Goal: Task Accomplishment & Management: Manage account settings

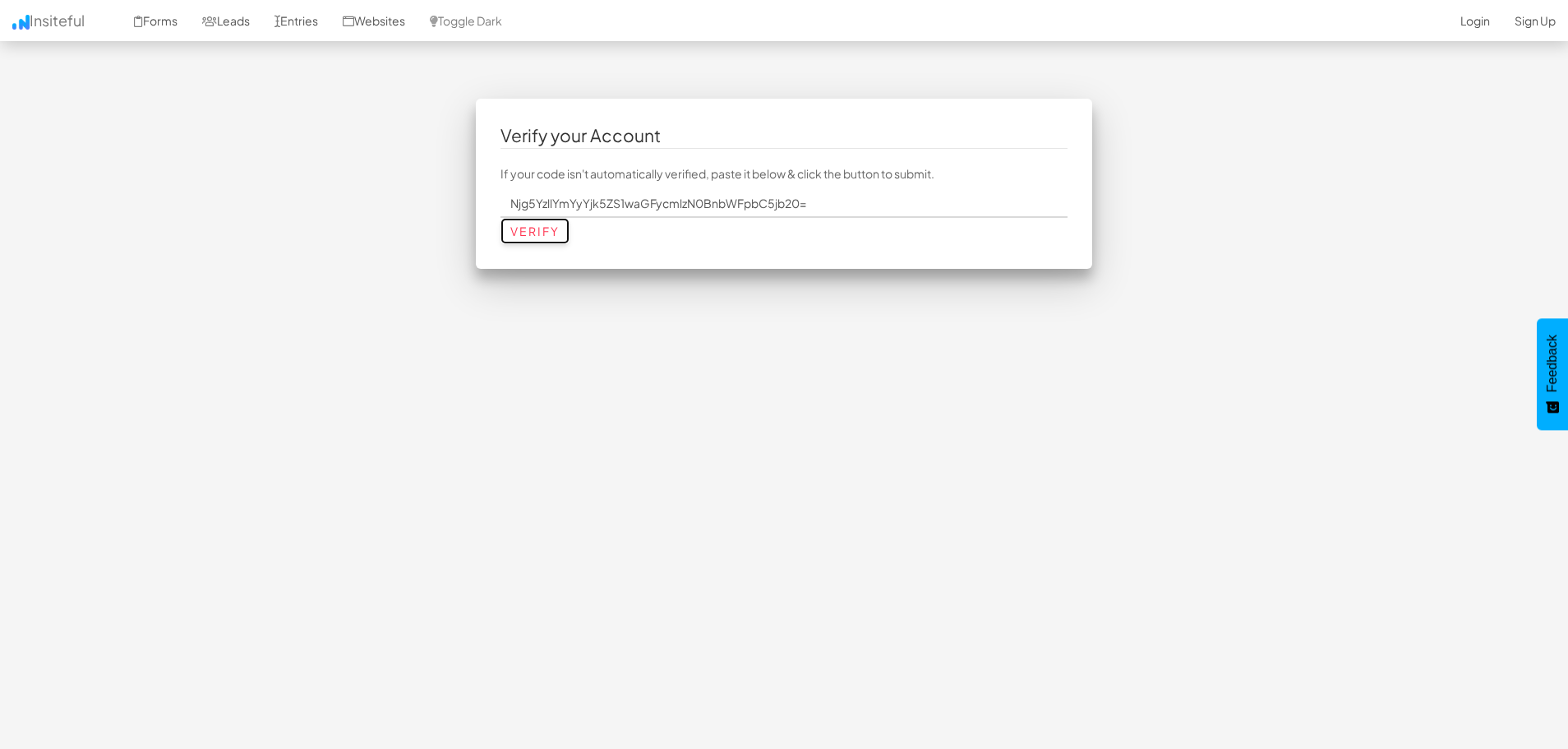
drag, startPoint x: 521, startPoint y: 239, endPoint x: 540, endPoint y: 235, distance: 19.4
click at [521, 240] on input "Verify" at bounding box center [535, 231] width 69 height 27
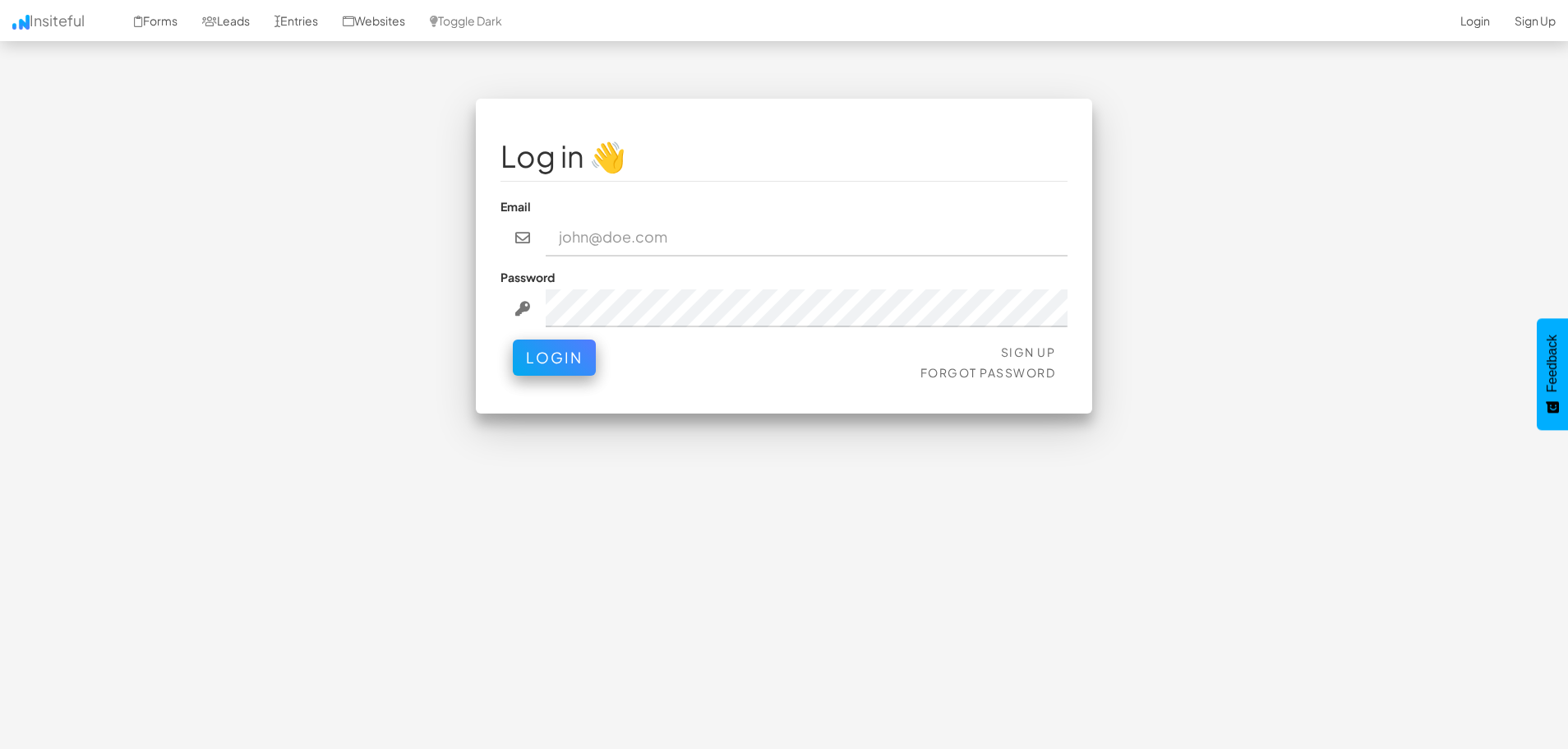
click at [627, 239] on input "email" at bounding box center [807, 237] width 523 height 37
type input "pharris7@gmail.com"
click at [513, 339] on button "Login" at bounding box center [554, 357] width 83 height 36
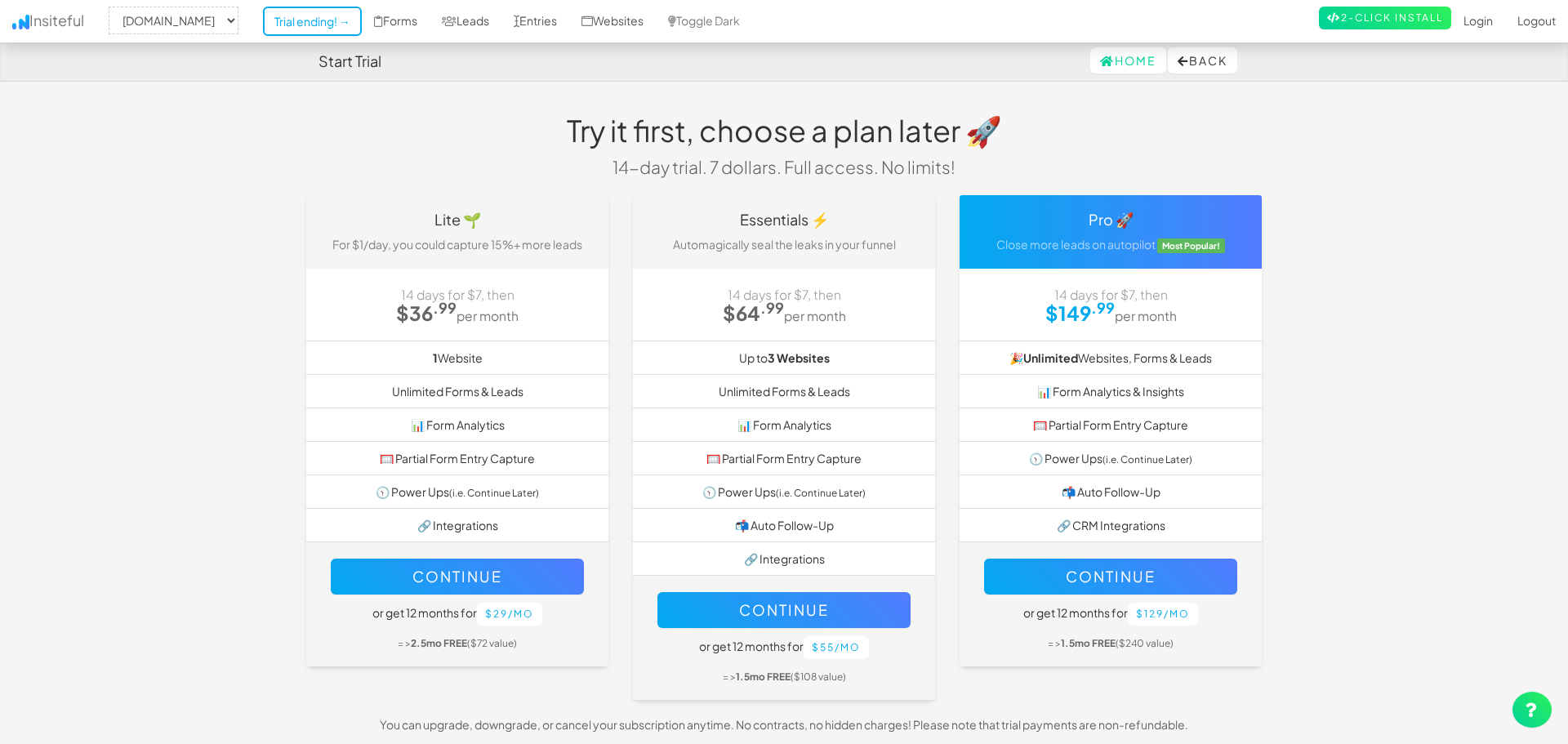
select select "2395"
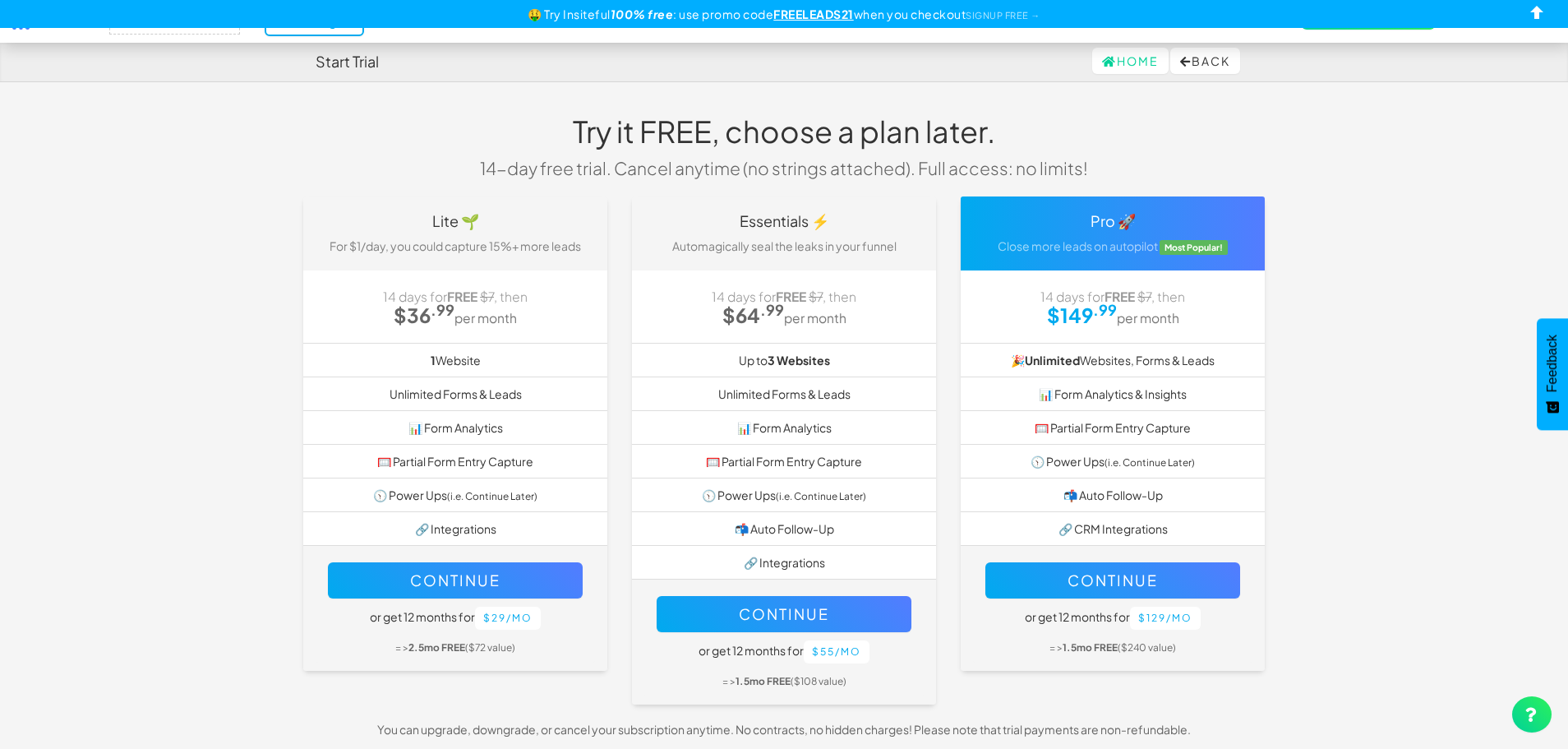
click at [482, 412] on li "📊 Form Analytics" at bounding box center [455, 427] width 304 height 34
click at [542, 302] on h3 "14 days for FREE $7 , then $36 .99 per month" at bounding box center [455, 305] width 279 height 43
drag, startPoint x: 443, startPoint y: 294, endPoint x: 539, endPoint y: 313, distance: 97.9
click at [539, 313] on h3 "14 days for FREE $7 , then $36 .99 per month" at bounding box center [455, 305] width 279 height 43
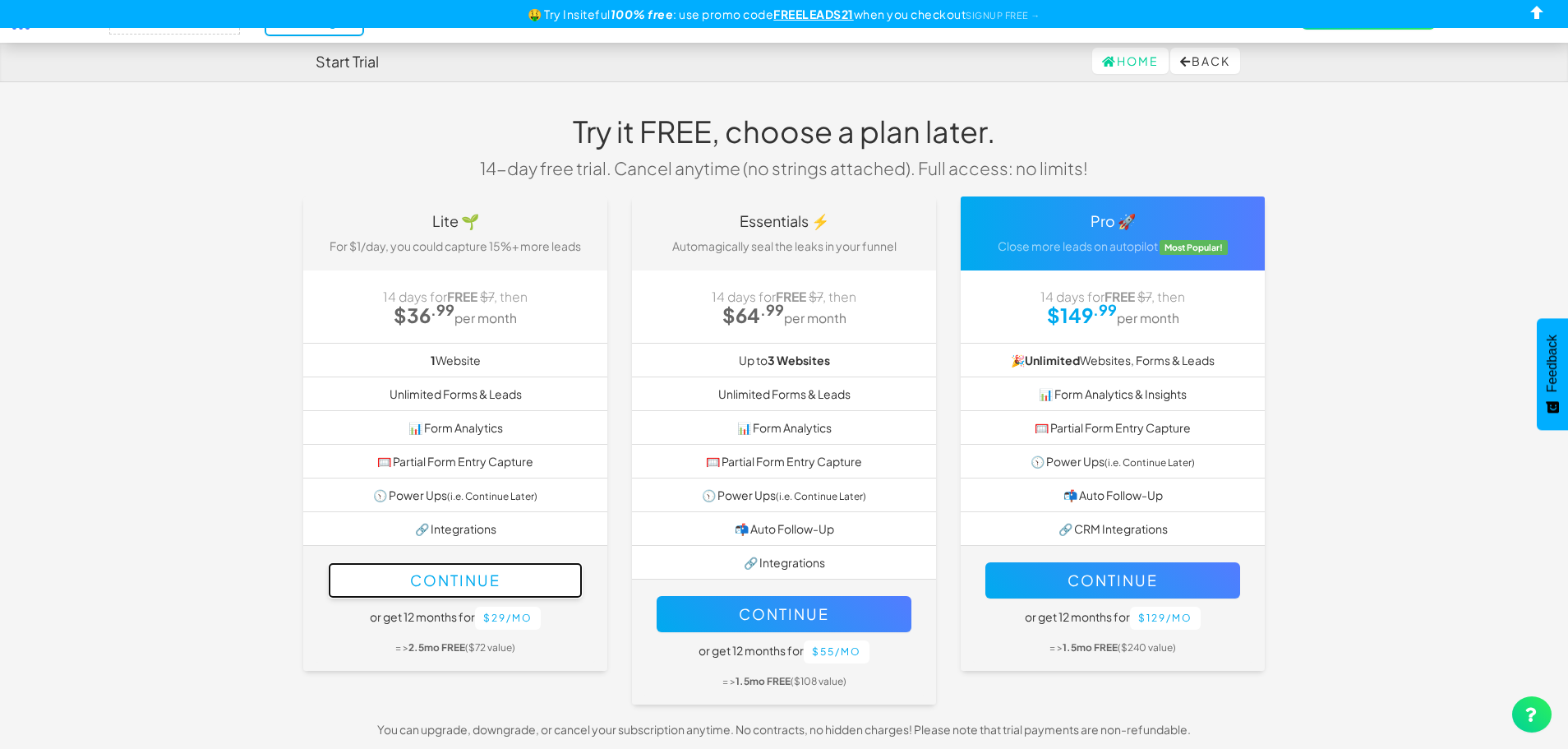
click at [540, 579] on button "Continue" at bounding box center [455, 580] width 255 height 36
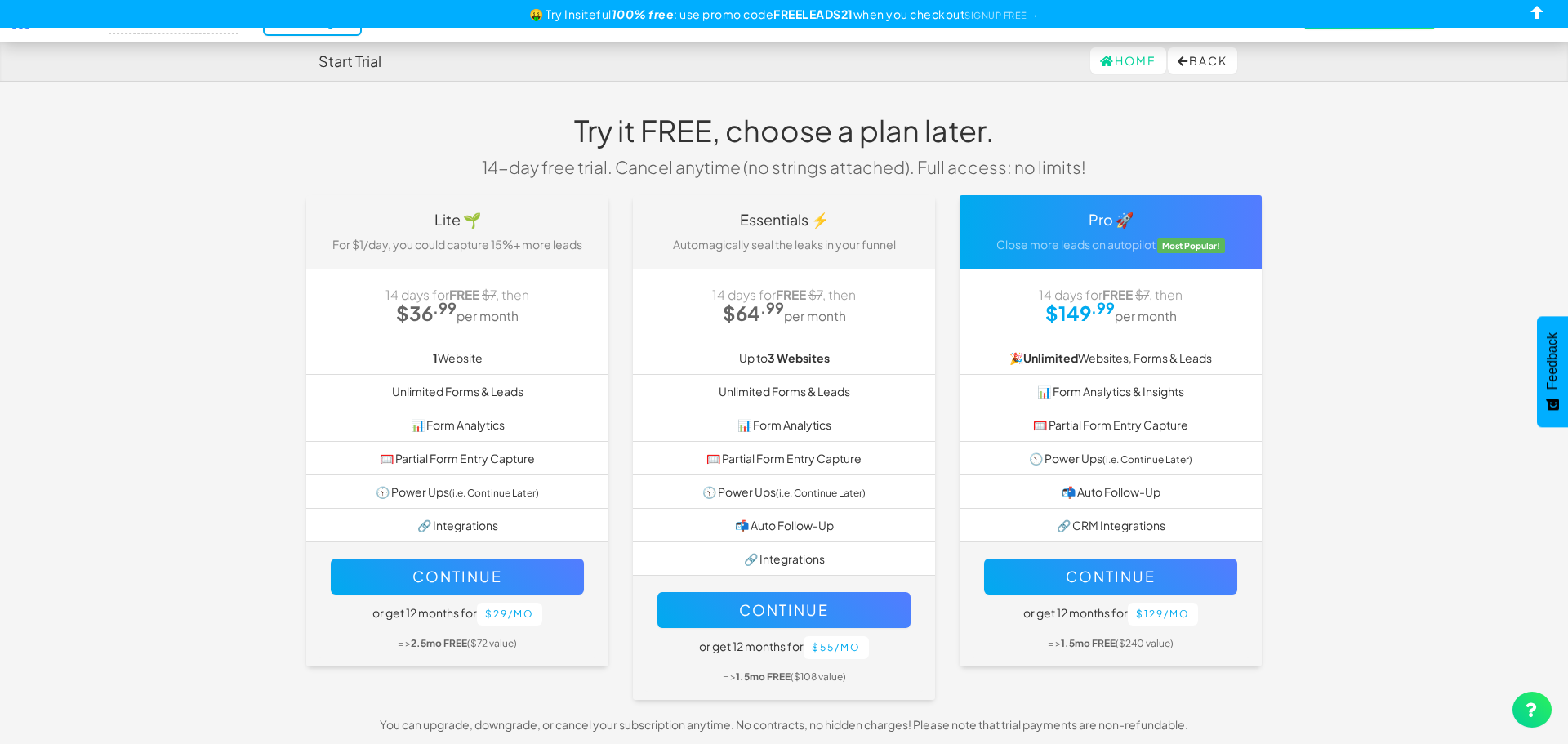
select select "2395"
drag, startPoint x: 384, startPoint y: 283, endPoint x: 536, endPoint y: 291, distance: 152.2
click at [536, 291] on h3 "14 days for FREE $7 , then $36 .99 per month" at bounding box center [452, 303] width 277 height 43
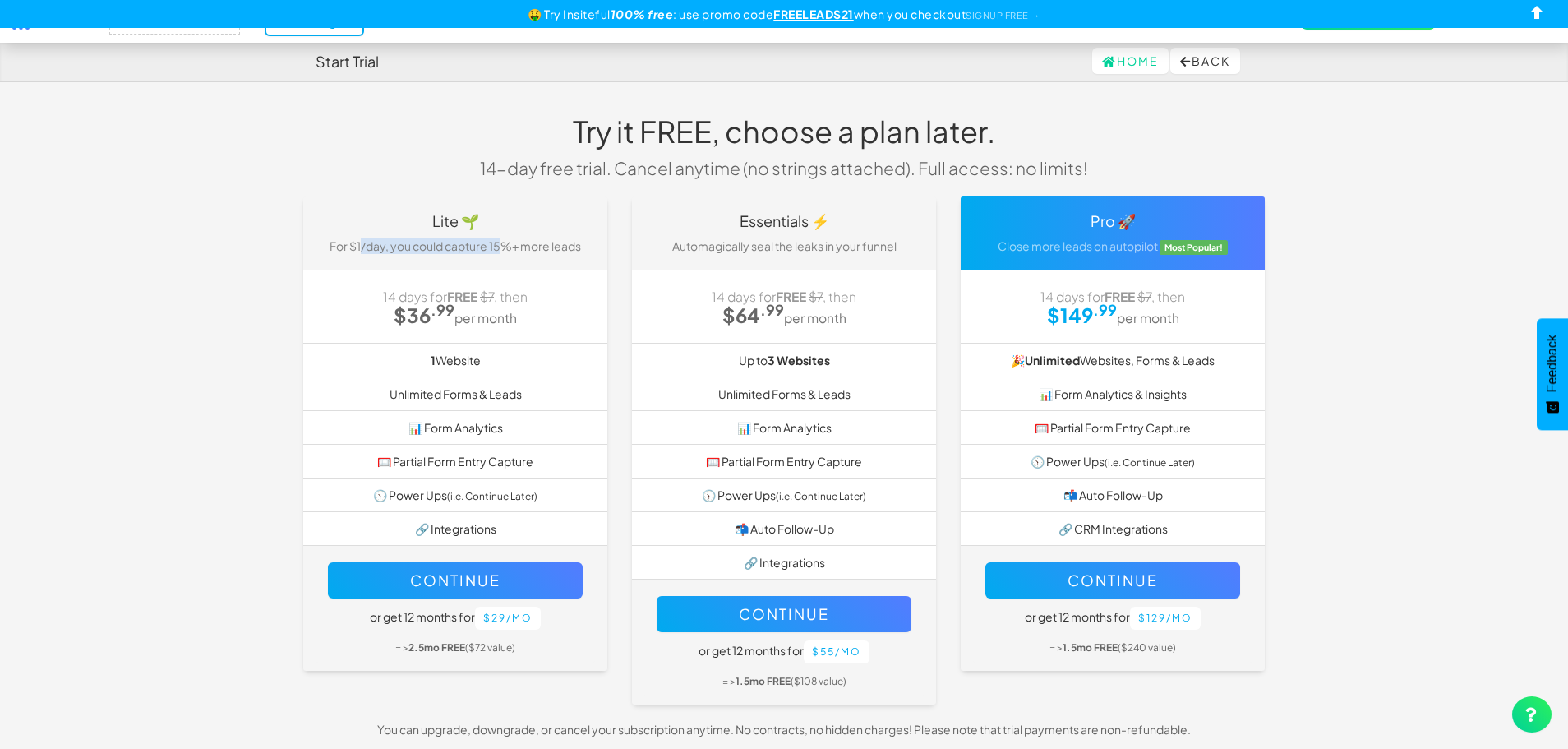
drag, startPoint x: 362, startPoint y: 243, endPoint x: 505, endPoint y: 248, distance: 143.1
click at [504, 248] on p "For $1/day, you could capture 15%+ more leads" at bounding box center [455, 246] width 279 height 17
click at [505, 248] on p "For $1/day, you could capture 15%+ more leads" at bounding box center [455, 246] width 279 height 17
drag, startPoint x: 416, startPoint y: 295, endPoint x: 478, endPoint y: 307, distance: 63.2
click at [478, 307] on h3 "14 days for FREE $7 , then $36 .99 per month" at bounding box center [455, 305] width 279 height 43
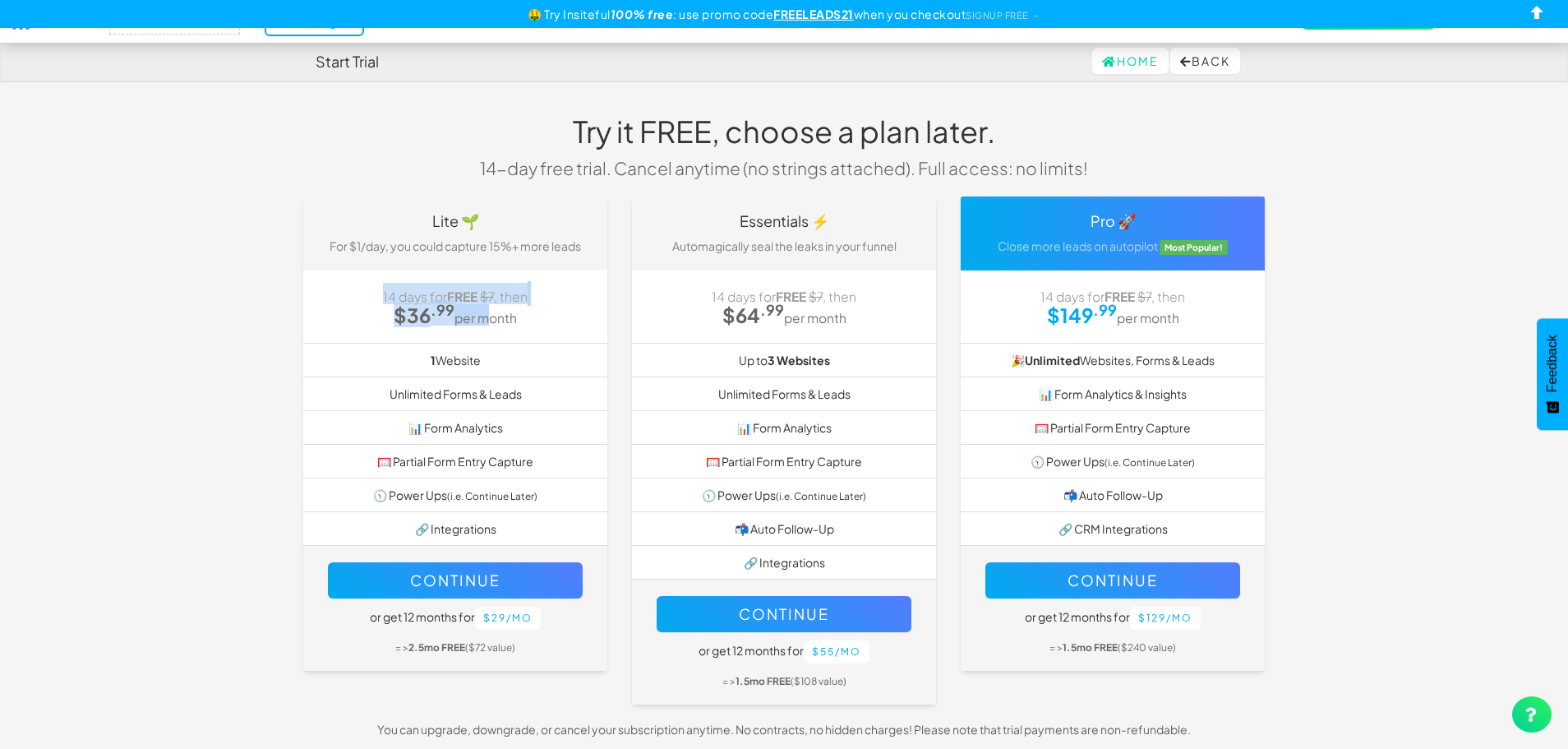
click at [478, 307] on h3 "14 days for FREE $7 , then $36 .99 per month" at bounding box center [455, 305] width 279 height 43
drag, startPoint x: 462, startPoint y: 364, endPoint x: 535, endPoint y: 374, distance: 73.7
click at [535, 374] on li "1 Website" at bounding box center [455, 360] width 304 height 34
drag, startPoint x: 399, startPoint y: 388, endPoint x: 544, endPoint y: 401, distance: 145.6
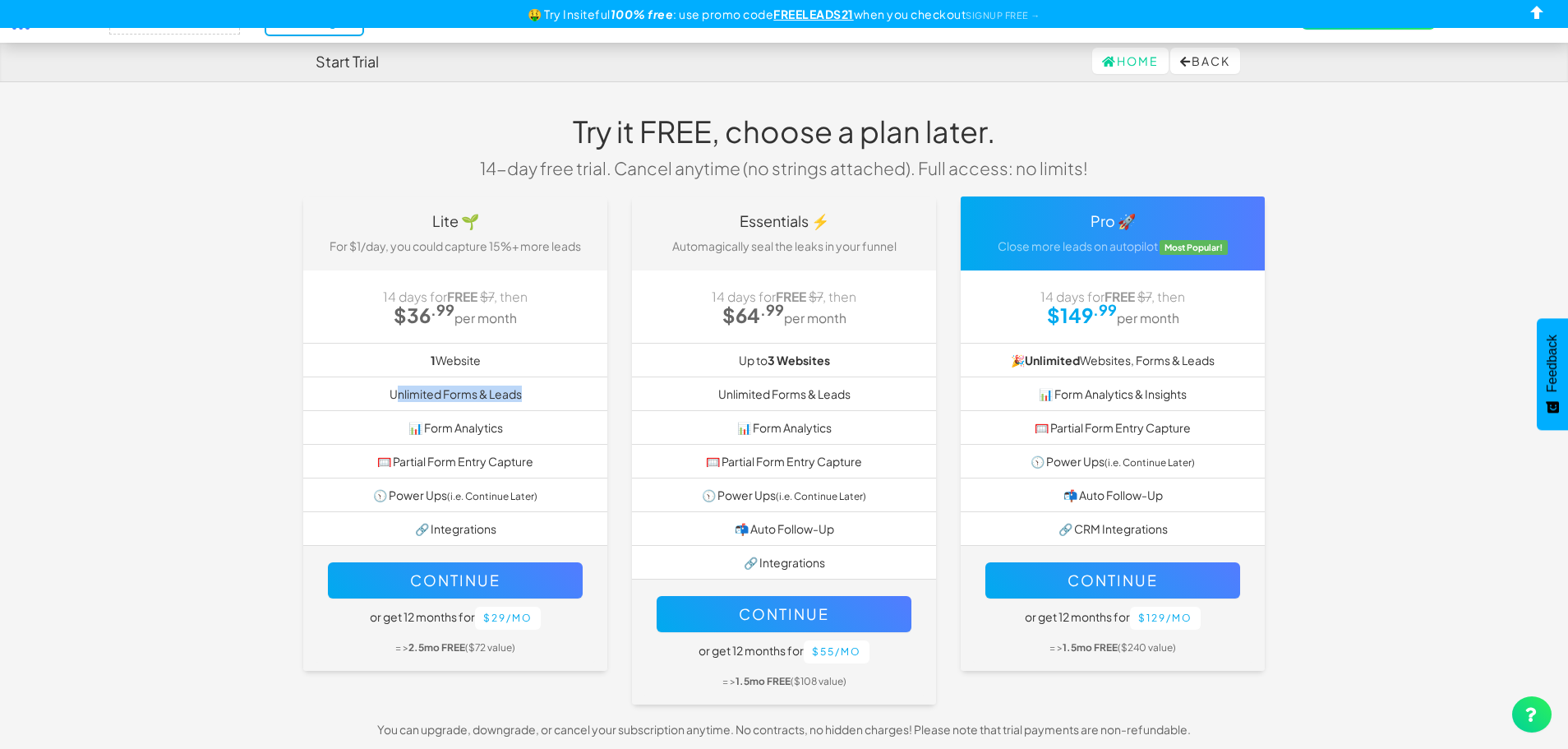
click at [544, 401] on li "Unlimited Forms & Leads" at bounding box center [455, 393] width 304 height 34
drag, startPoint x: 401, startPoint y: 462, endPoint x: 509, endPoint y: 463, distance: 108.0
click at [509, 463] on li "🥅 Partial Form Entry Capture" at bounding box center [455, 460] width 304 height 34
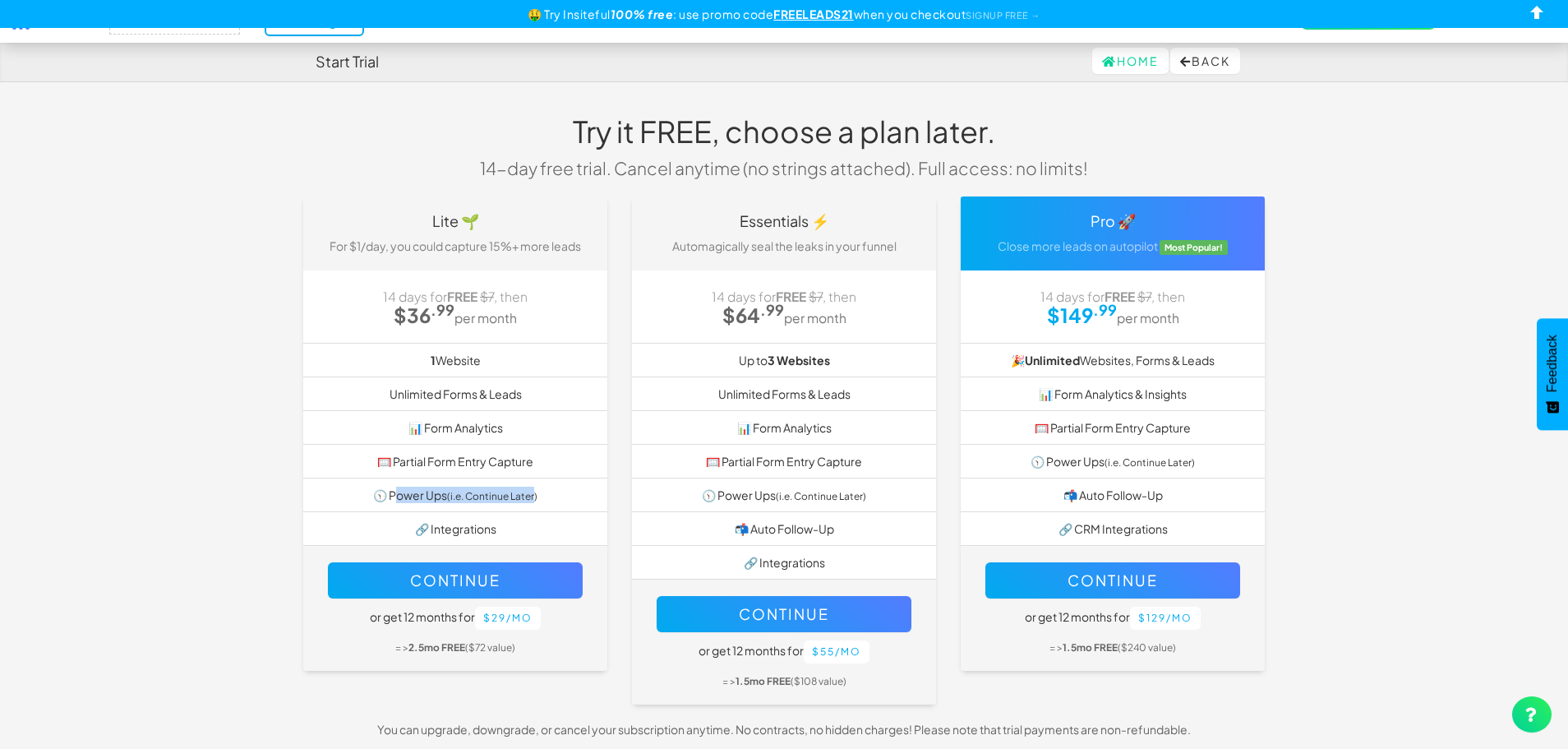
drag, startPoint x: 396, startPoint y: 493, endPoint x: 538, endPoint y: 499, distance: 142.1
click at [538, 499] on li "🕥 Power Ups (i.e. Continue Later)" at bounding box center [455, 494] width 304 height 34
click at [538, 499] on small "(i.e. Continue Later)" at bounding box center [493, 495] width 90 height 13
click at [433, 319] on strong "$36 .99" at bounding box center [424, 315] width 61 height 25
drag, startPoint x: 420, startPoint y: 282, endPoint x: 527, endPoint y: 360, distance: 132.4
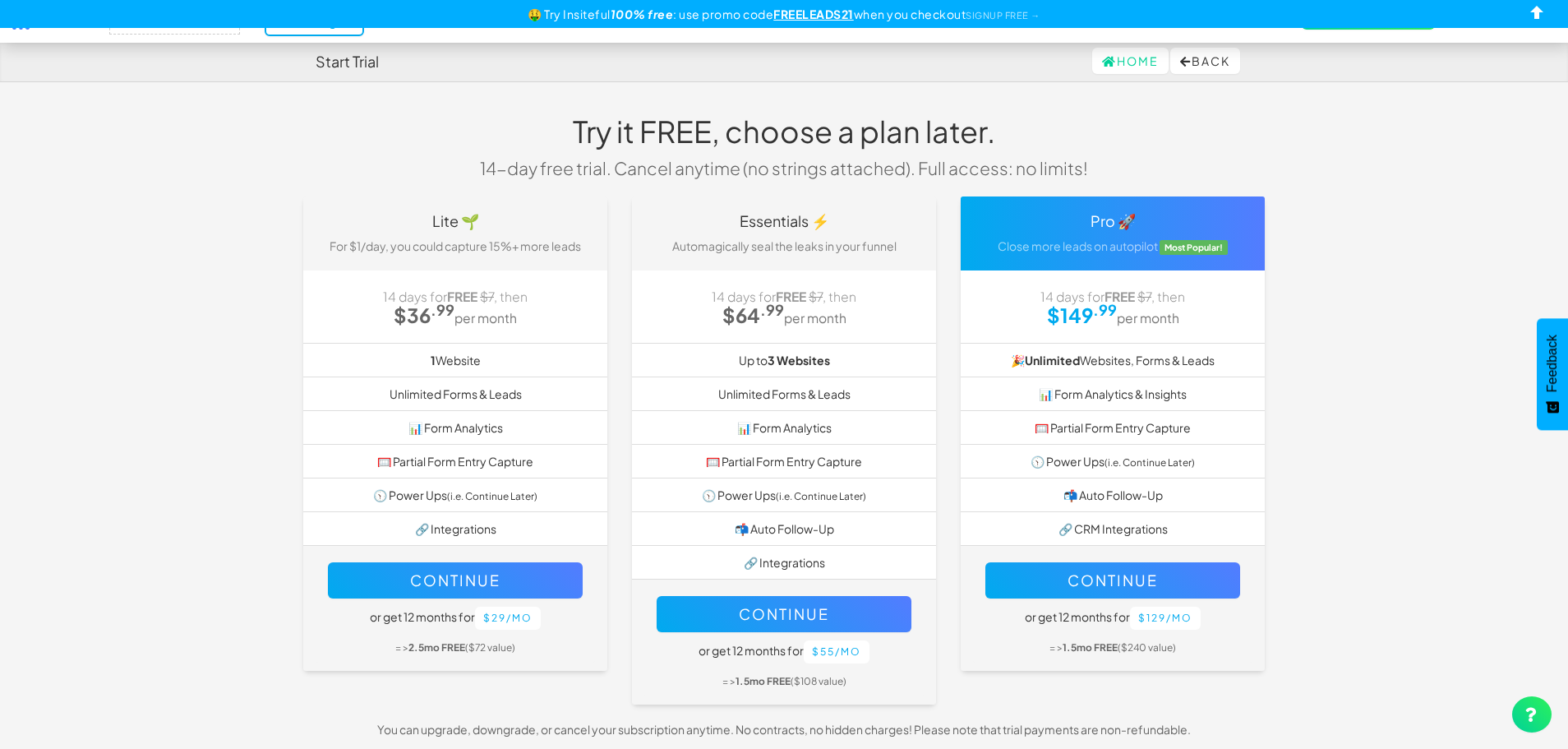
click at [527, 360] on div "Lite 🌱 For $1/day, you could capture 15%+ more leads 14 days for FREE $7 , then…" at bounding box center [455, 433] width 304 height 474
click at [527, 360] on li "1 Website" at bounding box center [455, 360] width 304 height 34
click at [511, 562] on button "Continue" at bounding box center [455, 580] width 255 height 36
select select "2395"
click at [802, 609] on button "Continue" at bounding box center [784, 613] width 255 height 36
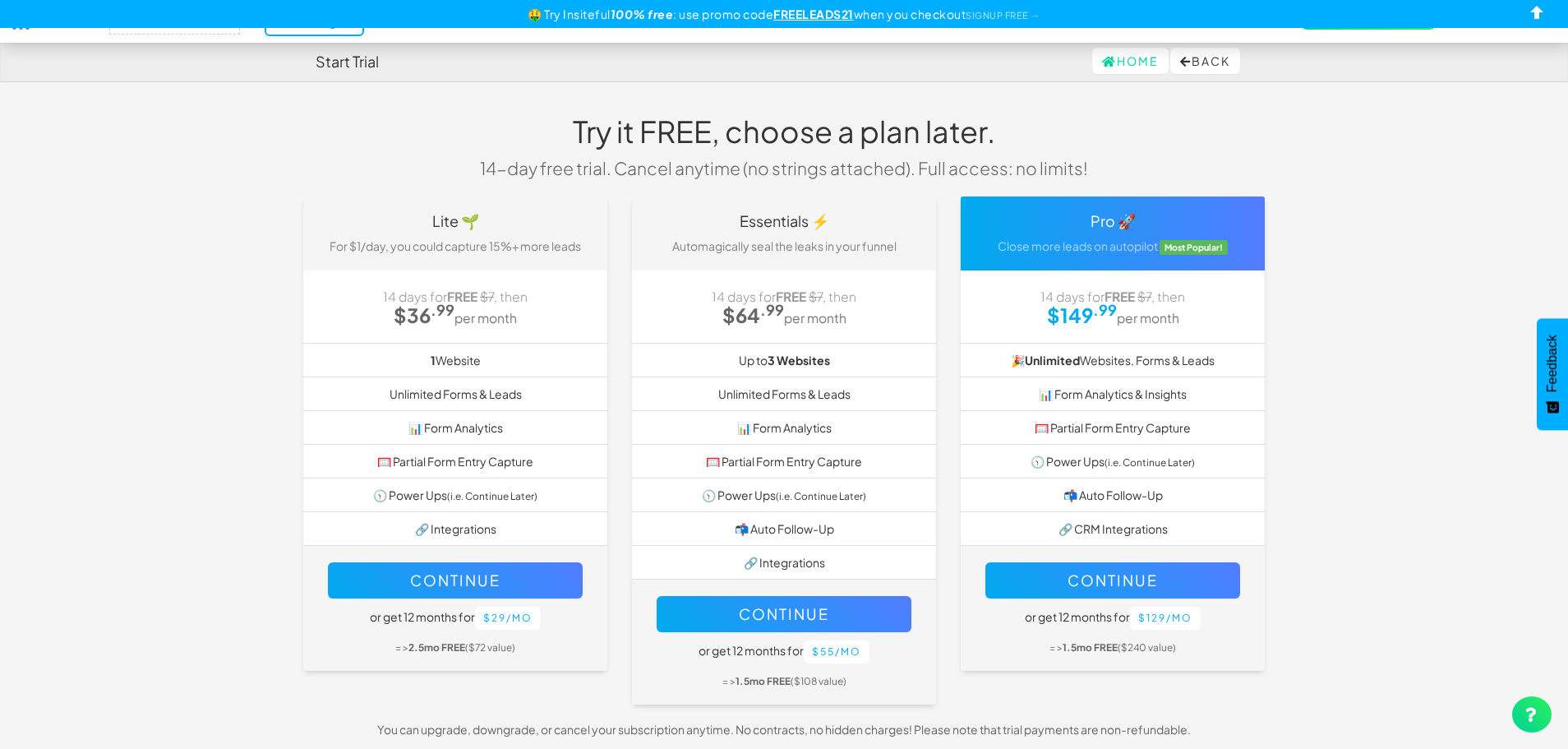
select select "2395"
click at [506, 570] on button "Continue" at bounding box center [455, 580] width 255 height 36
select select "2395"
click at [330, 56] on h4 "Start Trial" at bounding box center [347, 61] width 63 height 17
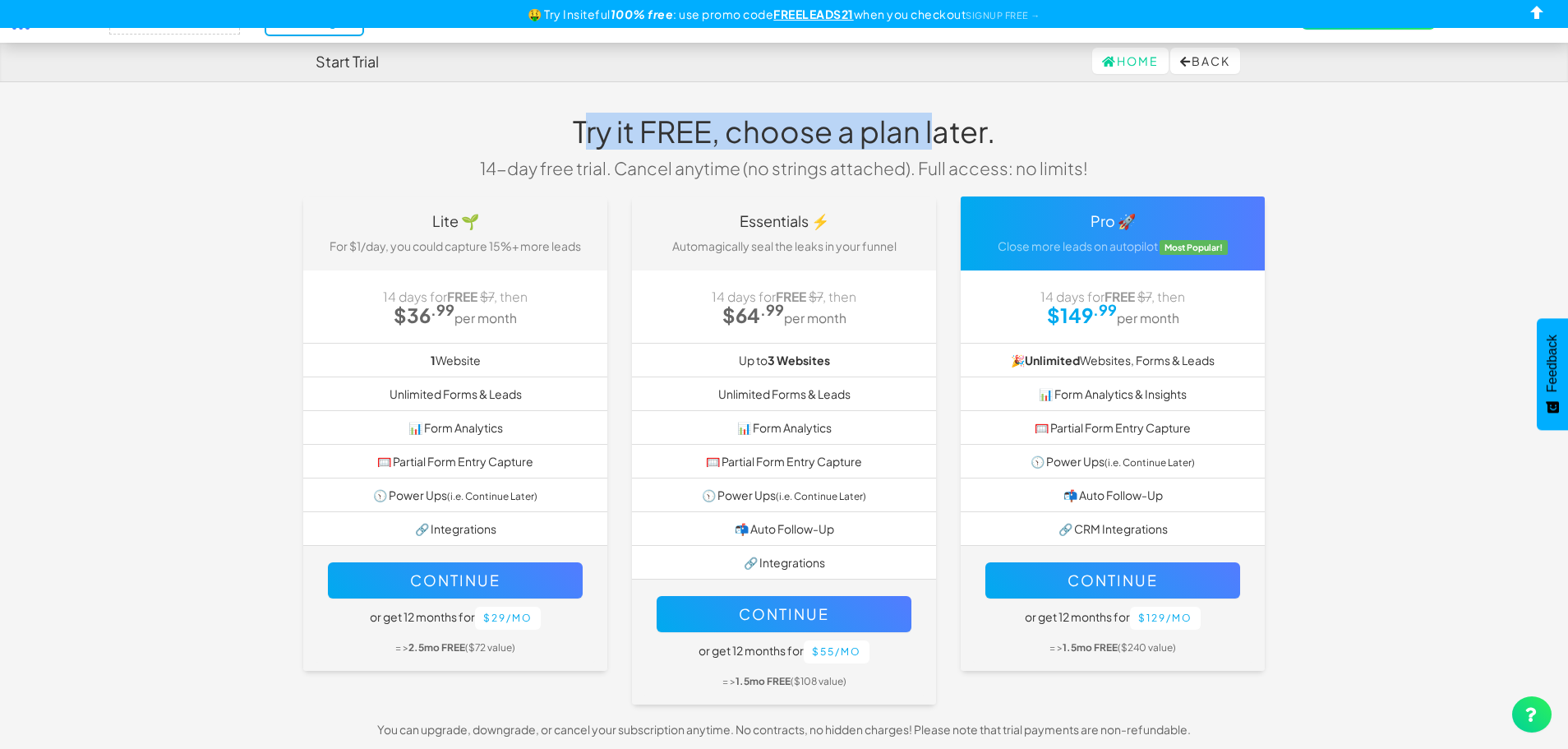
drag, startPoint x: 586, startPoint y: 117, endPoint x: 951, endPoint y: 138, distance: 365.6
click at [951, 138] on h1 "Try it FREE, choose a plan later." at bounding box center [784, 131] width 633 height 32
click at [952, 138] on h1 "Try it FREE, choose a plan later." at bounding box center [784, 131] width 633 height 32
drag, startPoint x: 870, startPoint y: 138, endPoint x: 921, endPoint y: 140, distance: 51.0
click at [921, 140] on h1 "Try it FREE, choose a plan later." at bounding box center [784, 131] width 633 height 32
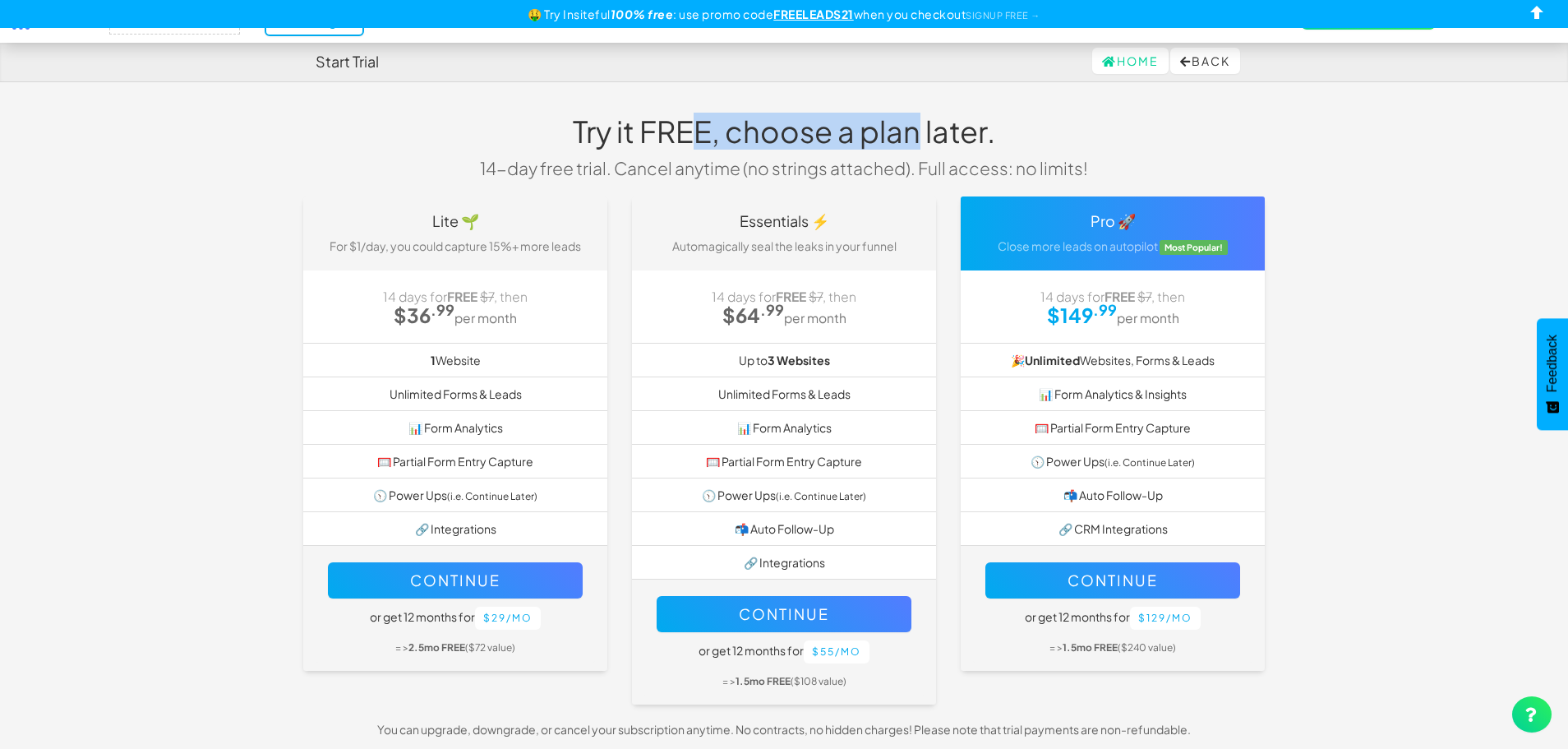
drag, startPoint x: 921, startPoint y: 140, endPoint x: 909, endPoint y: 143, distance: 12.4
click at [921, 141] on h1 "Try it FREE, choose a plan later." at bounding box center [784, 131] width 633 height 32
click at [682, 165] on p "14-day free trial. Cancel anytime (no strings attached). Full access: no limits!" at bounding box center [784, 168] width 633 height 24
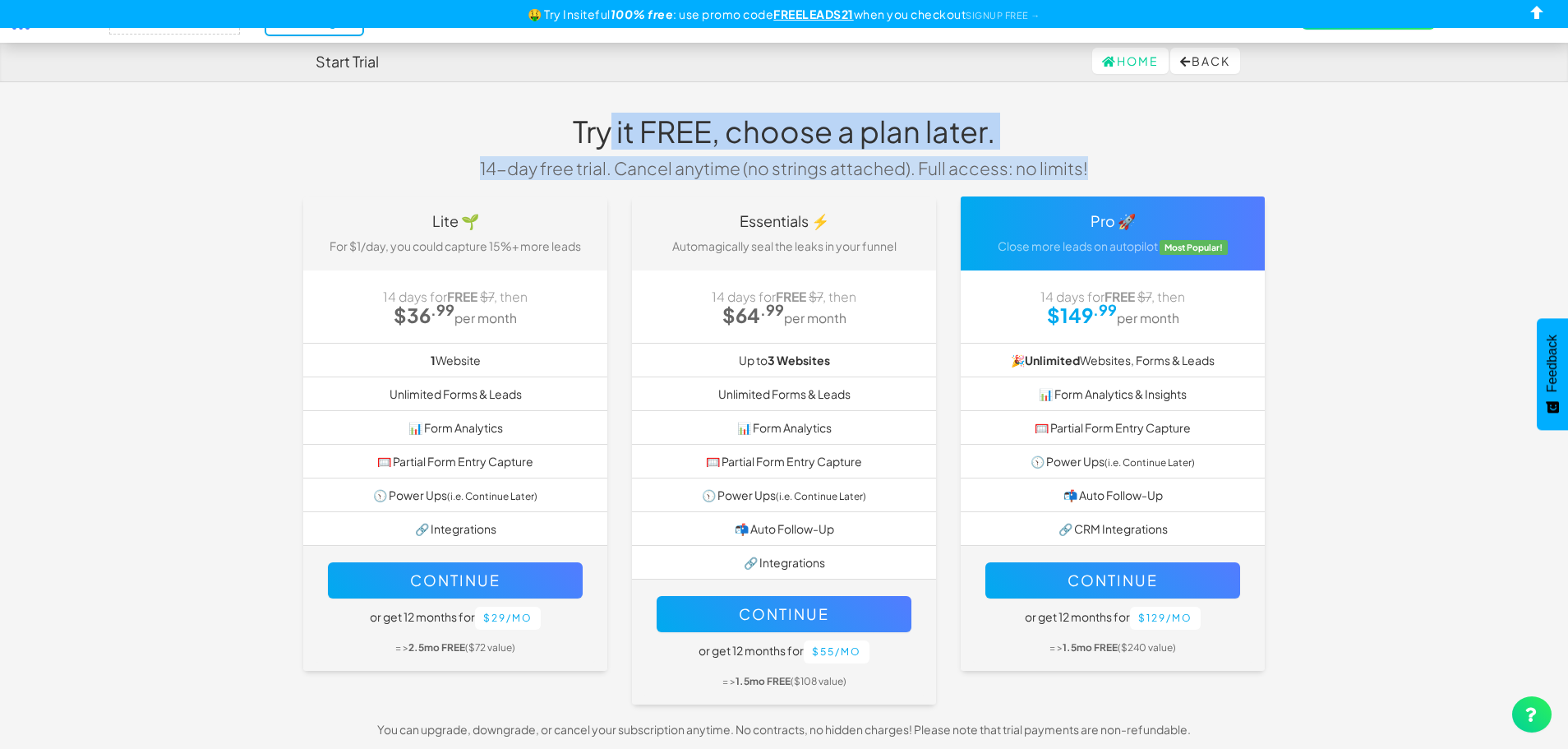
drag, startPoint x: 614, startPoint y: 131, endPoint x: 1112, endPoint y: 153, distance: 498.5
click at [1112, 153] on div "Try it FREE, choose a plan later. 14-day free trial. Cancel anytime (no strings…" at bounding box center [784, 146] width 658 height 97
click at [1113, 153] on div "Try it FREE, choose a plan later. 14-day free trial. Cancel anytime (no strings…" at bounding box center [784, 146] width 986 height 97
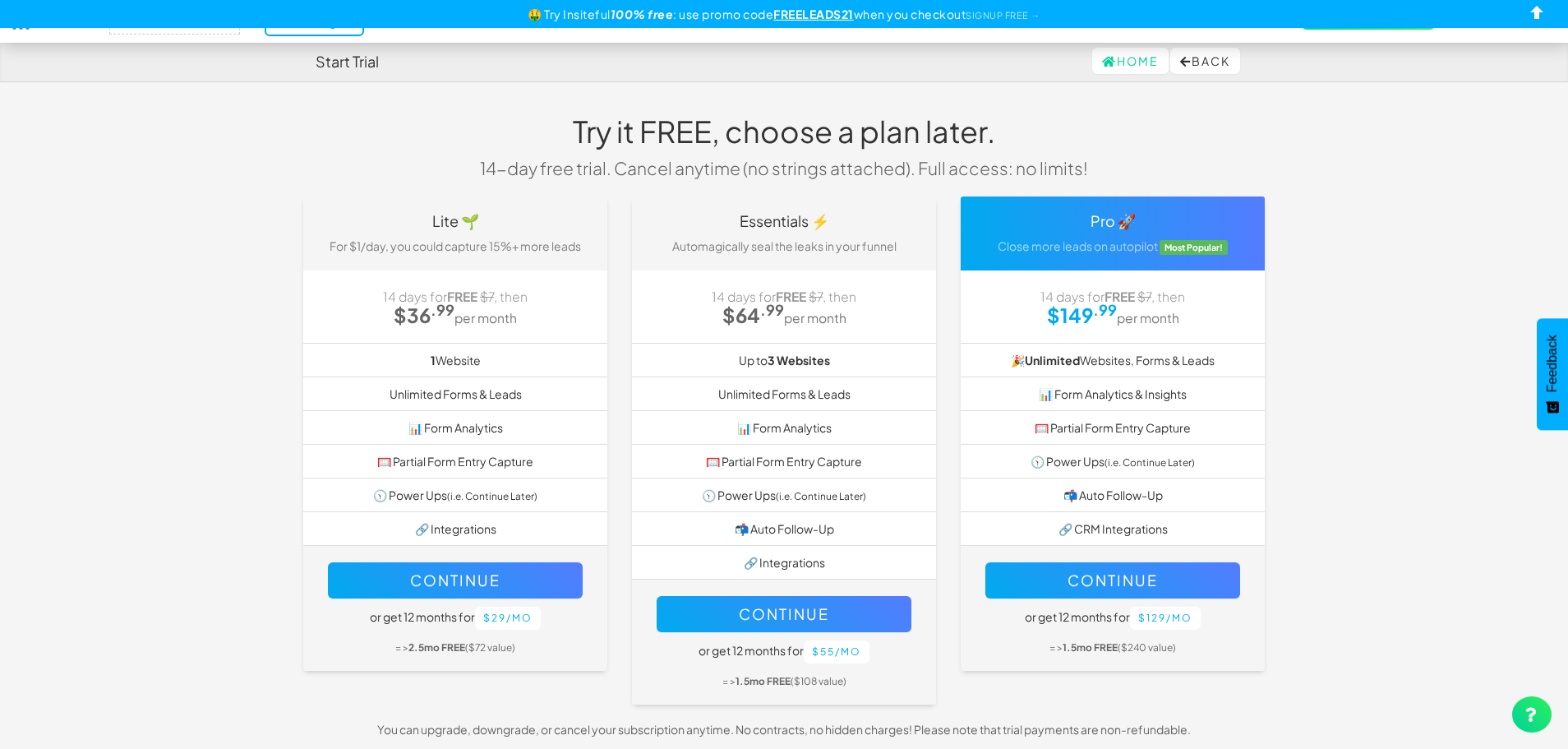
click at [618, 230] on div "Lite 🌱 For $1/day, you could capture 15%+ more leads 14 days for FREE $7 , then…" at bounding box center [455, 441] width 328 height 490
drag, startPoint x: 406, startPoint y: 229, endPoint x: 511, endPoint y: 245, distance: 106.2
click at [511, 245] on div "Lite 🌱 For $1/day, you could capture 15%+ more leads" at bounding box center [455, 233] width 304 height 74
click at [511, 245] on p "For $1/day, you could capture 15%+ more leads" at bounding box center [455, 246] width 279 height 17
drag, startPoint x: 382, startPoint y: 295, endPoint x: 461, endPoint y: 318, distance: 82.3
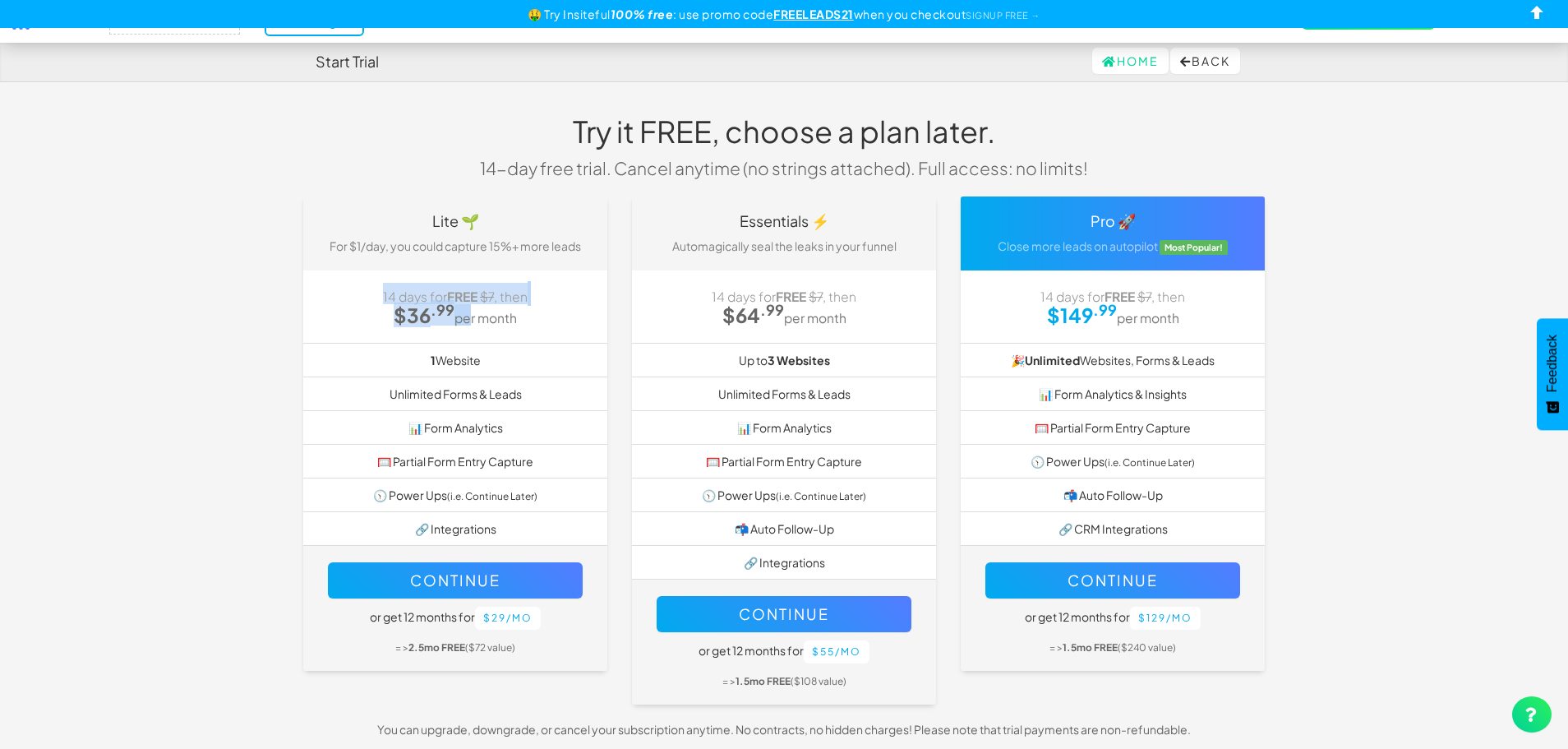
click at [461, 318] on h3 "14 days for FREE $7 , then $36 .99 per month" at bounding box center [455, 305] width 279 height 43
click at [462, 318] on small "per month" at bounding box center [486, 317] width 63 height 16
click at [1525, 707] on link at bounding box center [1532, 714] width 39 height 36
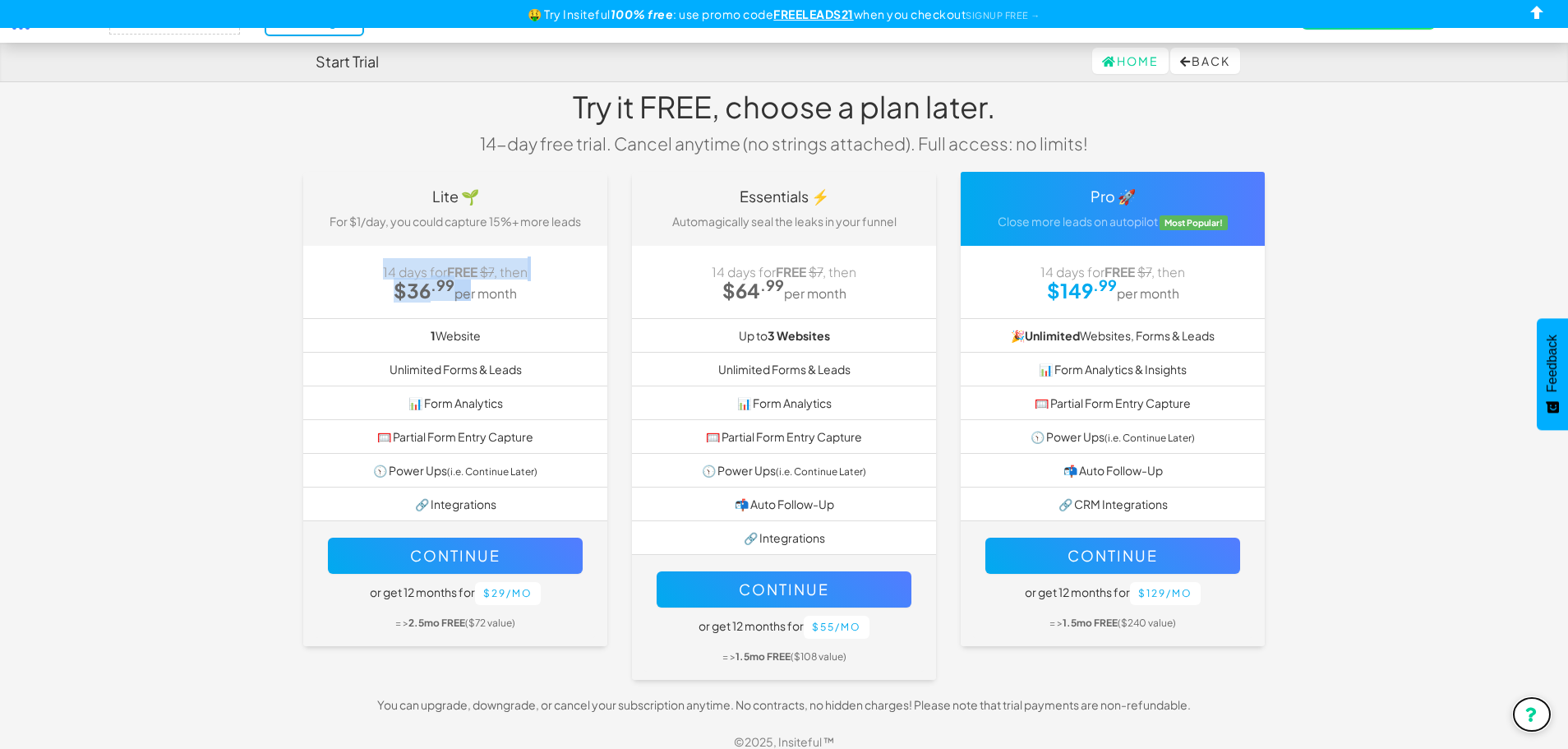
scroll to position [37, 0]
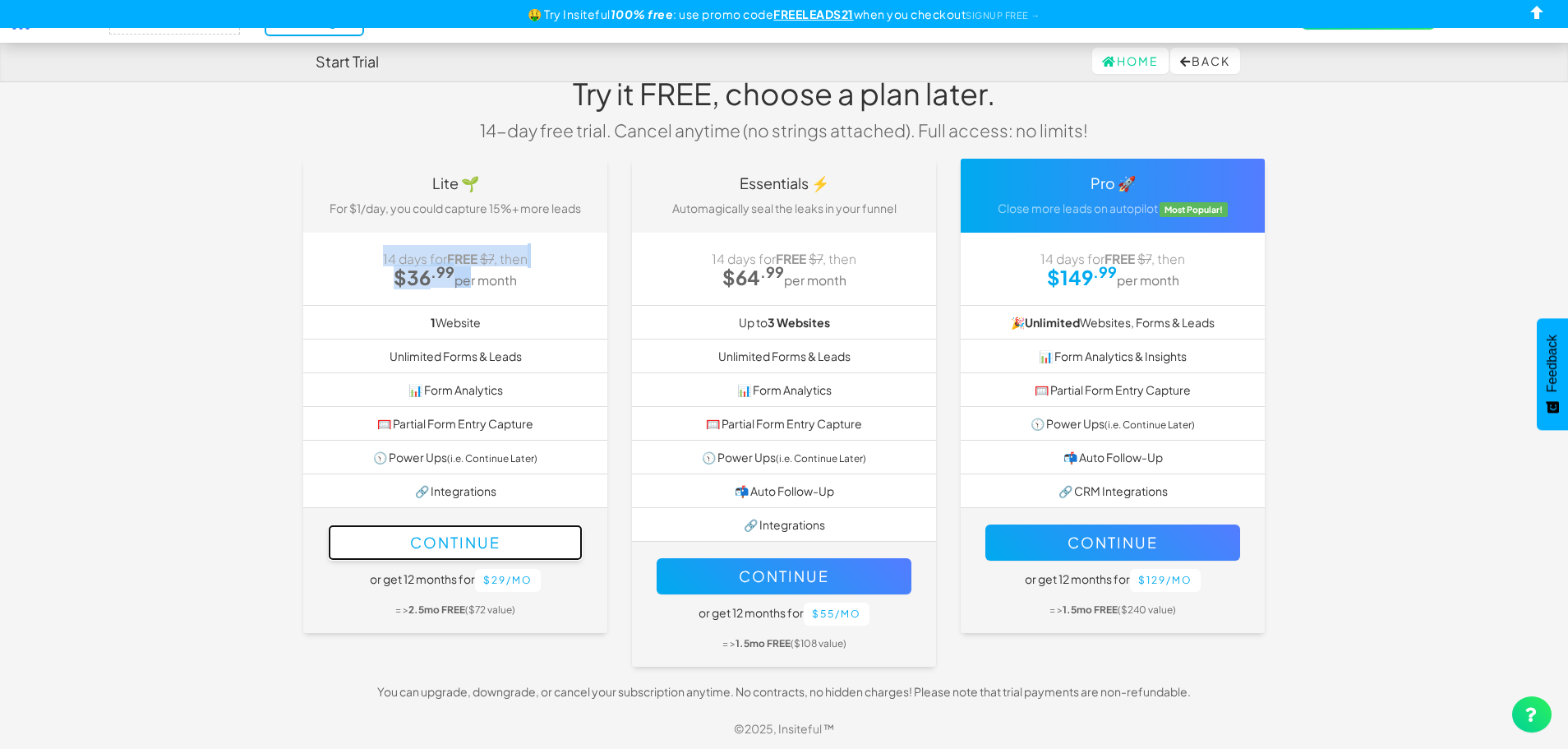
click at [458, 547] on button "Continue" at bounding box center [455, 542] width 255 height 36
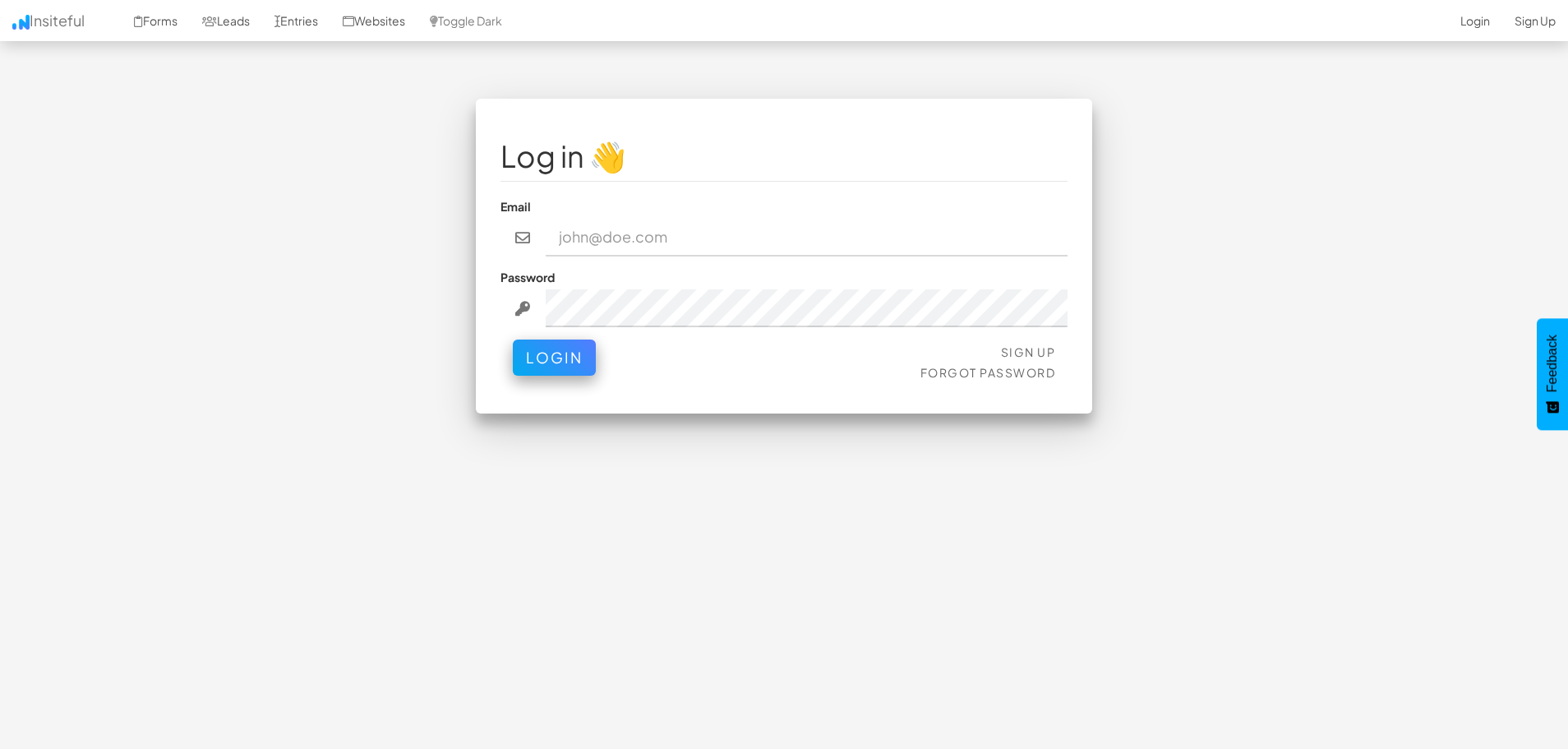
click at [754, 218] on input "email" at bounding box center [807, 237] width 523 height 37
click at [751, 242] on input "email" at bounding box center [807, 237] width 523 height 37
type input "pharris7@gmail.com"
click at [513, 339] on button "Login" at bounding box center [554, 357] width 83 height 36
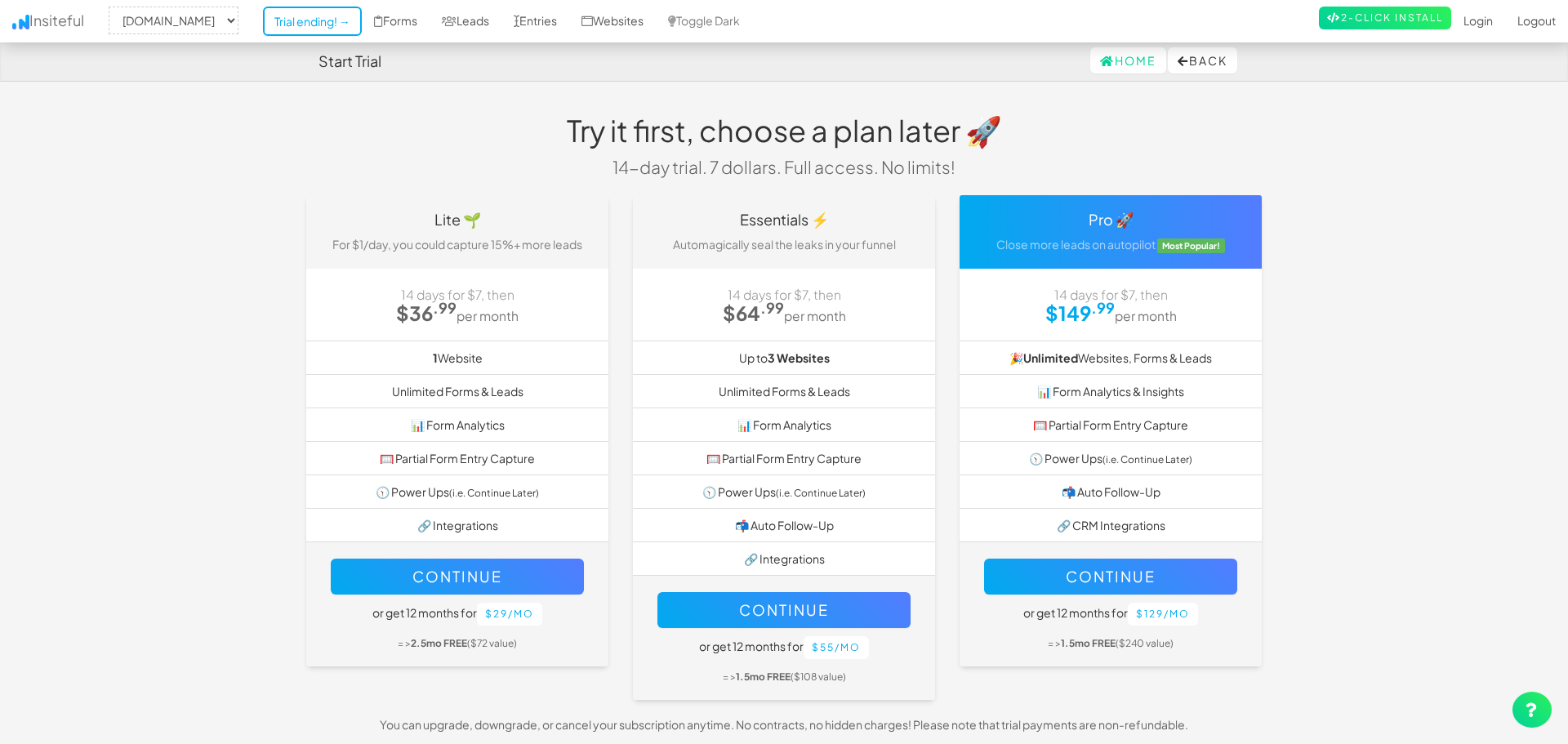
select select "2395"
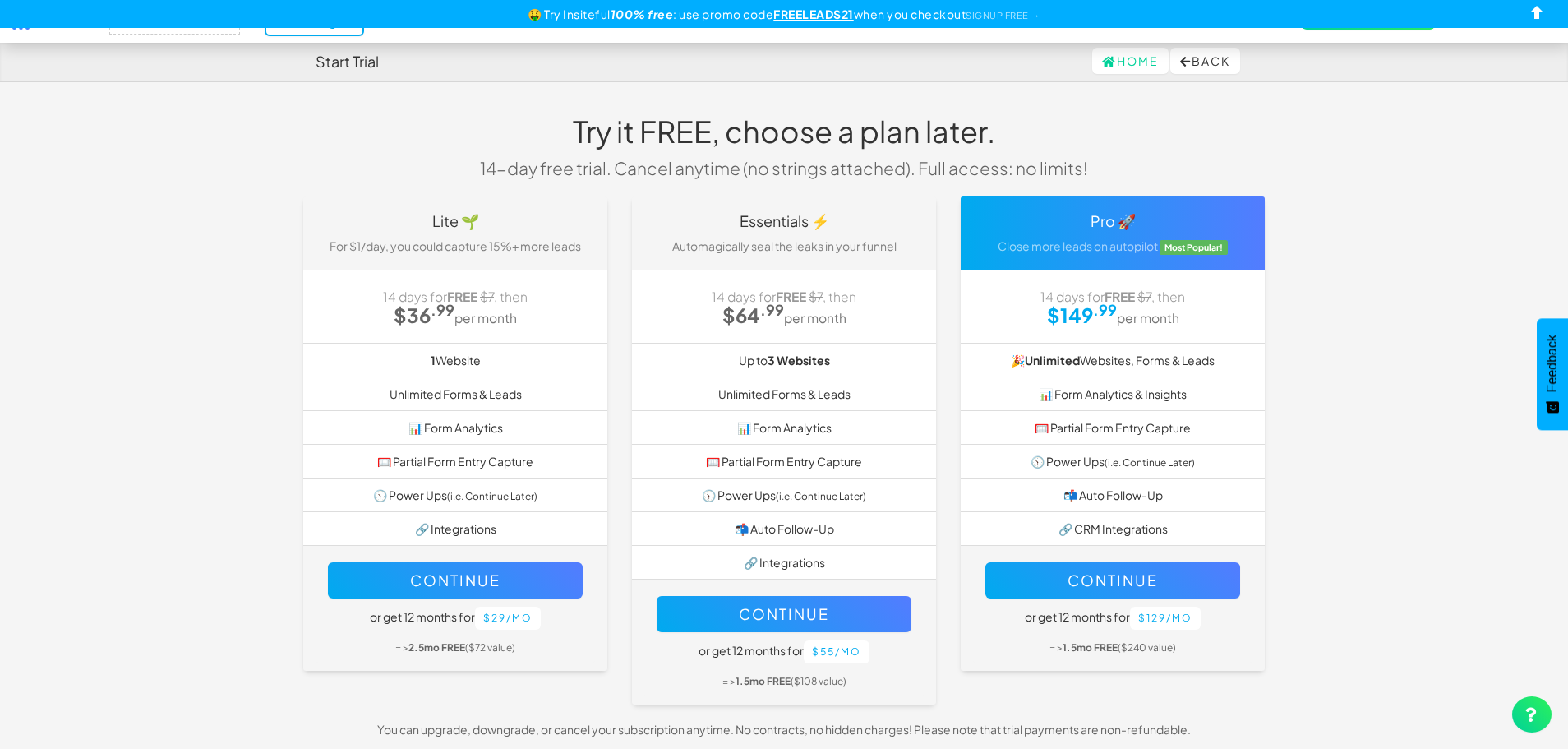
click at [530, 220] on h4 "Lite 🌱" at bounding box center [455, 221] width 279 height 17
click at [499, 250] on p "For $1/day, you could capture 15%+ more leads" at bounding box center [455, 246] width 279 height 17
click at [504, 569] on button "Continue" at bounding box center [455, 580] width 255 height 36
select select "2395"
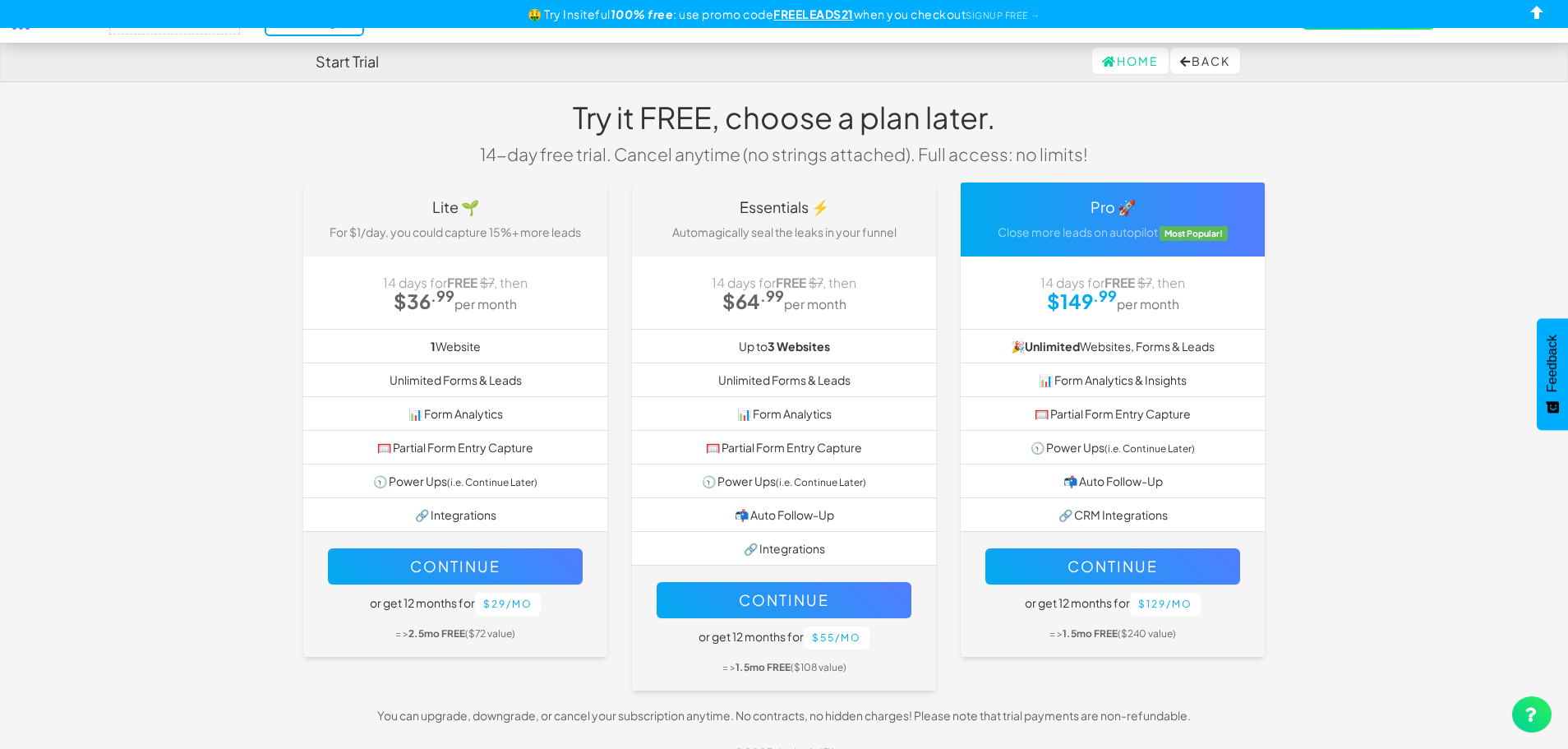
scroll to position [37, 0]
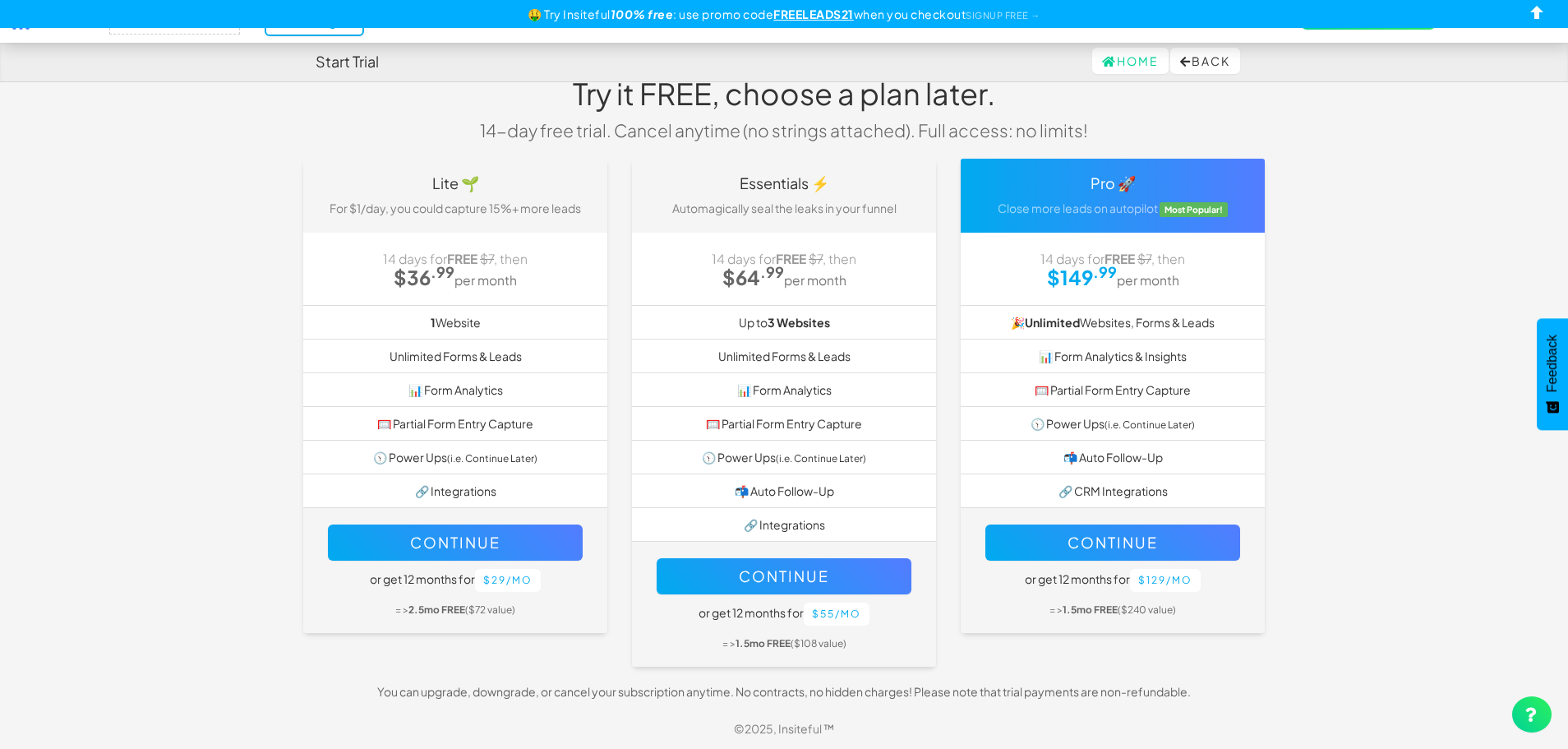
click at [1543, 735] on div "© 2025, Insiteful ™" at bounding box center [784, 727] width 1568 height 17
drag, startPoint x: 772, startPoint y: 10, endPoint x: 857, endPoint y: 13, distance: 85.1
click at [857, 13] on div "🤑 Try Insiteful 100% free : use promo code FREELEADS21 when you checkout SIGNUP…" at bounding box center [784, 14] width 1568 height 28
copy div "FREELEADS21"
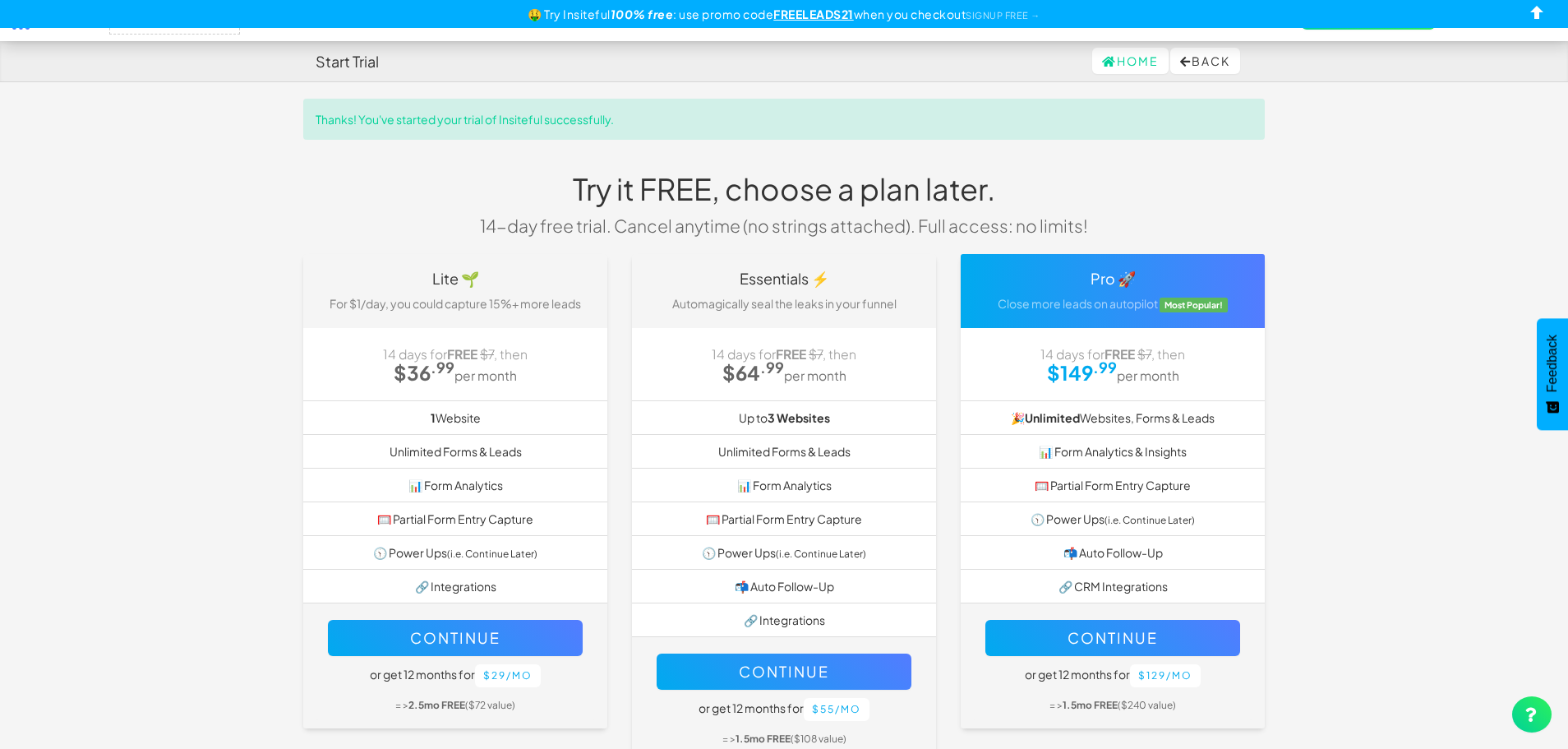
select select "2395"
drag, startPoint x: 1200, startPoint y: 60, endPoint x: 1084, endPoint y: 74, distance: 116.8
click at [1084, 77] on div "Home Back" at bounding box center [784, 61] width 937 height 39
click at [1103, 67] on link "Home" at bounding box center [1131, 60] width 77 height 27
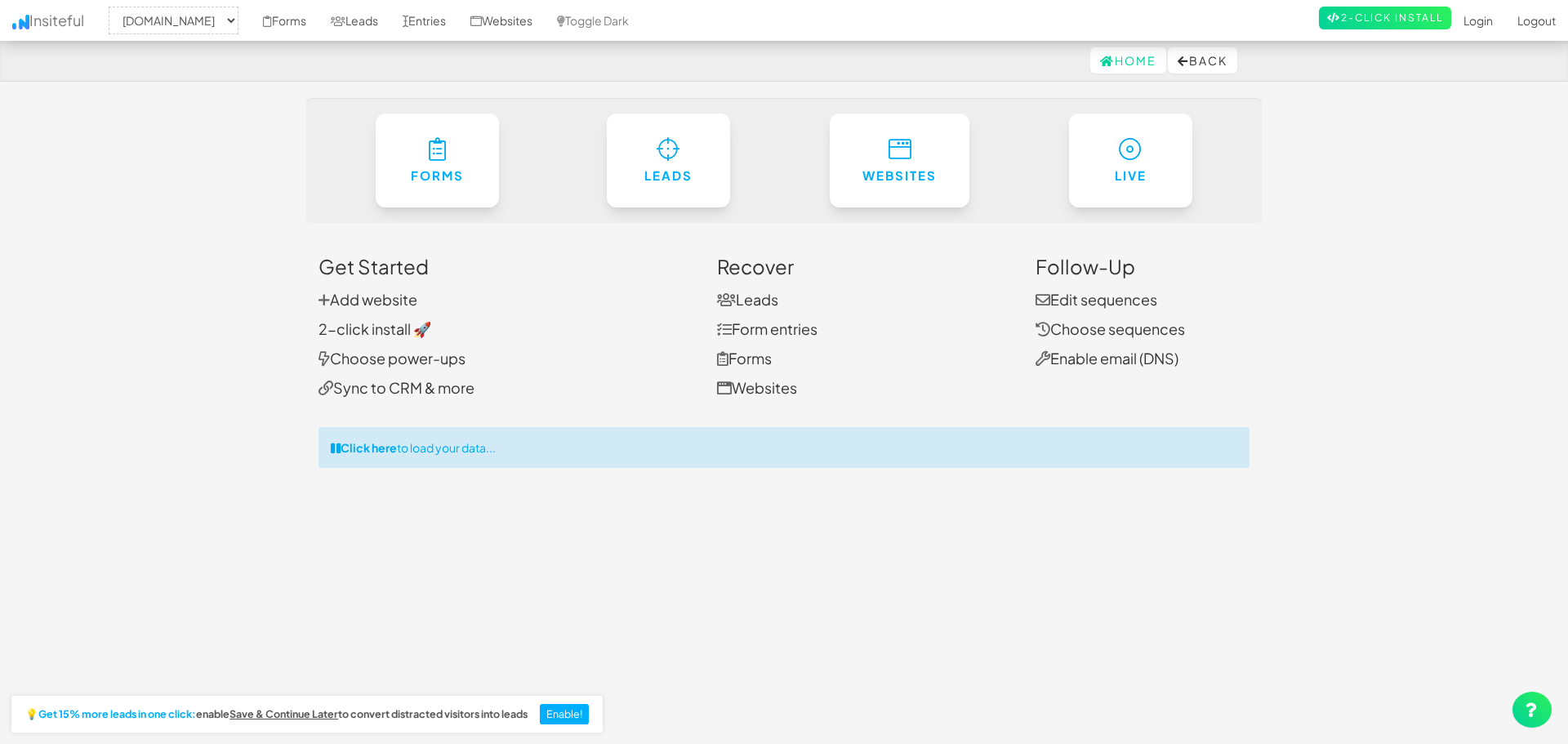
select select "2395"
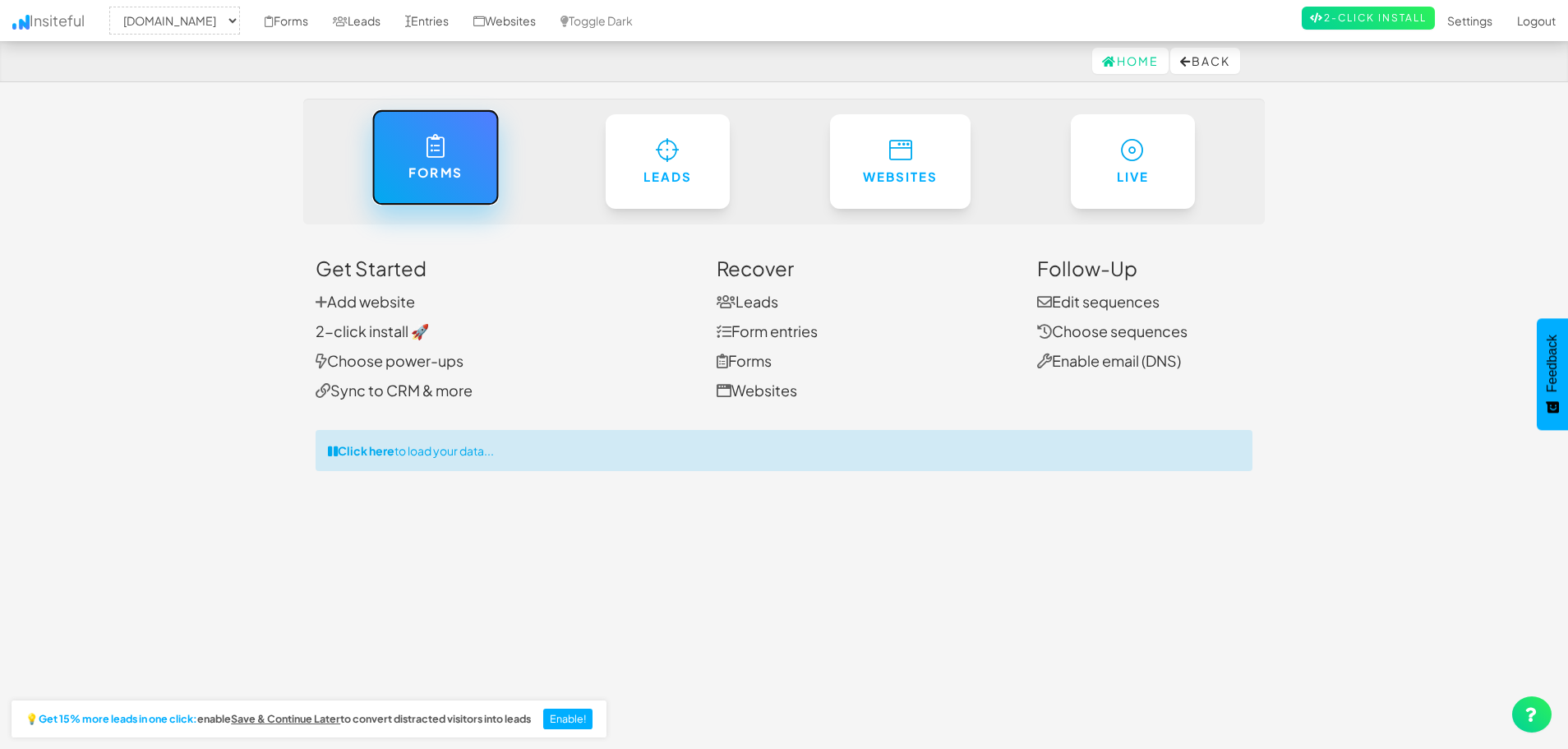
click at [450, 178] on h6 "Forms" at bounding box center [435, 173] width 60 height 14
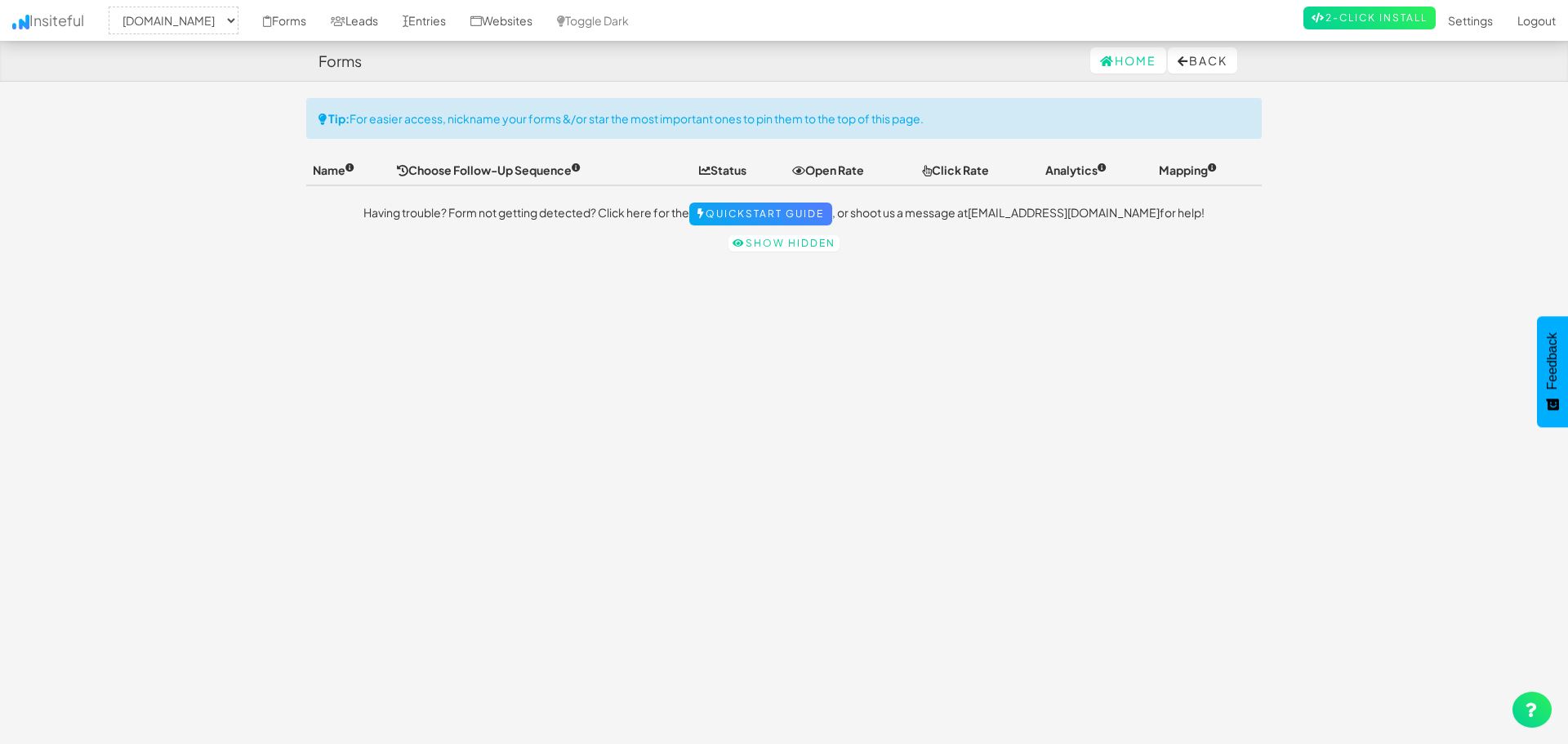
select select "2395"
click at [789, 199] on div "Toggle navigation Insiteful -- None -- [DOMAIN_NAME] Forms Leads Entries Websit…" at bounding box center [780, 179] width 955 height 162
click at [806, 214] on link "Quickstart Guide" at bounding box center [756, 213] width 143 height 22
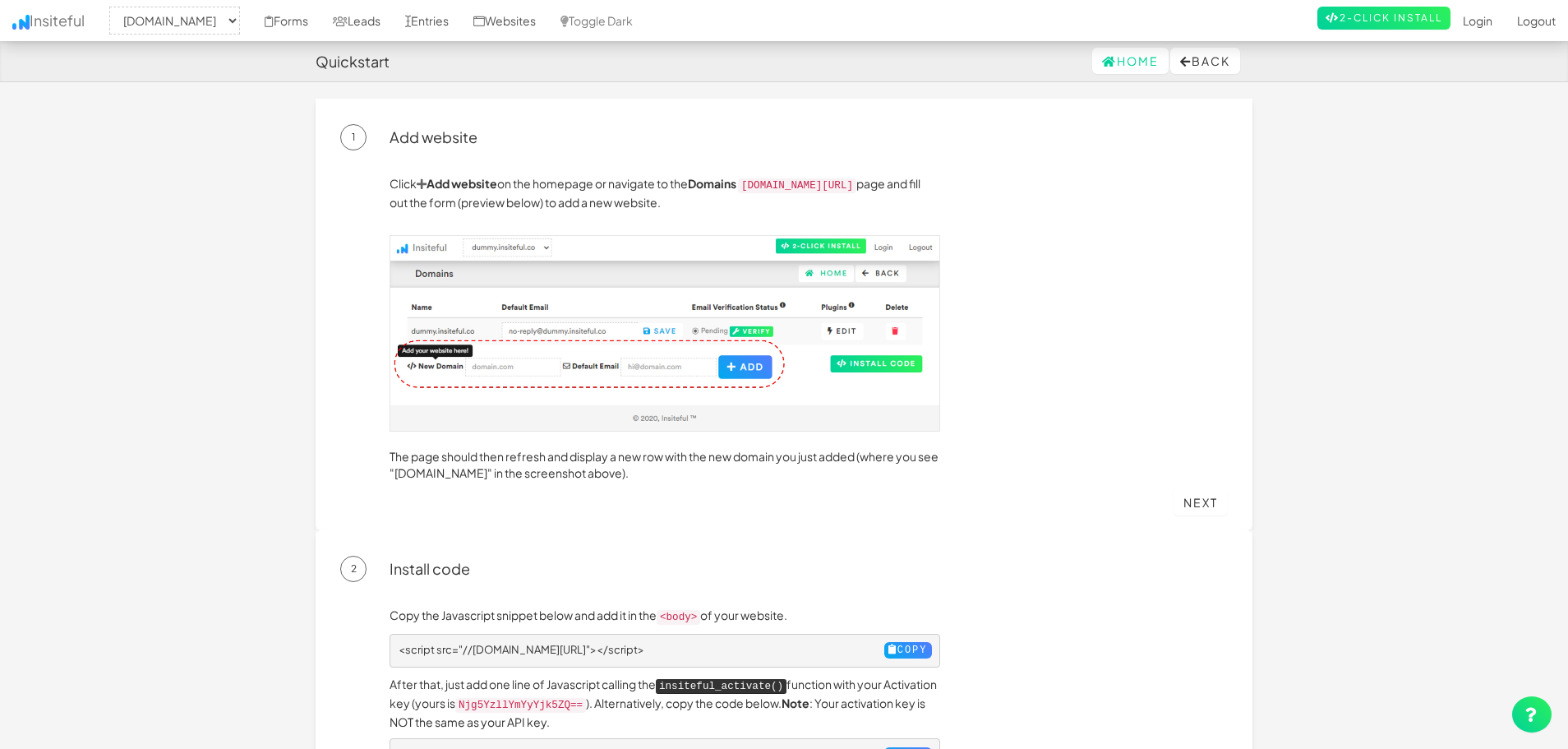
select select "2395"
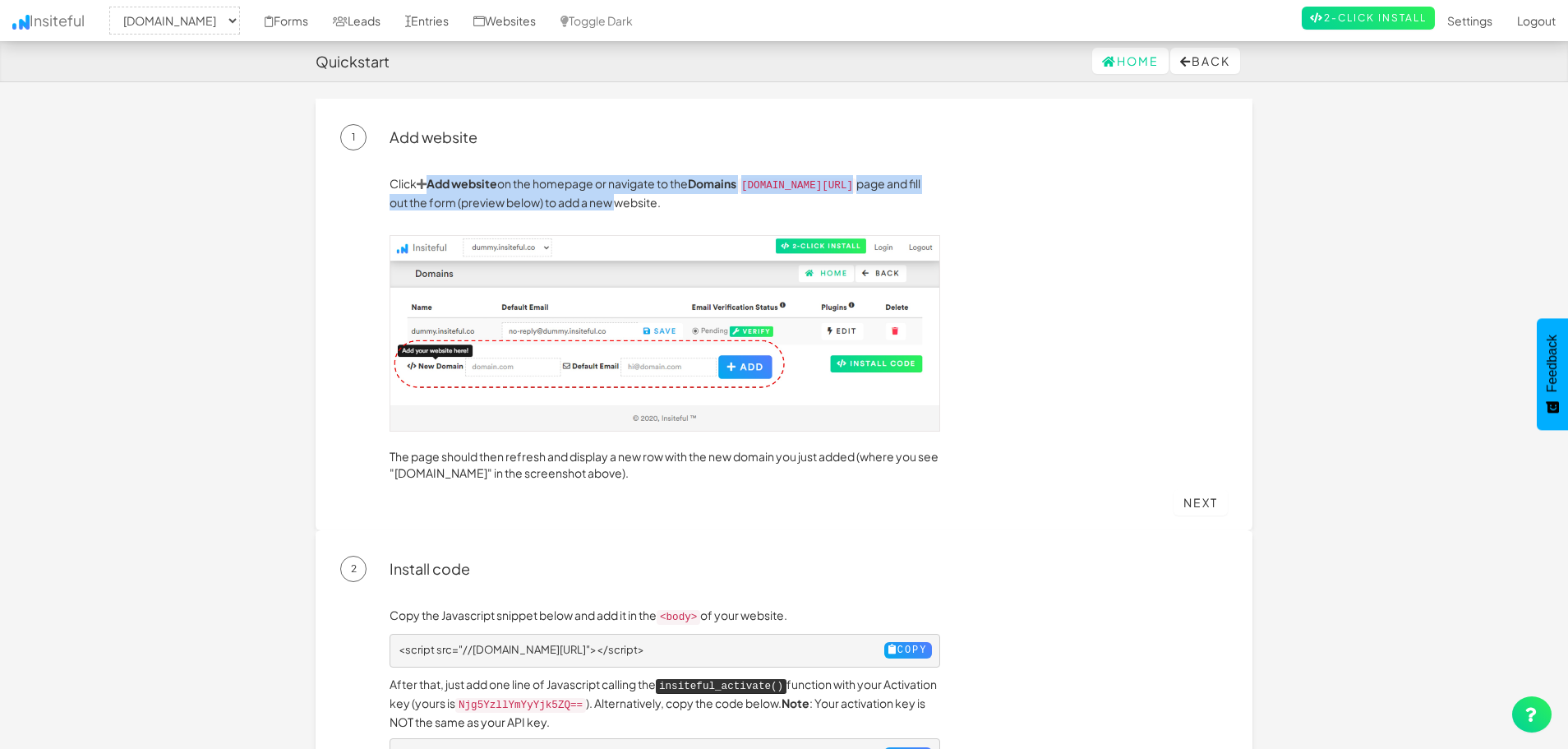
drag, startPoint x: 416, startPoint y: 173, endPoint x: 652, endPoint y: 193, distance: 236.8
click at [651, 193] on div "Click Add website on the homepage or navigate to the Domains [DOMAIN_NAME][URL]…" at bounding box center [784, 327] width 888 height 355
click at [652, 193] on p "Click Add website on the homepage or navigate to the Domains [DOMAIN_NAME][URL]…" at bounding box center [665, 193] width 551 height 35
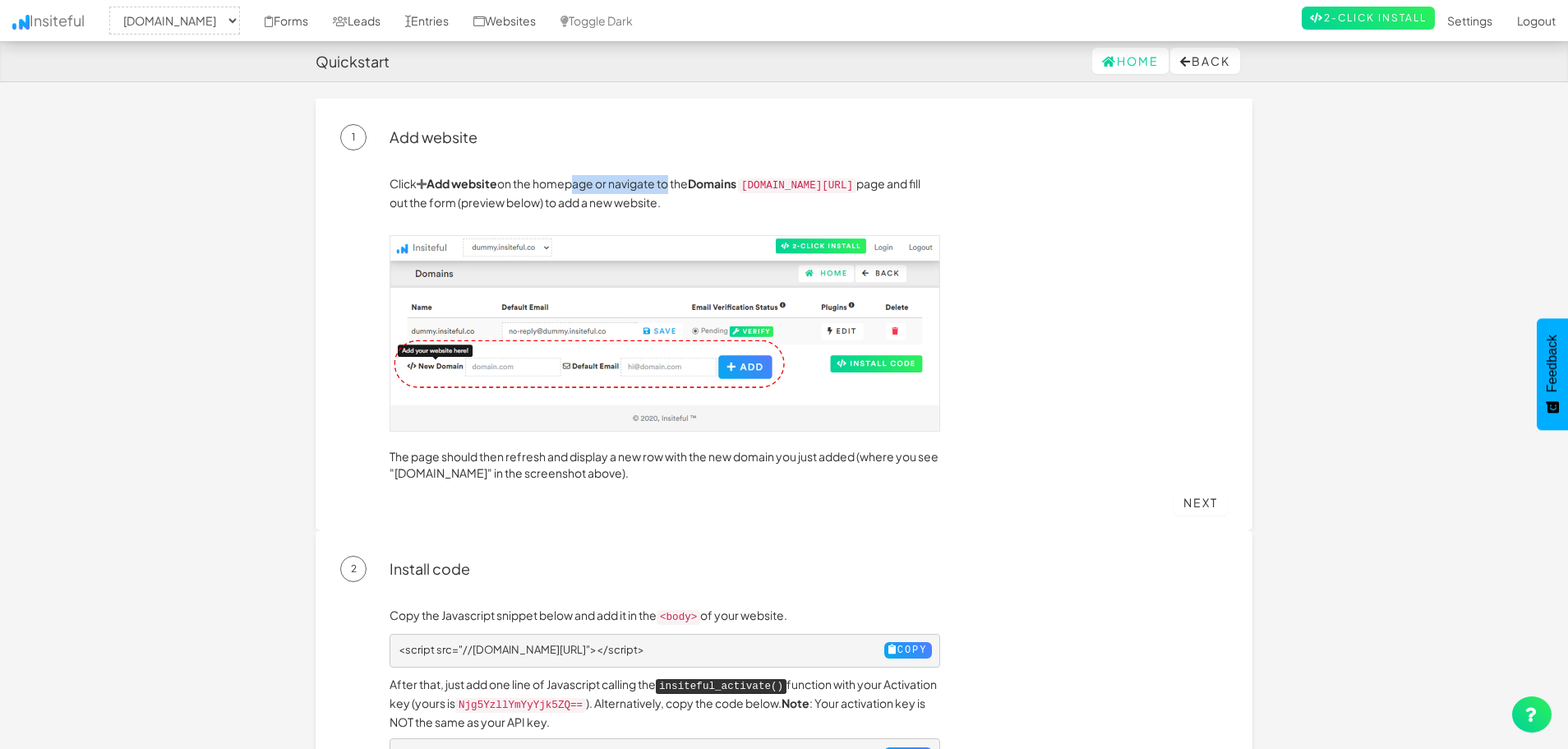
drag, startPoint x: 577, startPoint y: 185, endPoint x: 668, endPoint y: 187, distance: 91.0
click at [668, 187] on p "Click Add website on the homepage or navigate to the Domains [DOMAIN_NAME][URL]…" at bounding box center [665, 193] width 551 height 35
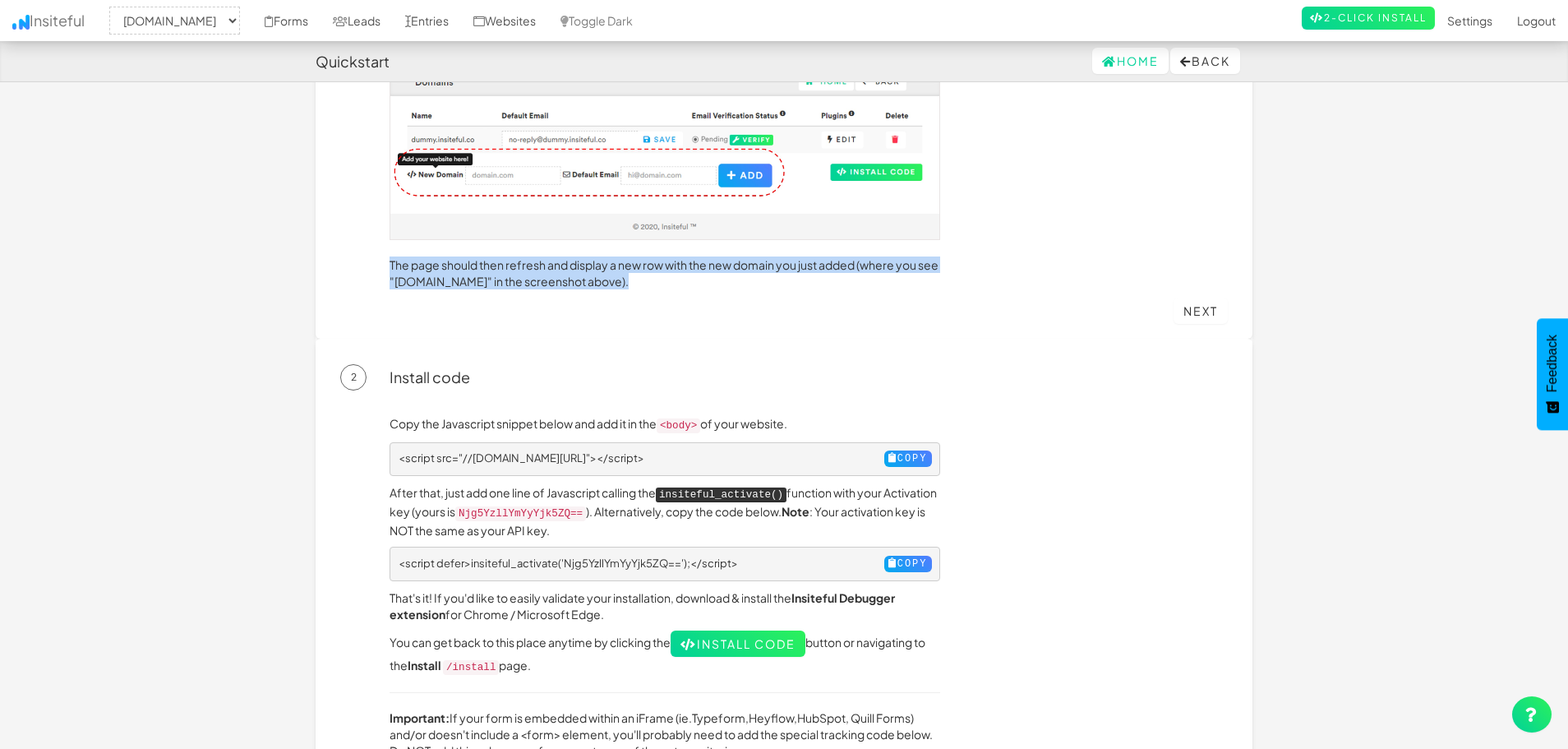
drag, startPoint x: 454, startPoint y: 255, endPoint x: 790, endPoint y: 307, distance: 340.0
click at [790, 307] on div "Click Add website on the homepage or navigate to the Domains app.insiteful.co/d…" at bounding box center [784, 136] width 888 height 355
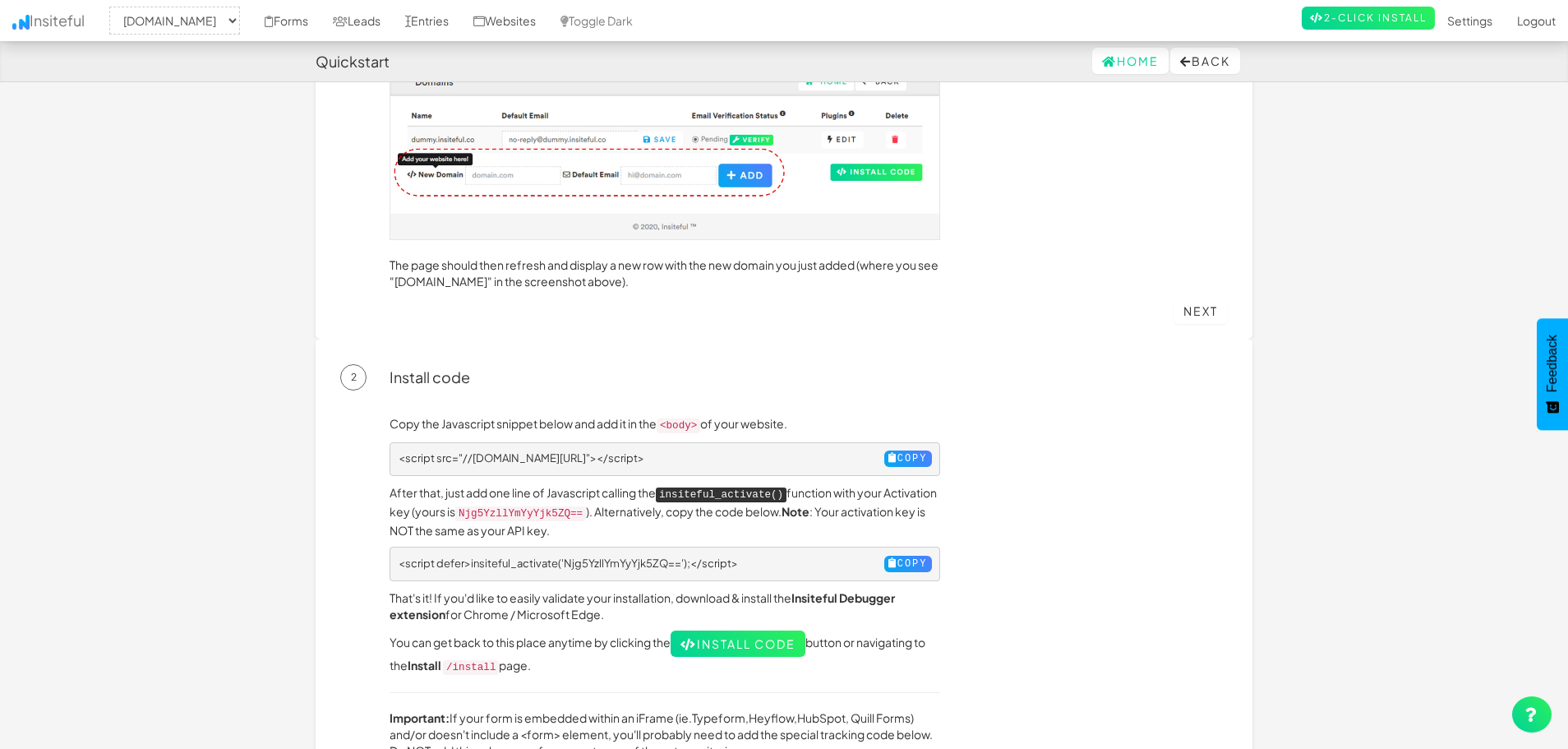
drag, startPoint x: 524, startPoint y: 257, endPoint x: 849, endPoint y: 272, distance: 325.3
click at [849, 272] on p "The page should then refresh and display a new row with the new domain you just…" at bounding box center [665, 272] width 551 height 32
drag, startPoint x: 604, startPoint y: 250, endPoint x: 914, endPoint y: 292, distance: 312.8
click at [914, 292] on div "Click Add website on the homepage or navigate to the Domains app.insiteful.co/d…" at bounding box center [665, 140] width 575 height 314
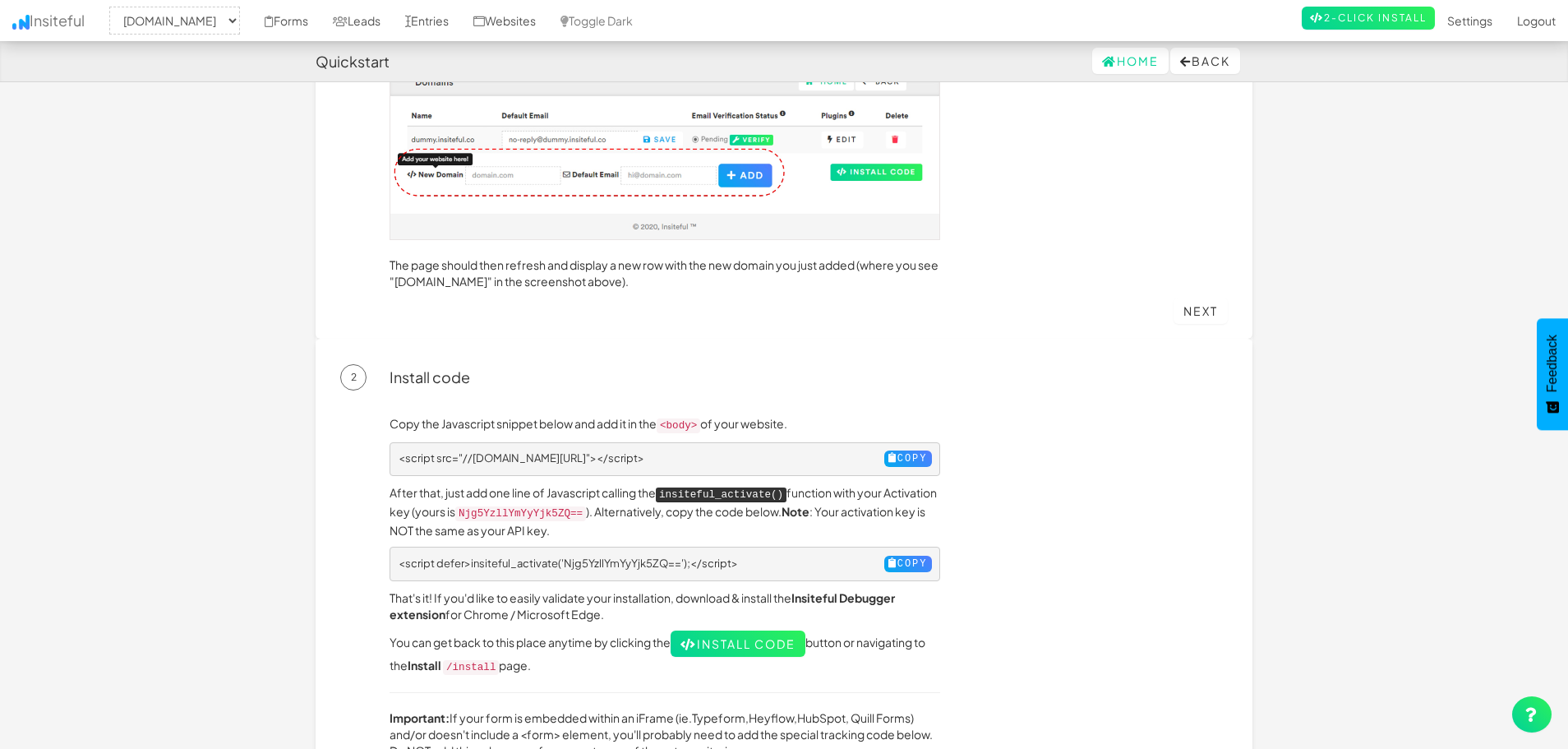
click at [914, 292] on div "Click Add website on the homepage or navigate to the Domains app.insiteful.co/d…" at bounding box center [665, 140] width 575 height 314
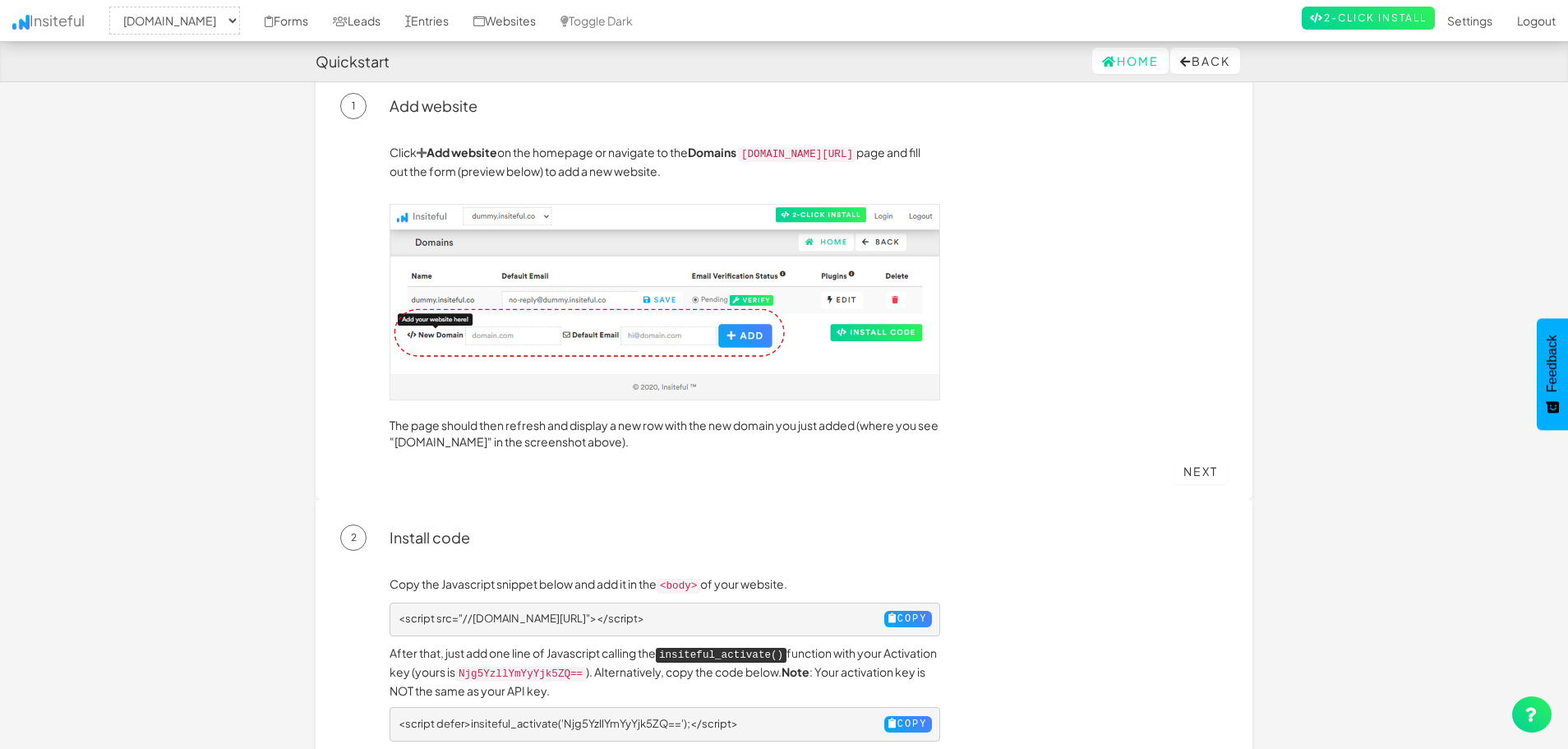
scroll to position [0, 0]
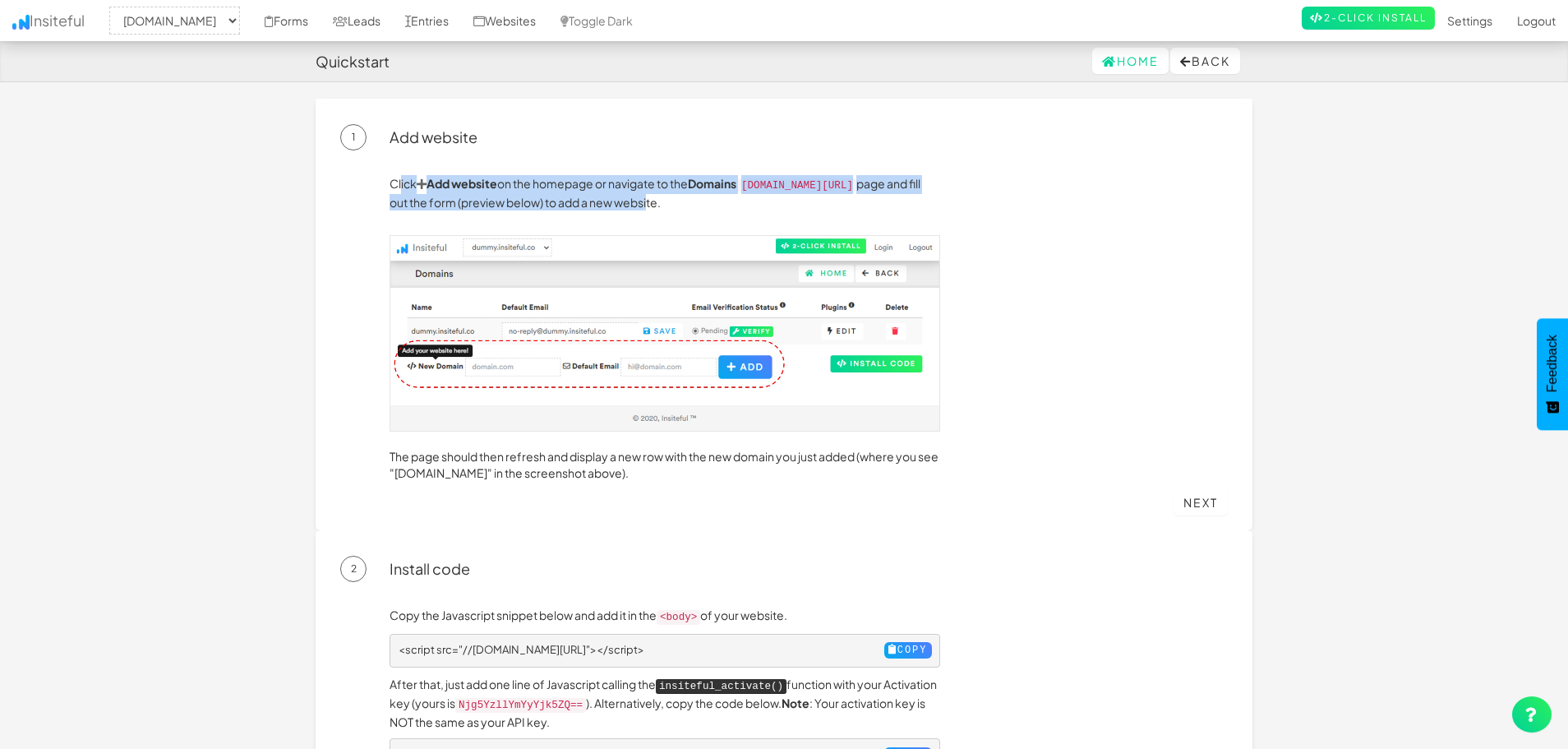
drag, startPoint x: 406, startPoint y: 168, endPoint x: 699, endPoint y: 202, distance: 295.0
click at [699, 202] on div "Click Add website on the homepage or navigate to the Domains app.insiteful.co/d…" at bounding box center [784, 327] width 888 height 355
click at [699, 202] on p "Click Add website on the homepage or navigate to the Domains app.insiteful.co/d…" at bounding box center [665, 193] width 551 height 35
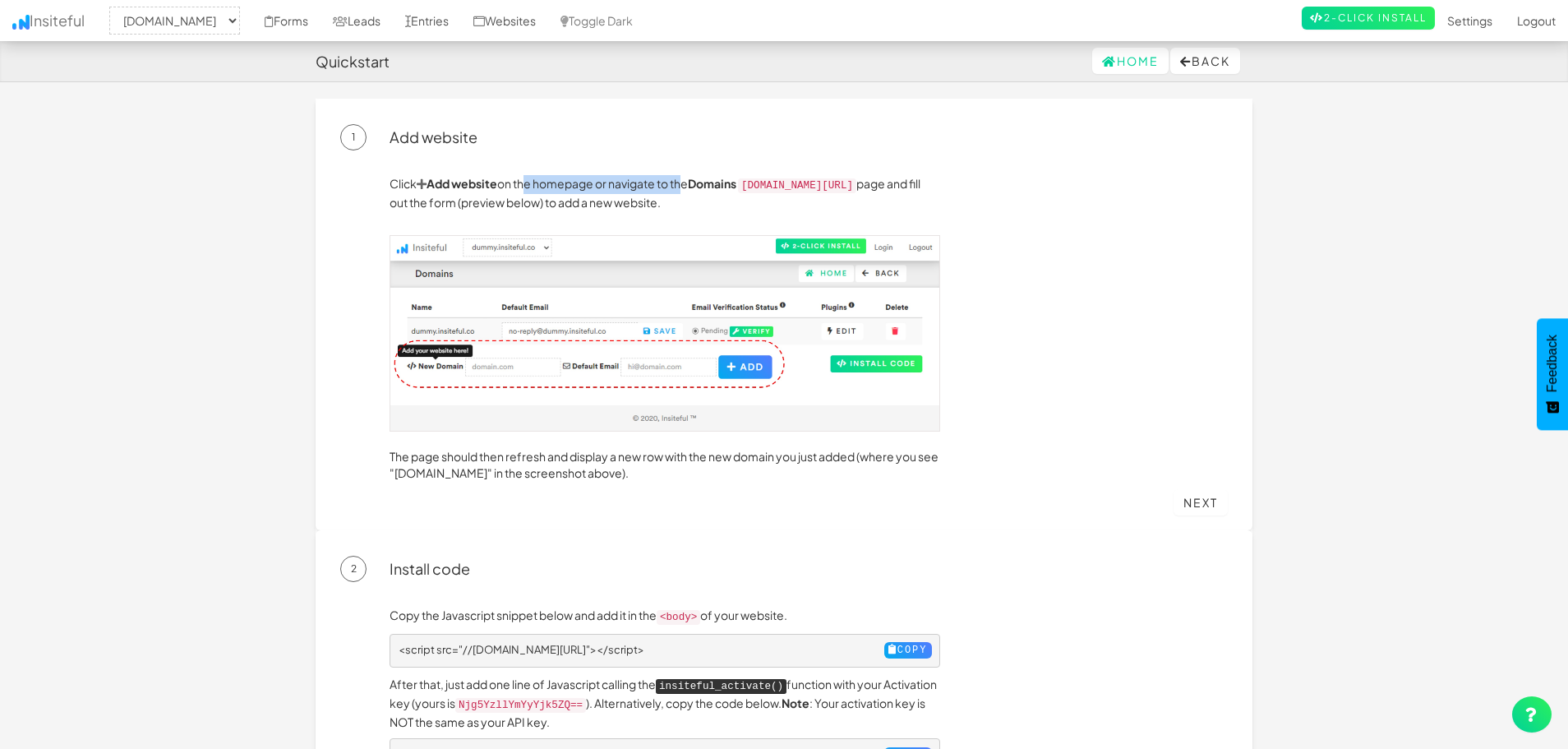
drag, startPoint x: 524, startPoint y: 182, endPoint x: 684, endPoint y: 191, distance: 160.3
click at [684, 191] on p "Click Add website on the homepage or navigate to the Domains app.insiteful.co/d…" at bounding box center [665, 193] width 551 height 35
drag, startPoint x: 429, startPoint y: 180, endPoint x: 529, endPoint y: 180, distance: 100.0
click at [557, 184] on p "Click Add website on the homepage or navigate to the Domains app.insiteful.co/d…" at bounding box center [665, 193] width 551 height 35
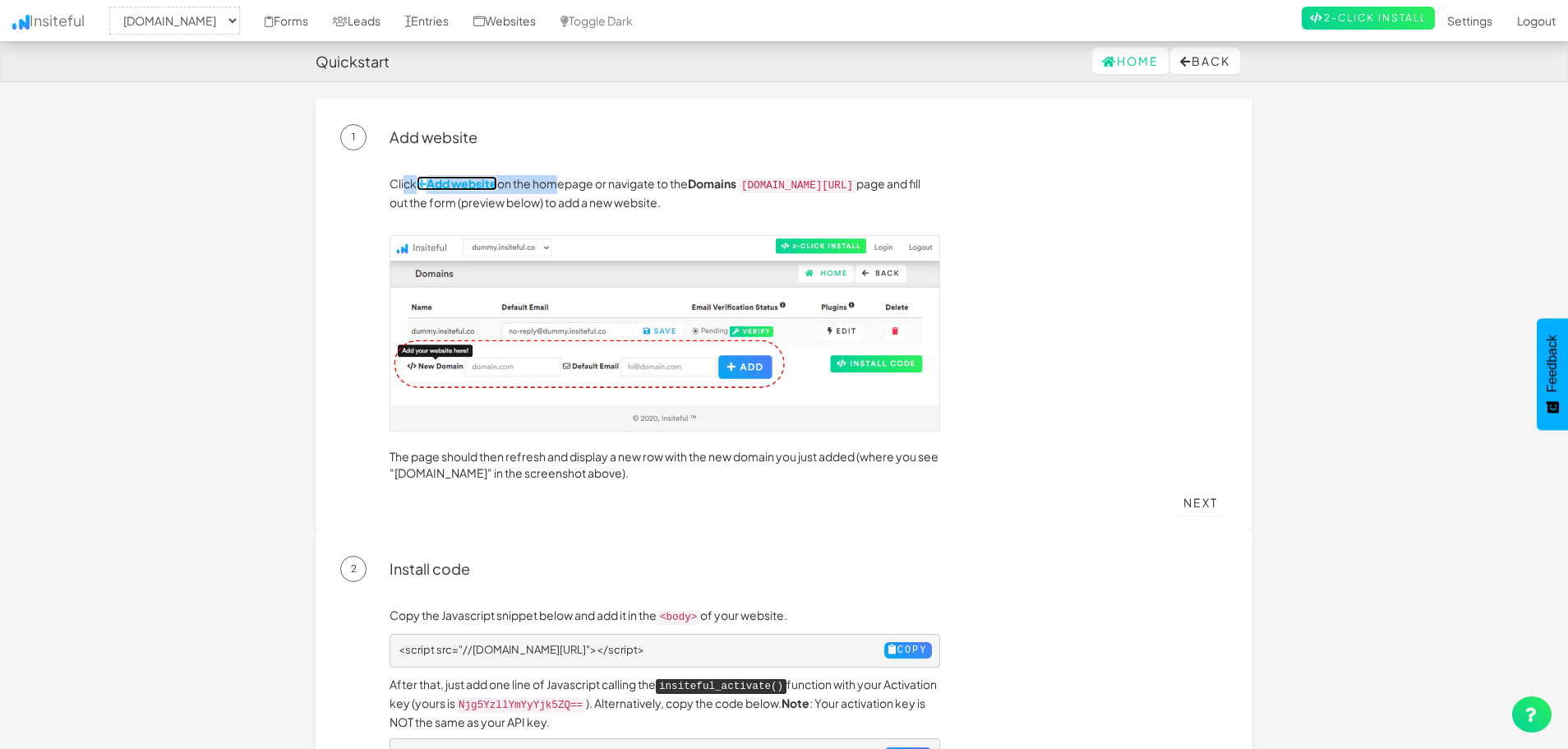
click at [458, 180] on strong "Add website" at bounding box center [457, 183] width 81 height 15
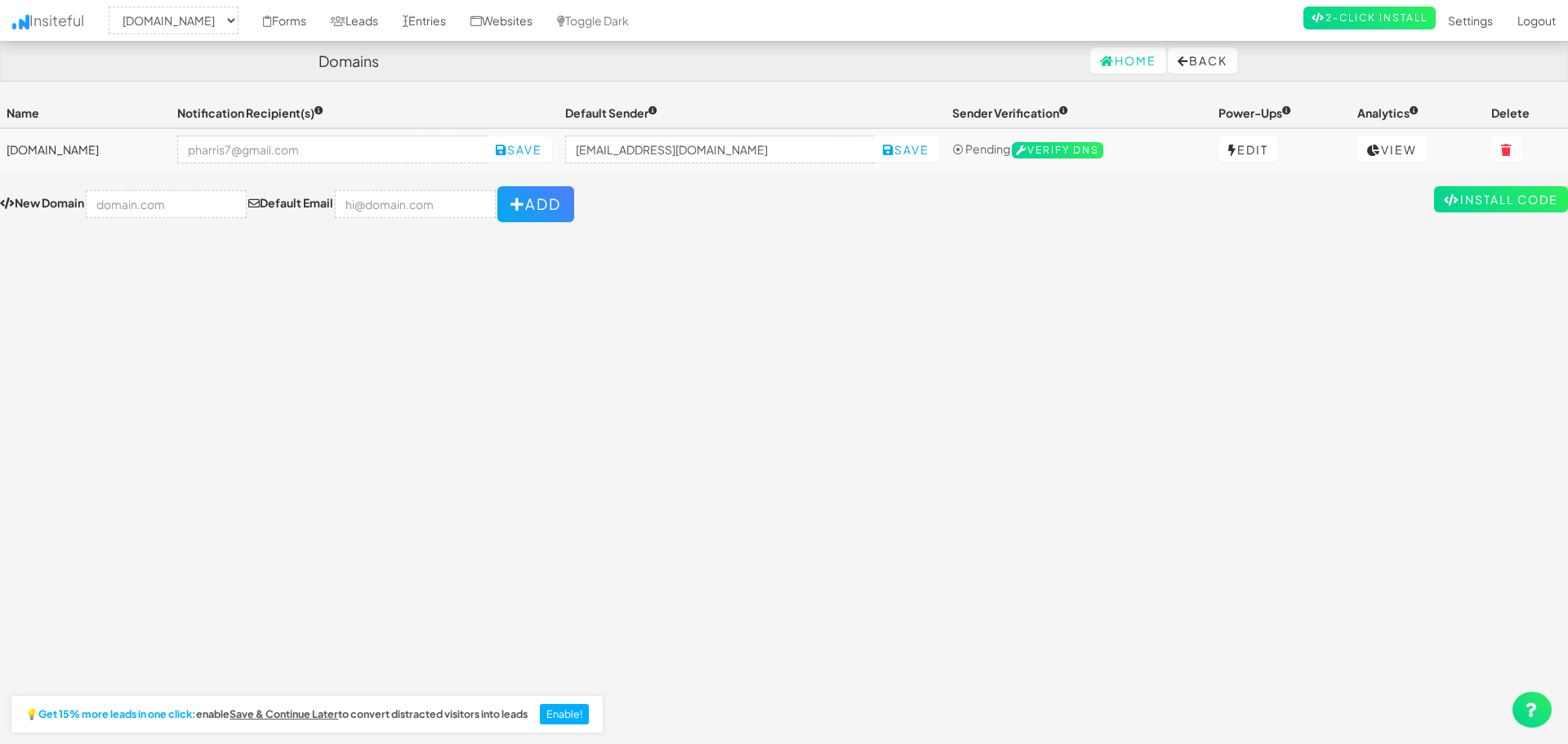
select select "2395"
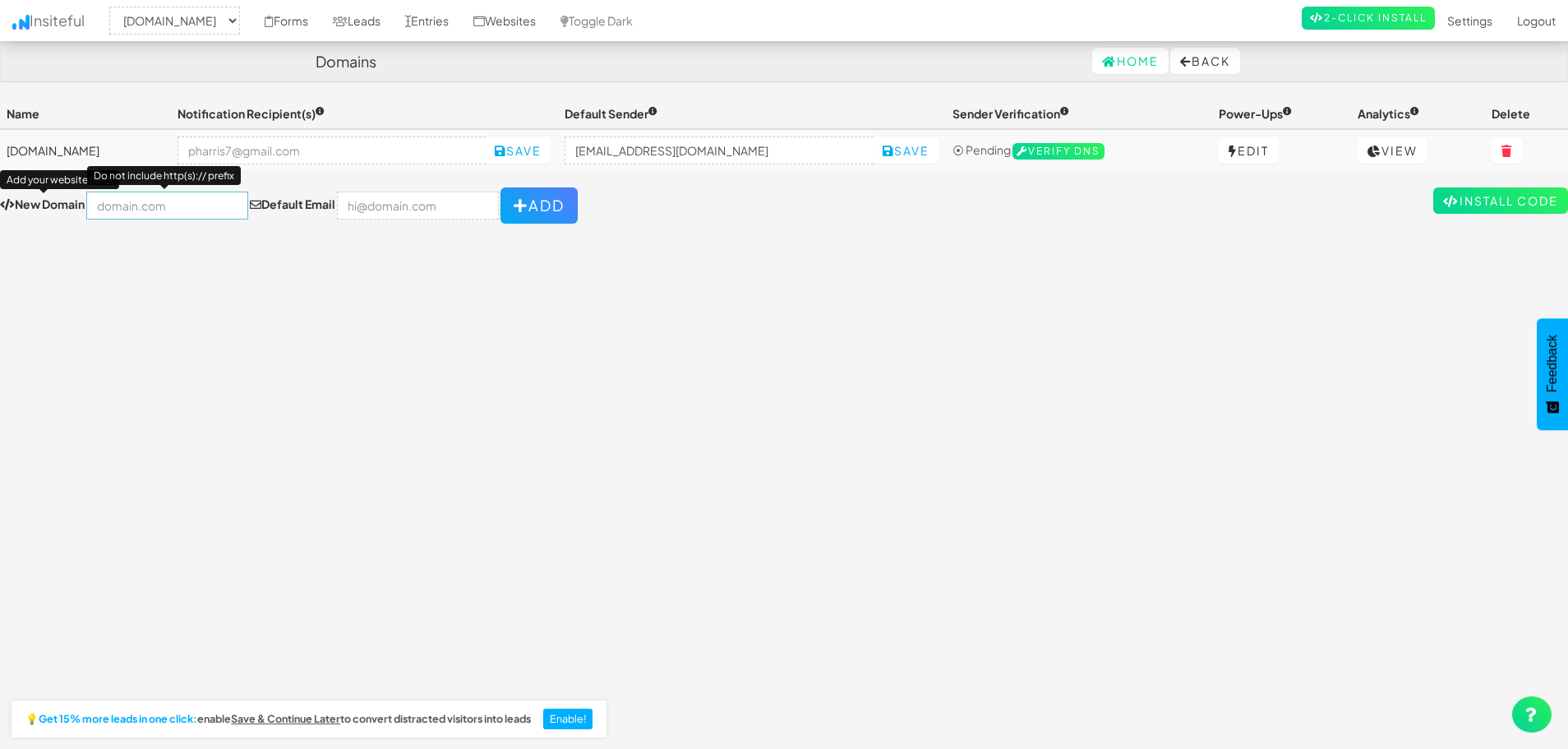
click at [141, 203] on input "text" at bounding box center [167, 205] width 162 height 28
type input "[DOMAIN_NAME]"
click at [514, 207] on icon "button" at bounding box center [521, 204] width 15 height 15
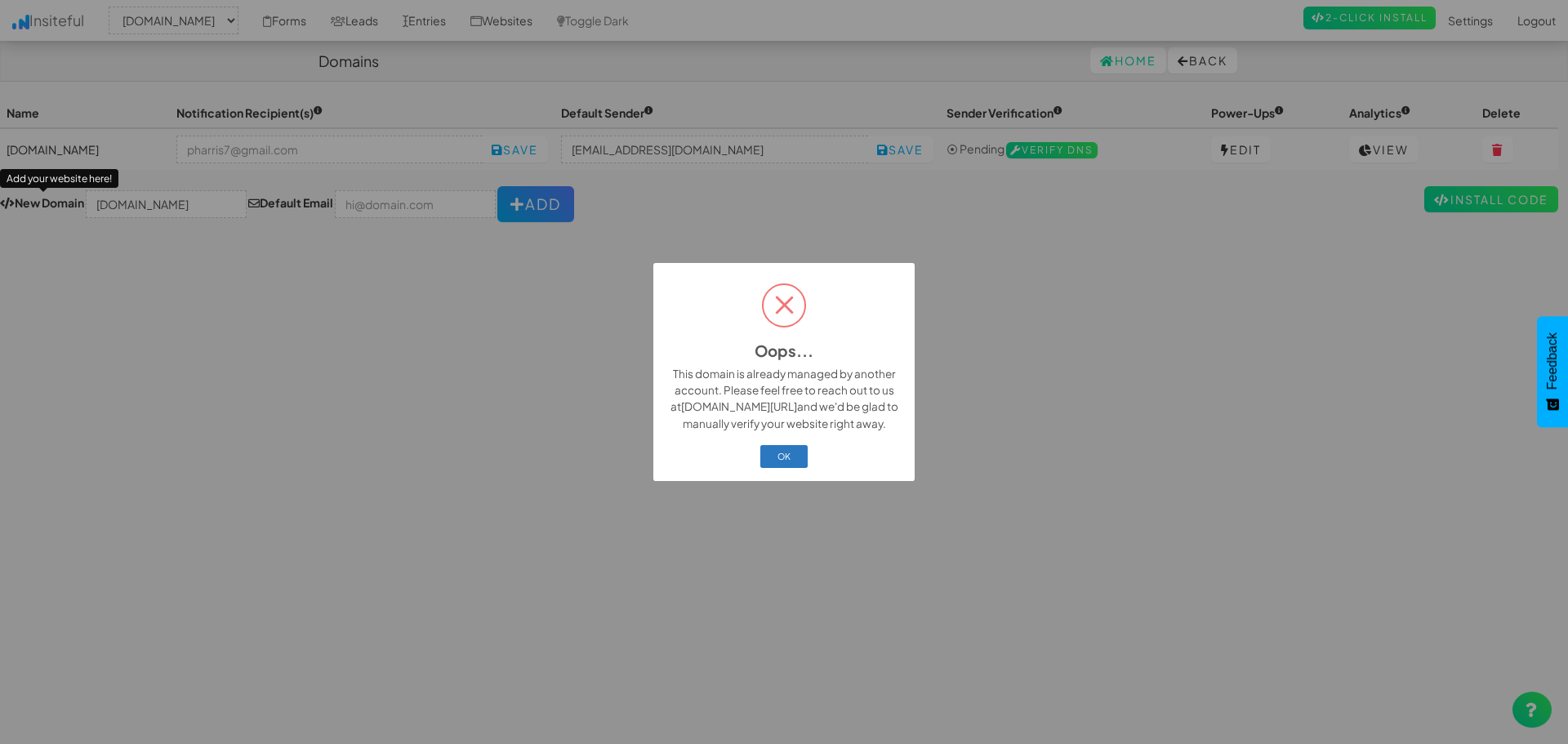
click at [790, 463] on button "OK" at bounding box center [784, 456] width 48 height 22
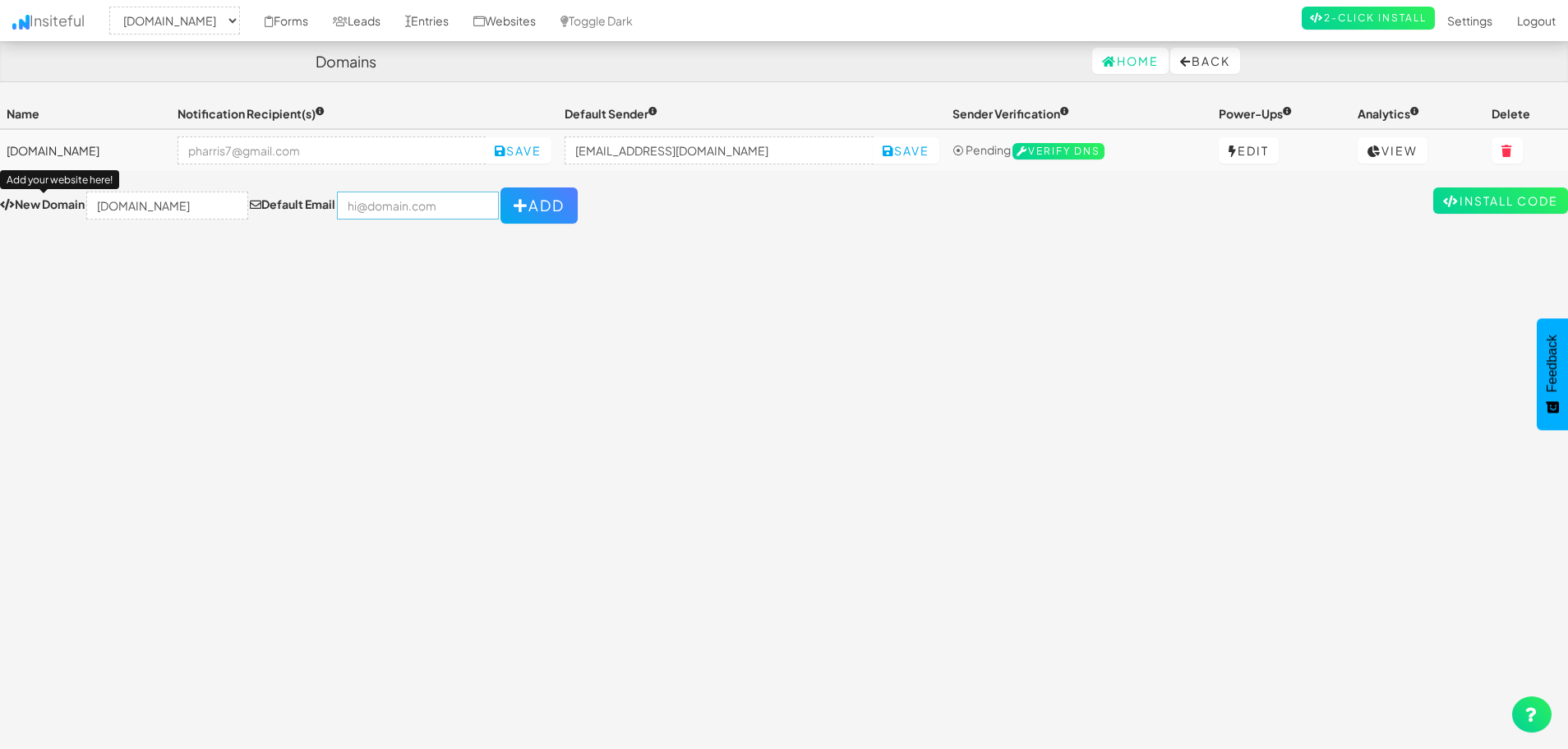
click at [352, 212] on input "email" at bounding box center [418, 205] width 162 height 28
drag, startPoint x: 407, startPoint y: 345, endPoint x: 289, endPoint y: 293, distance: 128.9
click at [405, 345] on div "Toggle navigation Insiteful -- None -- [DOMAIN_NAME] Forms Leads Entries Websit…" at bounding box center [784, 416] width 1568 height 636
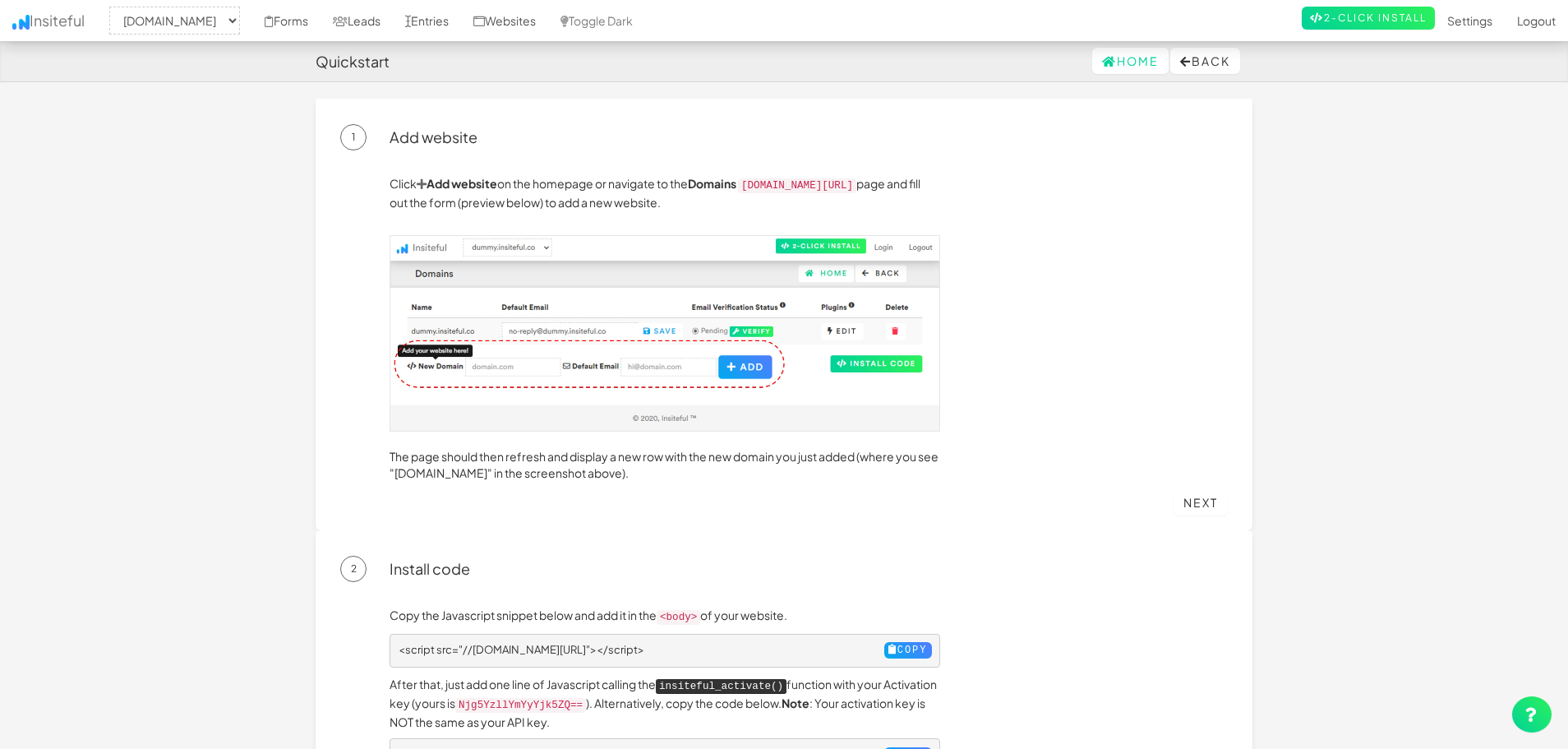
select select "2395"
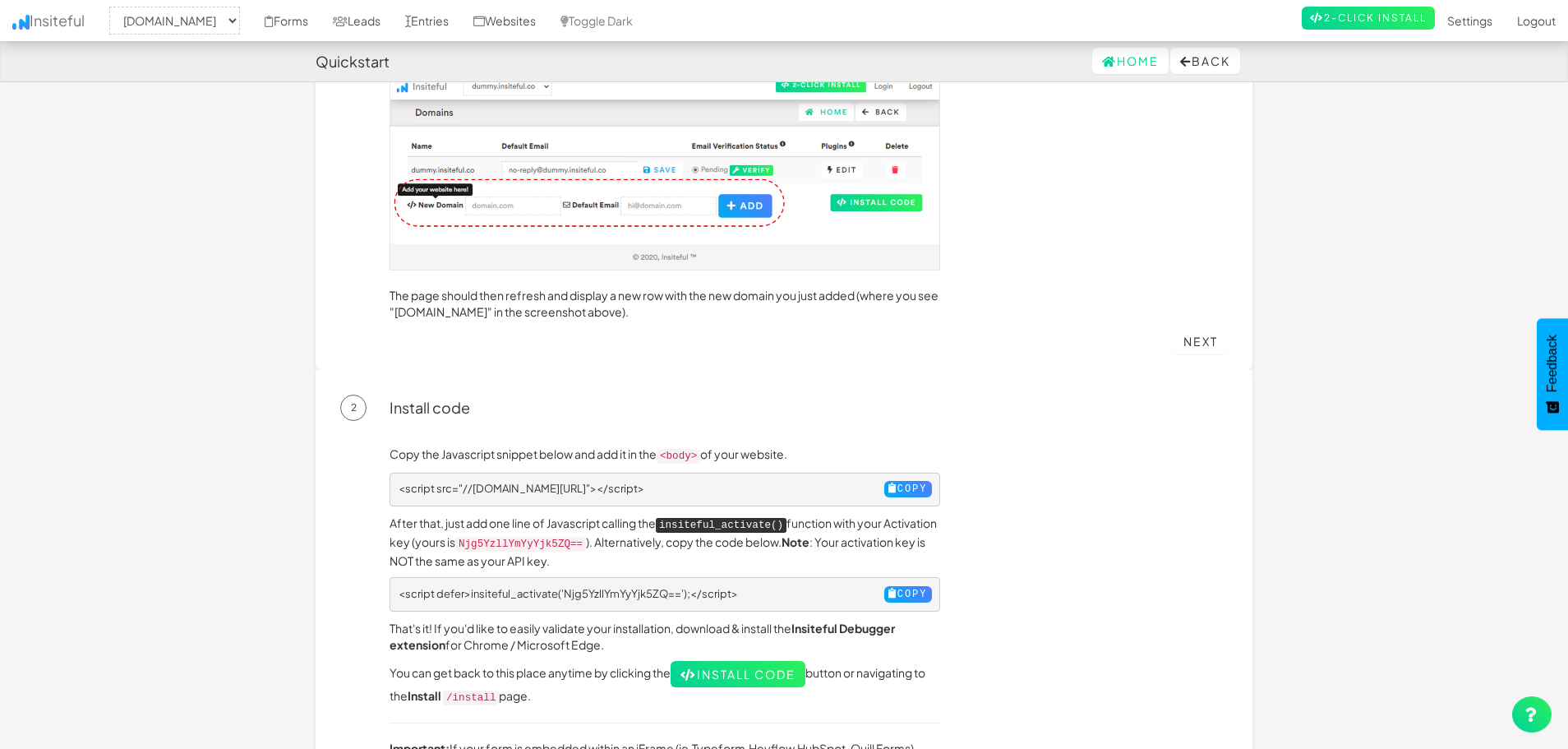
scroll to position [192, 0]
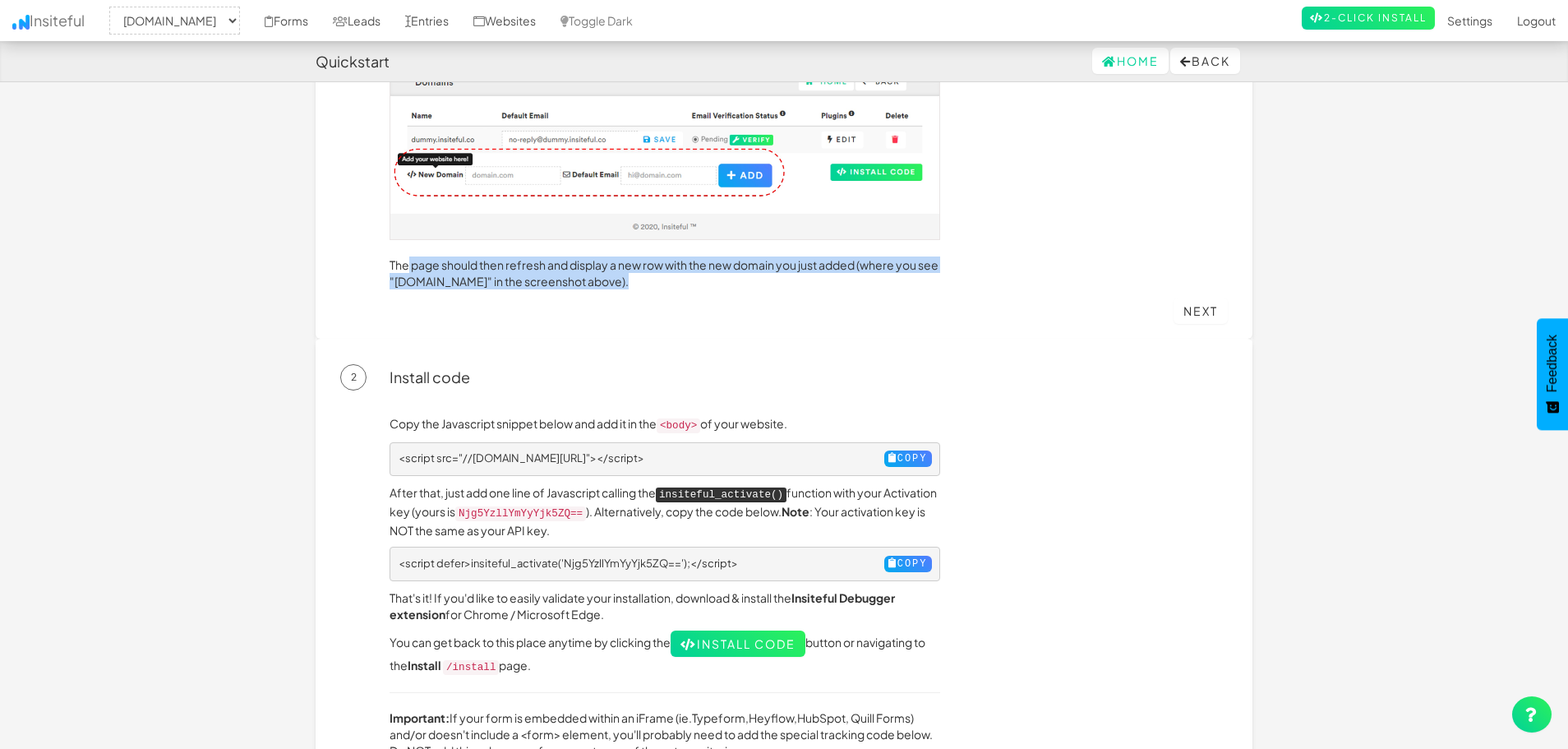
drag, startPoint x: 407, startPoint y: 264, endPoint x: 730, endPoint y: 321, distance: 328.0
click at [730, 321] on div "1 Add website Click Add website on the homepage or navigate to the Domains [DOM…" at bounding box center [784, 123] width 937 height 432
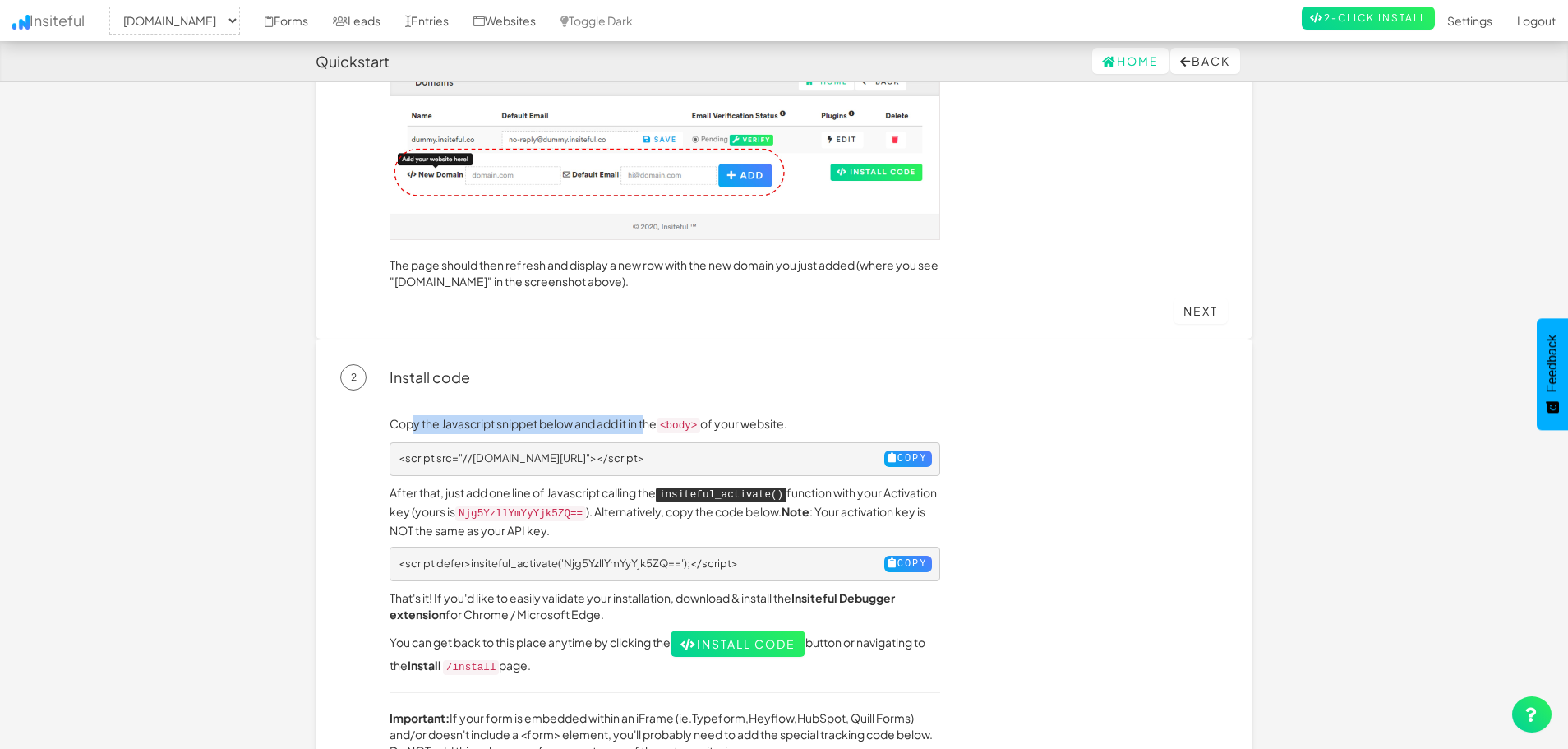
drag, startPoint x: 602, startPoint y: 421, endPoint x: 660, endPoint y: 421, distance: 58.0
click at [660, 421] on p "Copy the Javascript snippet below and add it in the <body> of your website." at bounding box center [665, 424] width 551 height 19
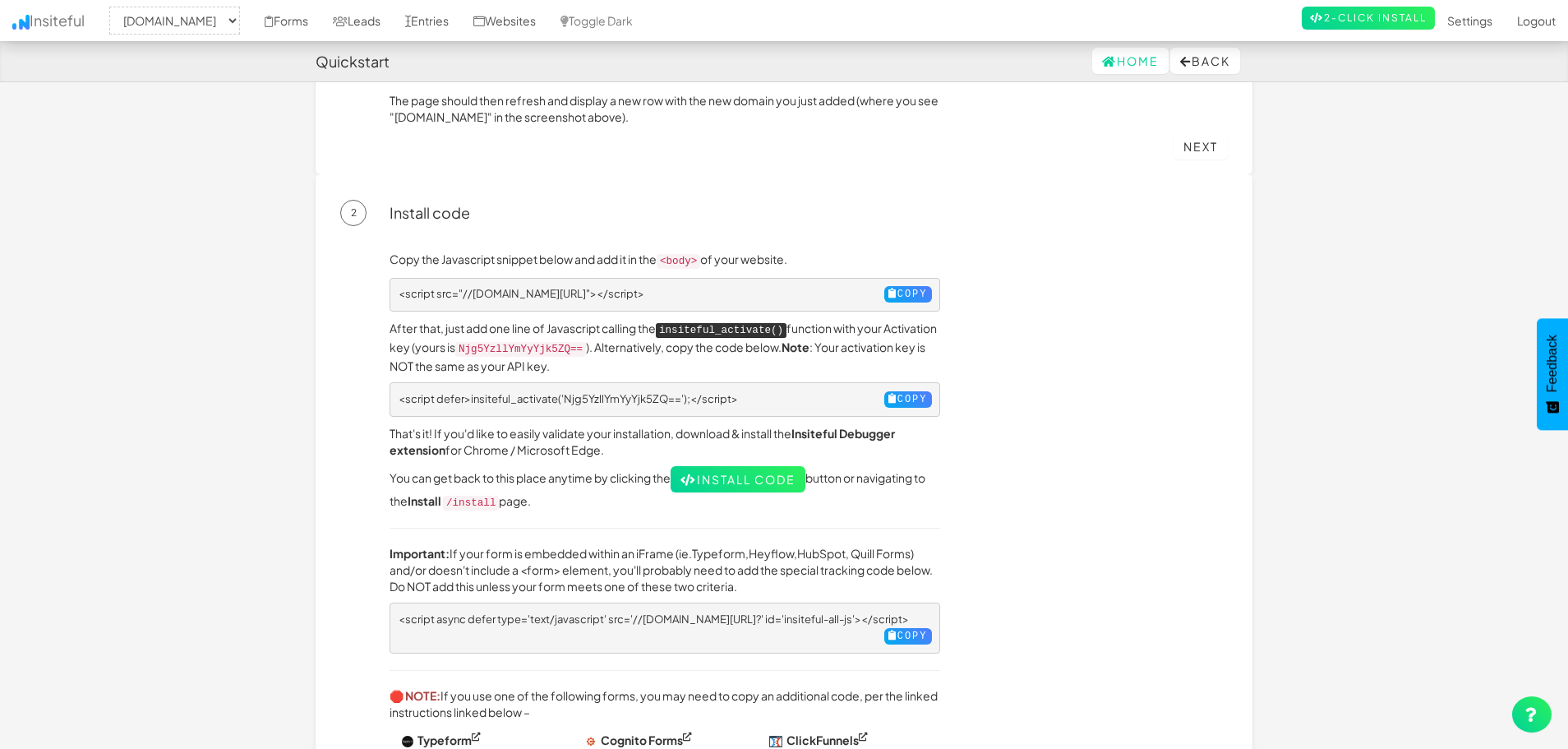
scroll to position [383, 0]
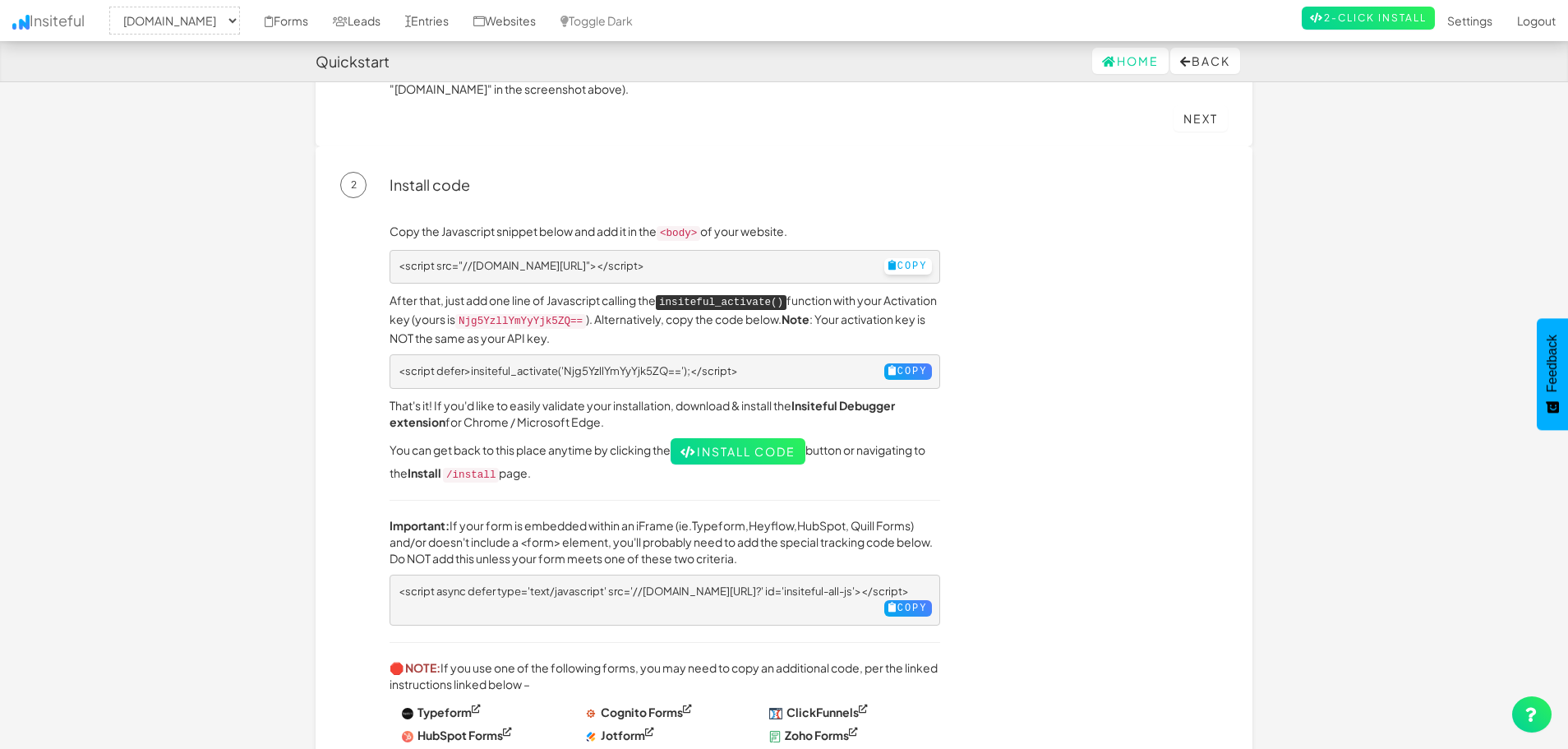
click at [895, 259] on button "Copy" at bounding box center [908, 266] width 47 height 17
click at [898, 263] on button "Copy" at bounding box center [908, 266] width 47 height 17
drag, startPoint x: 415, startPoint y: 293, endPoint x: 566, endPoint y: 295, distance: 151.0
click at [566, 294] on p "After that, just add one line of Javascript calling the insiteful_activate() fu…" at bounding box center [665, 318] width 551 height 54
click at [566, 295] on p "After that, just add one line of Javascript calling the insiteful_activate() fu…" at bounding box center [665, 318] width 551 height 54
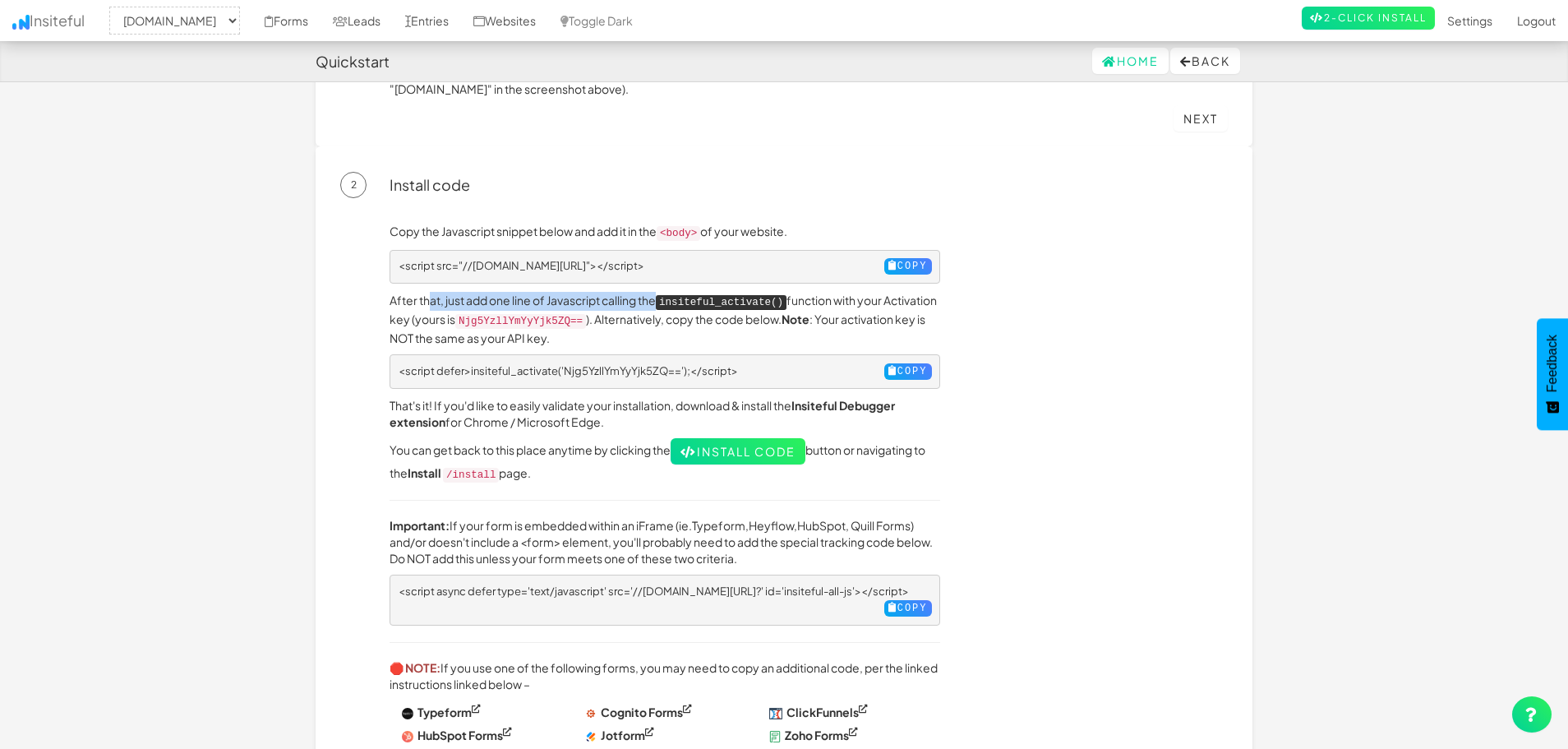
drag, startPoint x: 430, startPoint y: 303, endPoint x: 660, endPoint y: 296, distance: 230.1
click at [660, 296] on p "After that, just add one line of Javascript calling the insiteful_activate() fu…" at bounding box center [665, 318] width 551 height 54
click at [679, 335] on p "After that, just add one line of Javascript calling the insiteful_activate() fu…" at bounding box center [665, 318] width 551 height 54
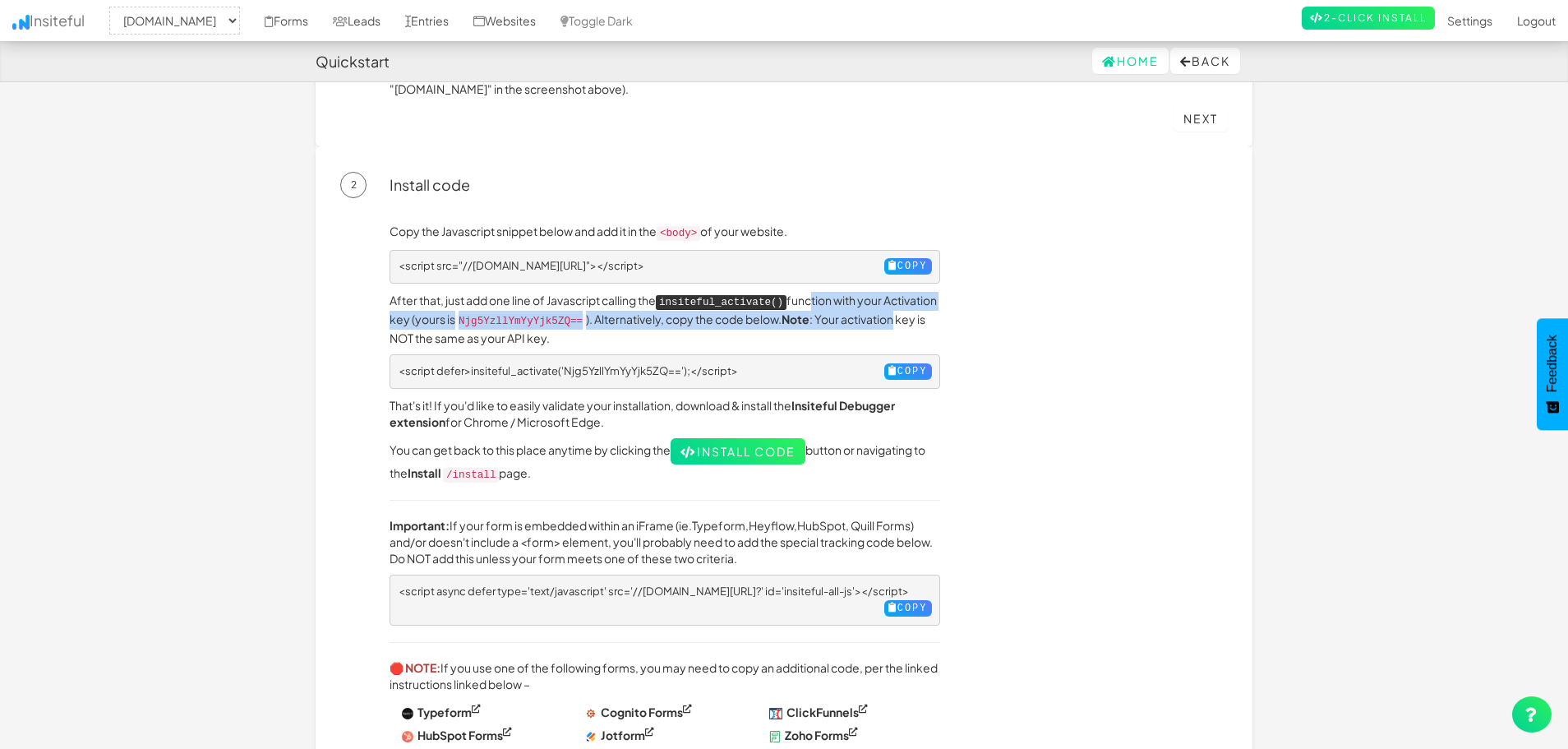
drag, startPoint x: 869, startPoint y: 312, endPoint x: 889, endPoint y: 320, distance: 21.5
click at [889, 320] on p "After that, just add one line of Javascript calling the insiteful_activate() fu…" at bounding box center [665, 318] width 551 height 54
drag, startPoint x: 610, startPoint y: 318, endPoint x: 799, endPoint y: 328, distance: 189.3
click at [799, 328] on p "After that, just add one line of Javascript calling the insiteful_activate() fu…" at bounding box center [665, 318] width 551 height 54
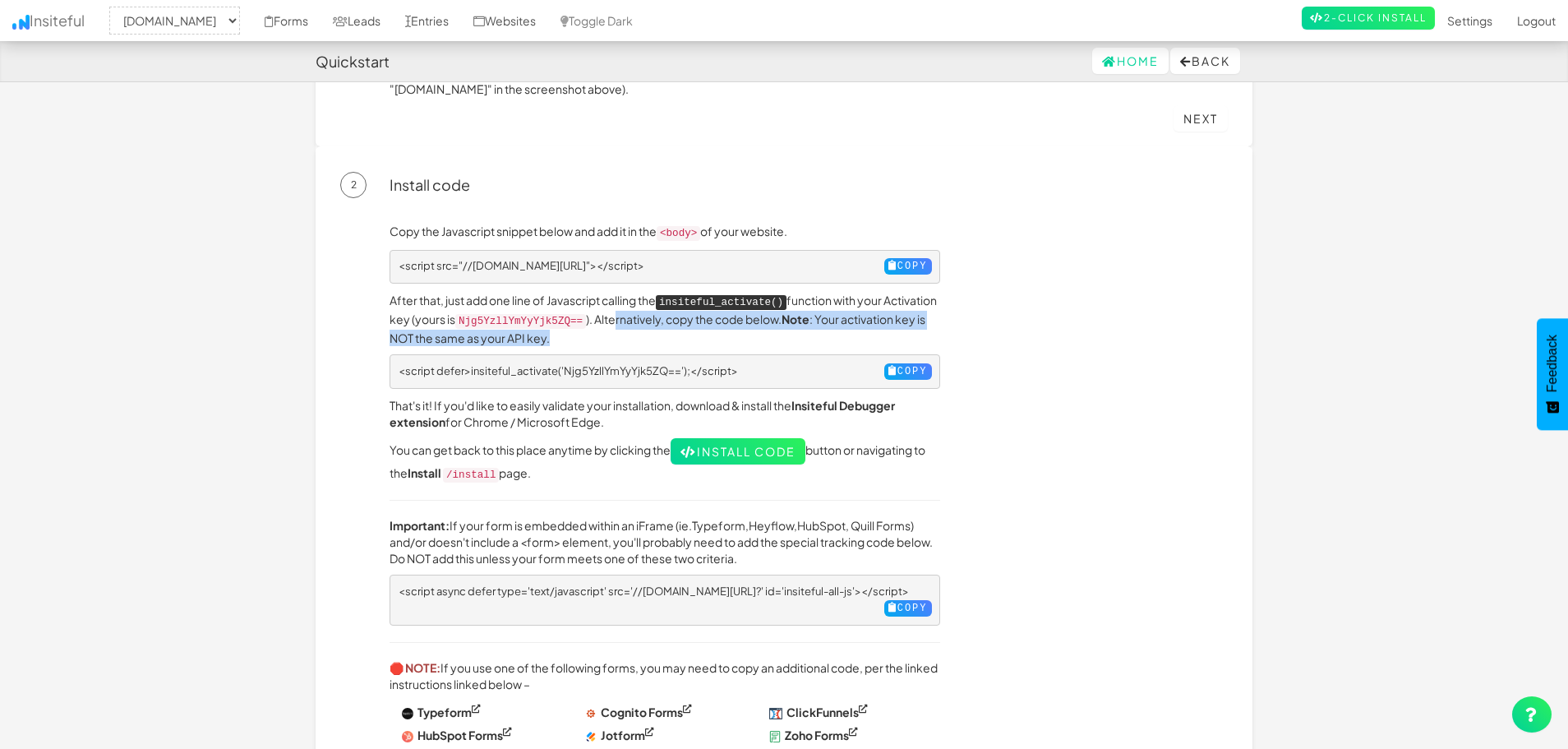
click at [799, 328] on p "After that, just add one line of Javascript calling the insiteful_activate() fu…" at bounding box center [665, 318] width 551 height 54
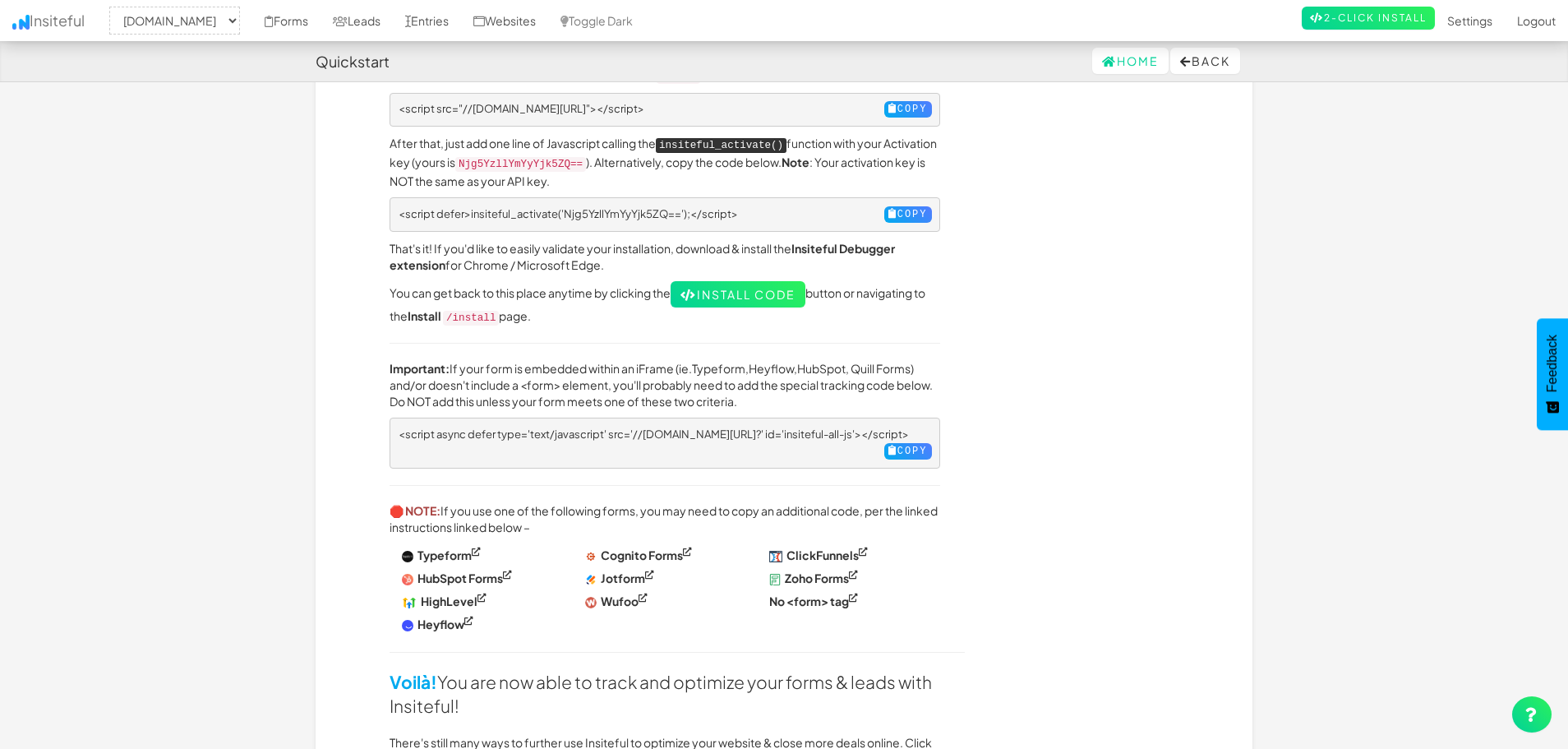
scroll to position [575, 0]
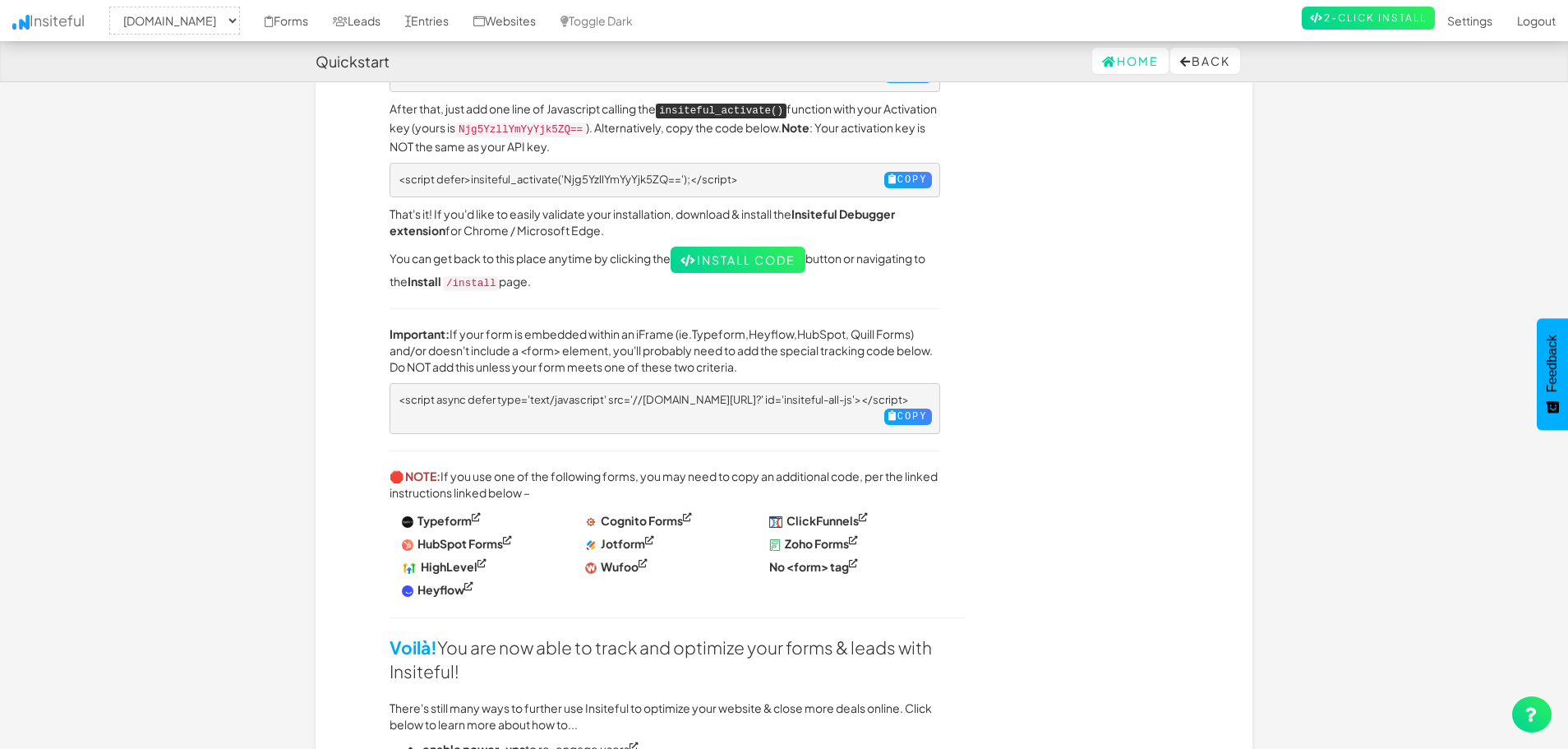
drag, startPoint x: 455, startPoint y: 190, endPoint x: 756, endPoint y: 220, distance: 302.5
click at [756, 220] on div "Copy the Javascript snippet below and add it in the <body> of your website. <sc…" at bounding box center [665, 423] width 575 height 783
click at [756, 222] on p "That's it! If you'd like to easily validate your installation, download & insta…" at bounding box center [665, 221] width 551 height 32
click at [589, 247] on p "You can get back to this place anytime by clicking the Install Code button or n…" at bounding box center [665, 269] width 551 height 45
drag, startPoint x: 519, startPoint y: 218, endPoint x: 618, endPoint y: 240, distance: 101.4
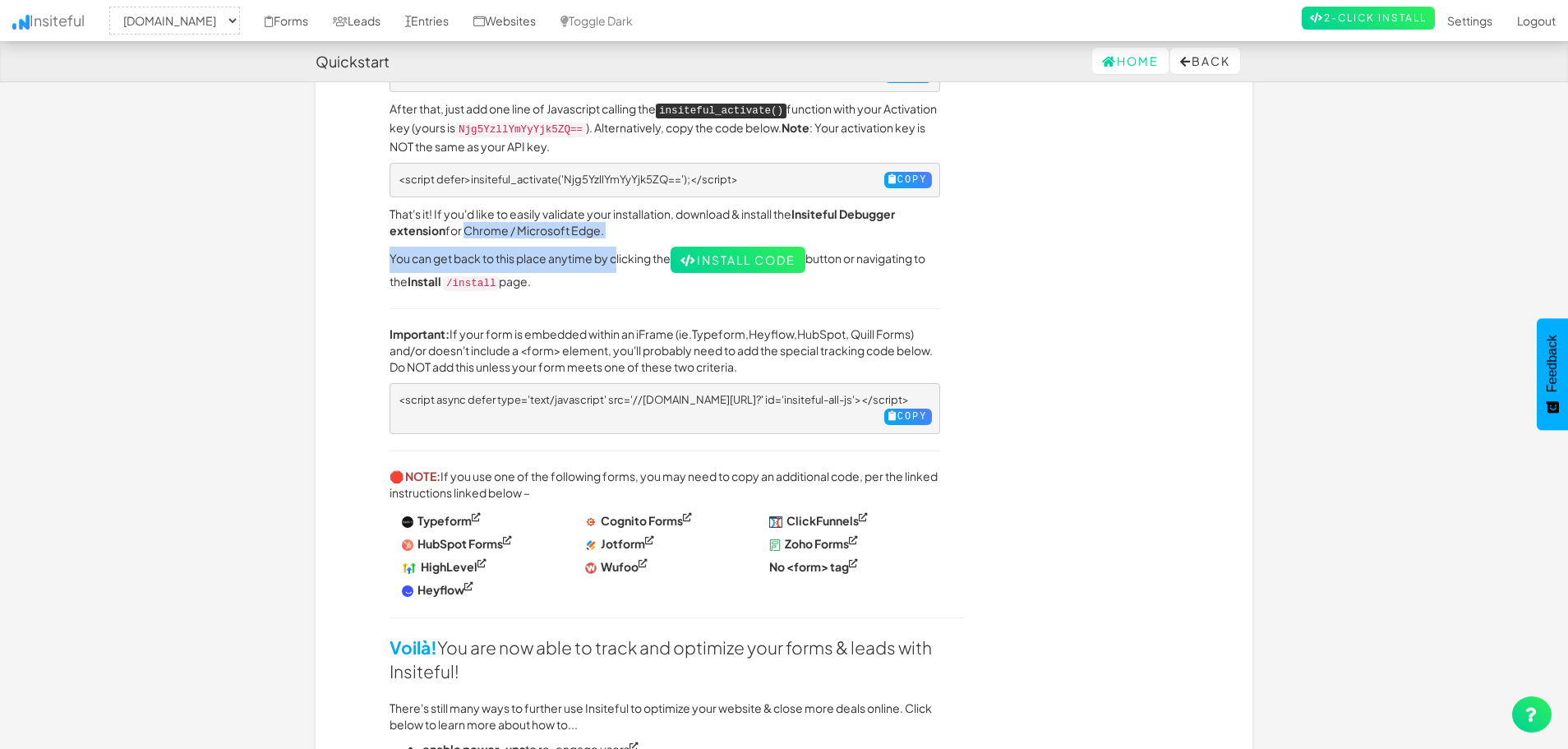
click at [618, 240] on div "Copy the Javascript snippet below and add it in the <body> of your website. <sc…" at bounding box center [665, 423] width 575 height 783
click at [618, 247] on p "You can get back to this place anytime by clicking the Install Code button or n…" at bounding box center [665, 269] width 551 height 45
drag, startPoint x: 525, startPoint y: 203, endPoint x: 609, endPoint y: 215, distance: 84.9
click at [609, 215] on p "That's it! If you'd like to easily validate your installation, download & insta…" at bounding box center [665, 221] width 551 height 32
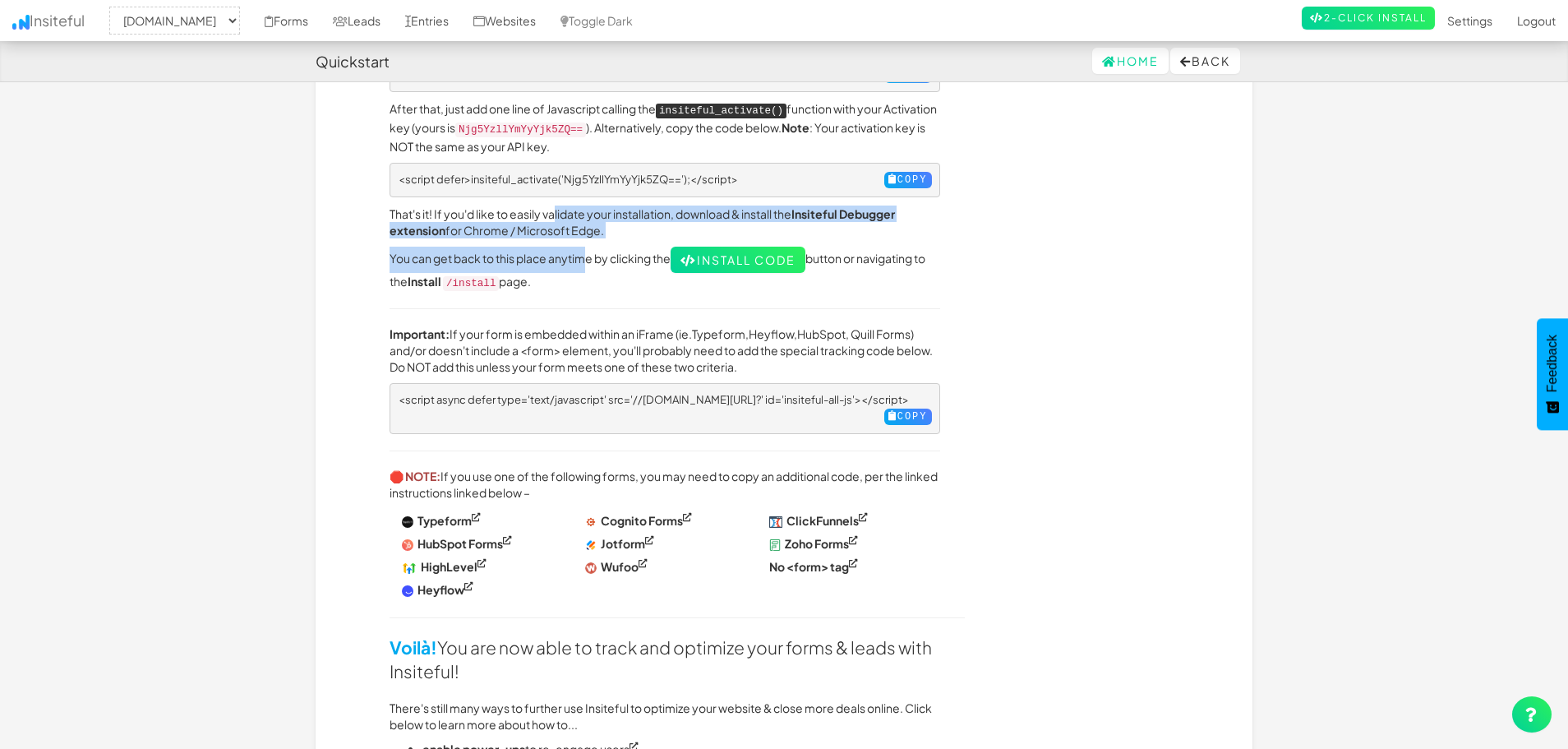
drag, startPoint x: 557, startPoint y: 208, endPoint x: 593, endPoint y: 236, distance: 45.6
click at [593, 236] on div "Copy the Javascript snippet below and add it in the <body> of your website. <sc…" at bounding box center [665, 423] width 575 height 783
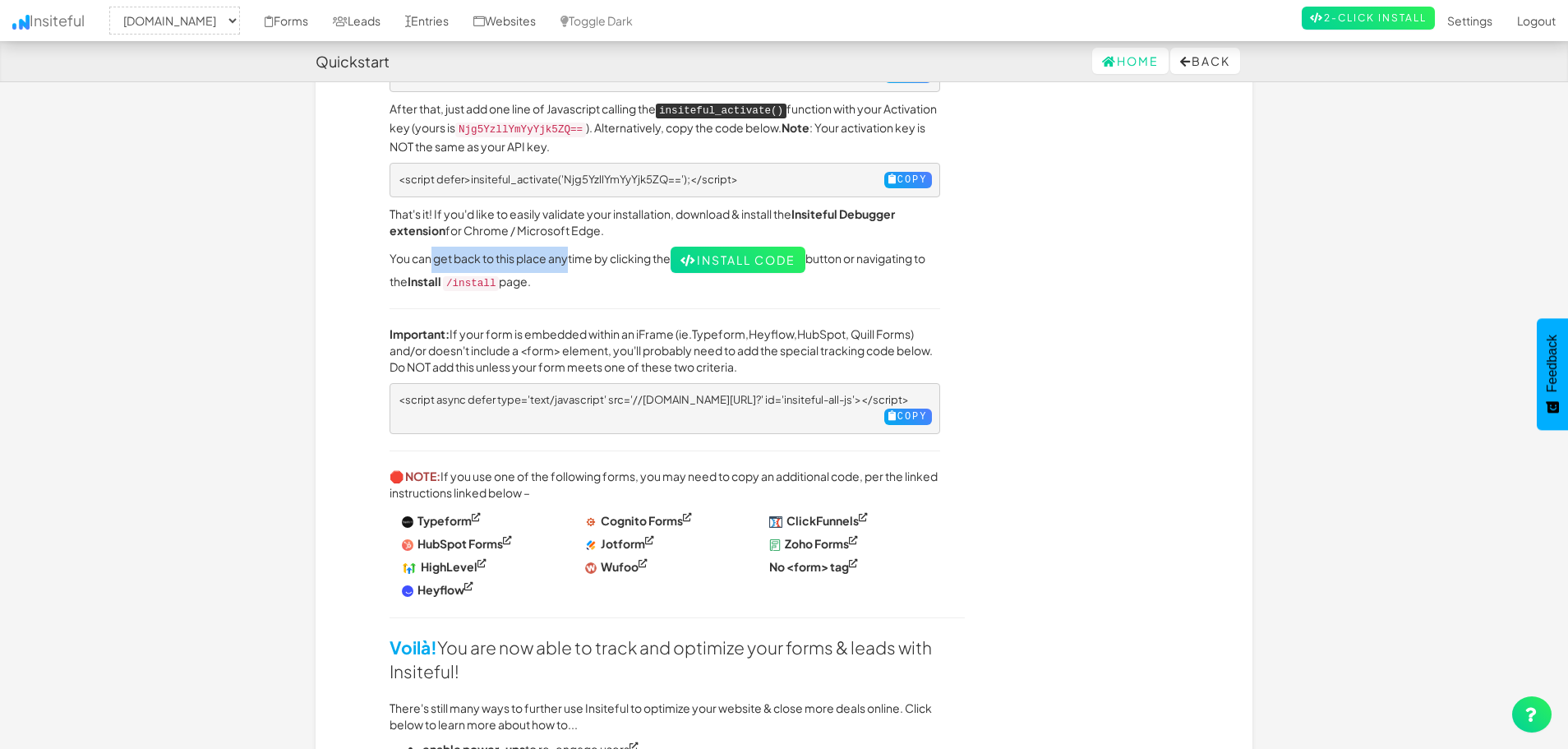
drag, startPoint x: 539, startPoint y: 247, endPoint x: 573, endPoint y: 247, distance: 34.0
click at [573, 247] on div "Copy the Javascript snippet below and add it in the <body> of your website. <sc…" at bounding box center [665, 423] width 575 height 783
click at [573, 247] on p "You can get back to this place anytime by clicking the Install Code button or n…" at bounding box center [665, 269] width 551 height 45
drag, startPoint x: 534, startPoint y: 461, endPoint x: 575, endPoint y: 480, distance: 45.2
click at [575, 480] on p "🛑 NOTE: If you use one of the following forms, you may need to copy an addition…" at bounding box center [665, 484] width 551 height 32
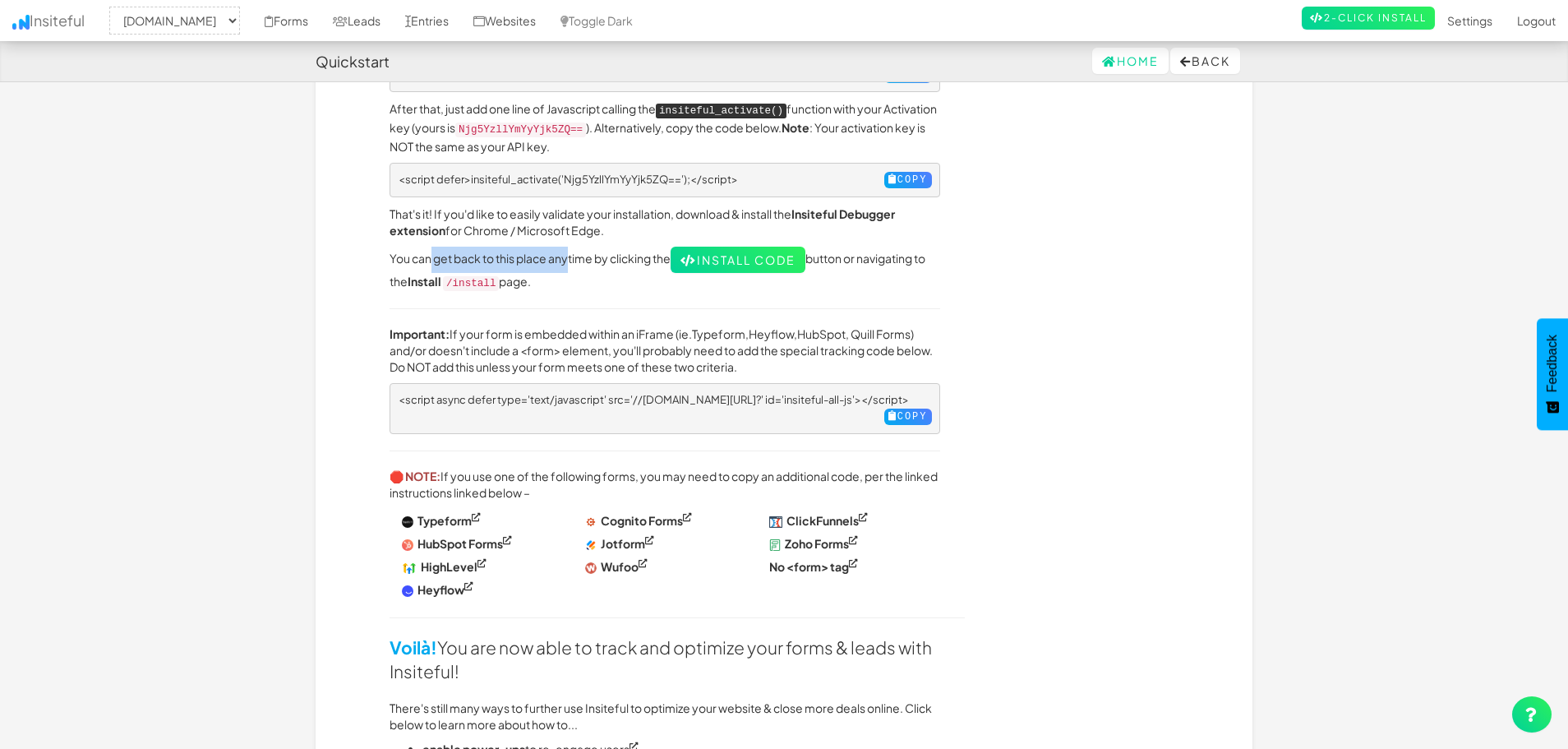
click at [575, 480] on p "🛑 NOTE: If you use one of the following forms, you may need to copy an addition…" at bounding box center [665, 484] width 551 height 32
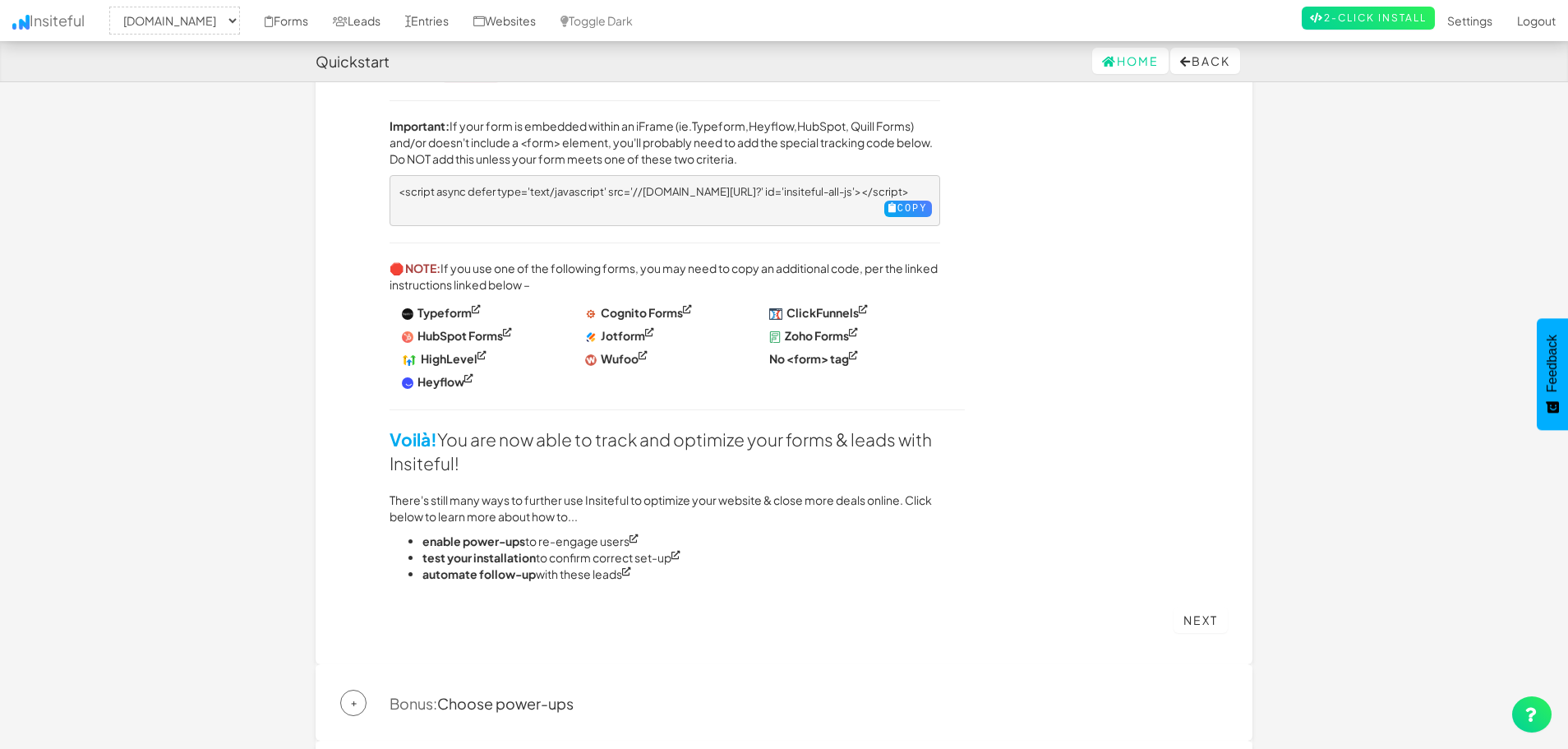
scroll to position [767, 0]
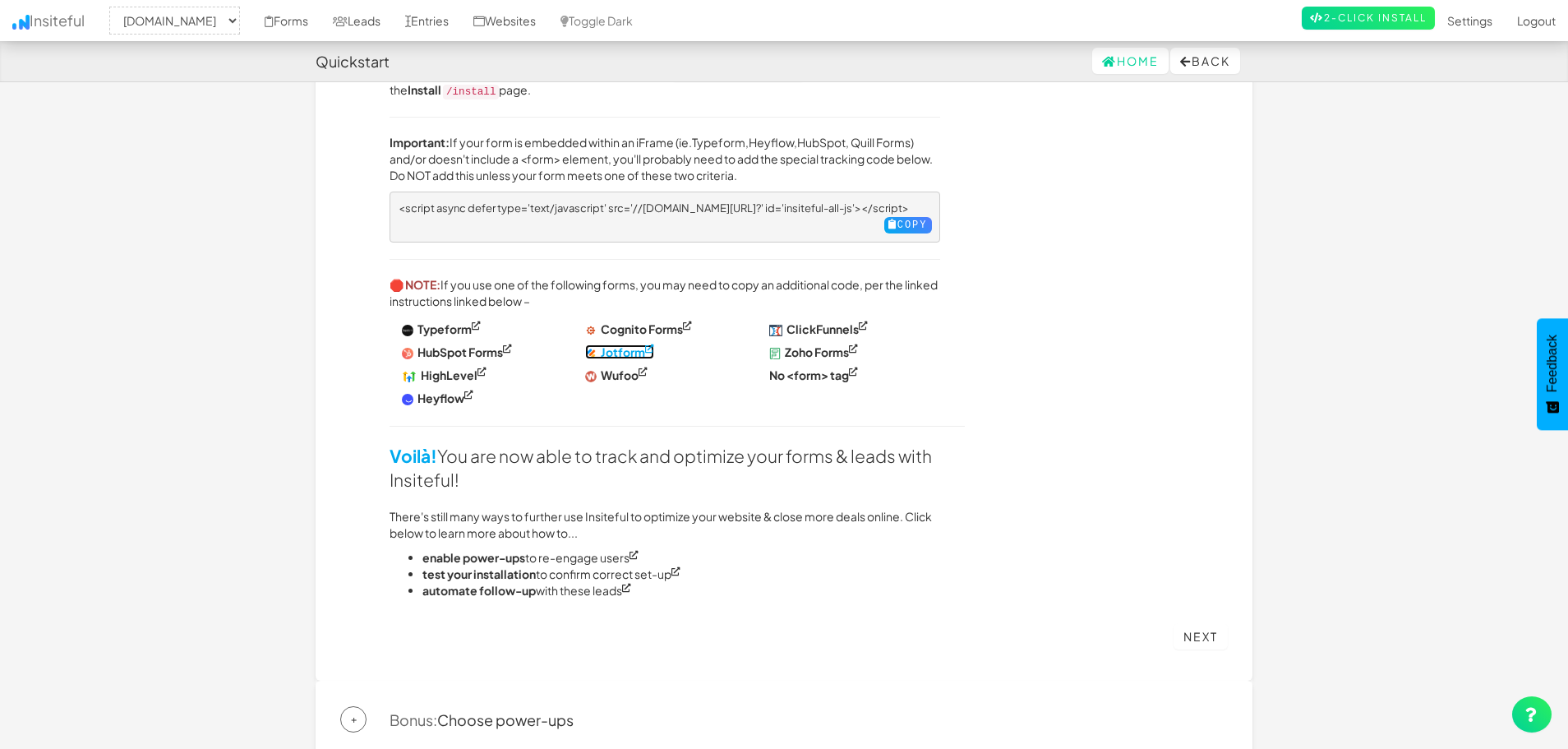
click at [630, 347] on strong "Jotform" at bounding box center [622, 351] width 44 height 15
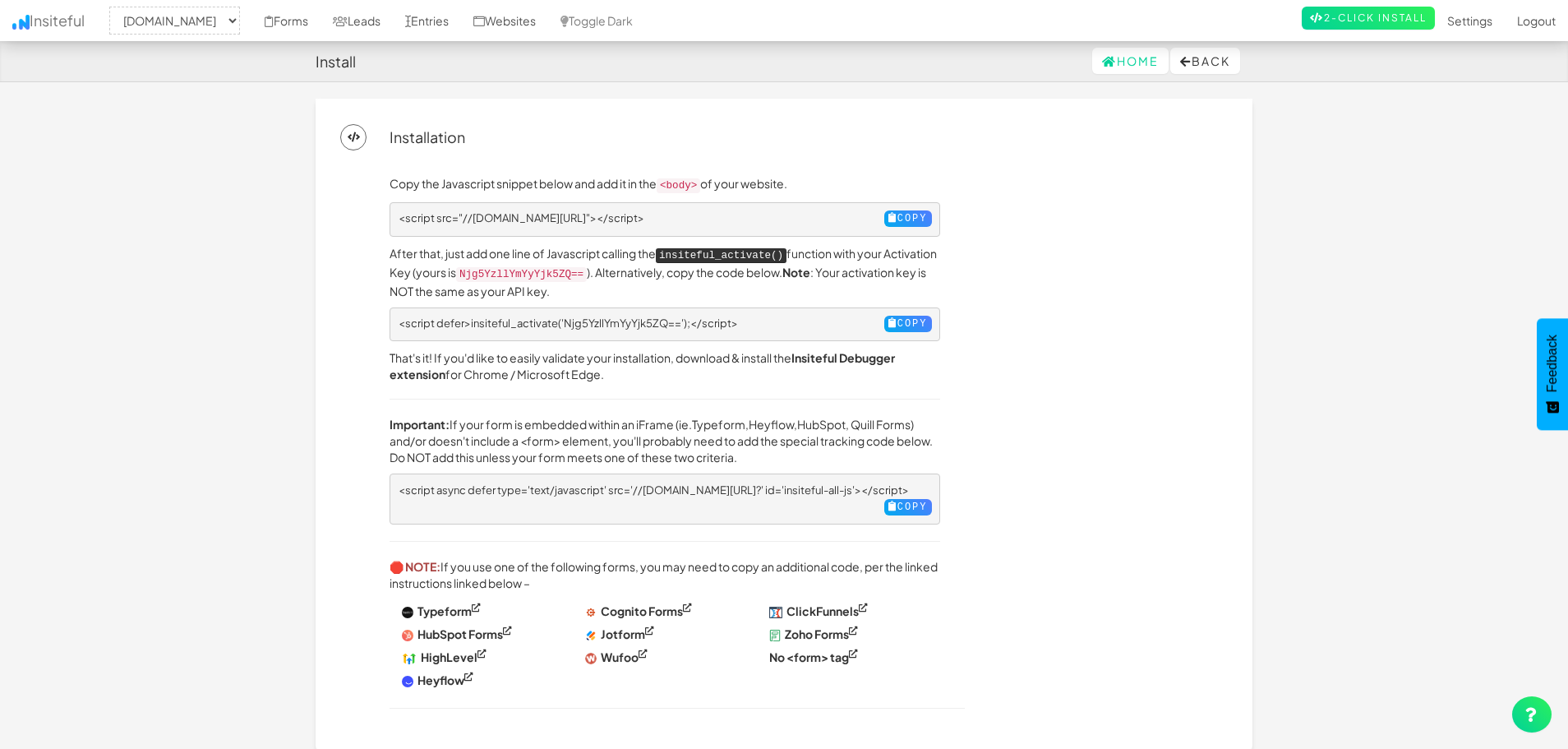
select select "2395"
